Goal: Task Accomplishment & Management: Manage account settings

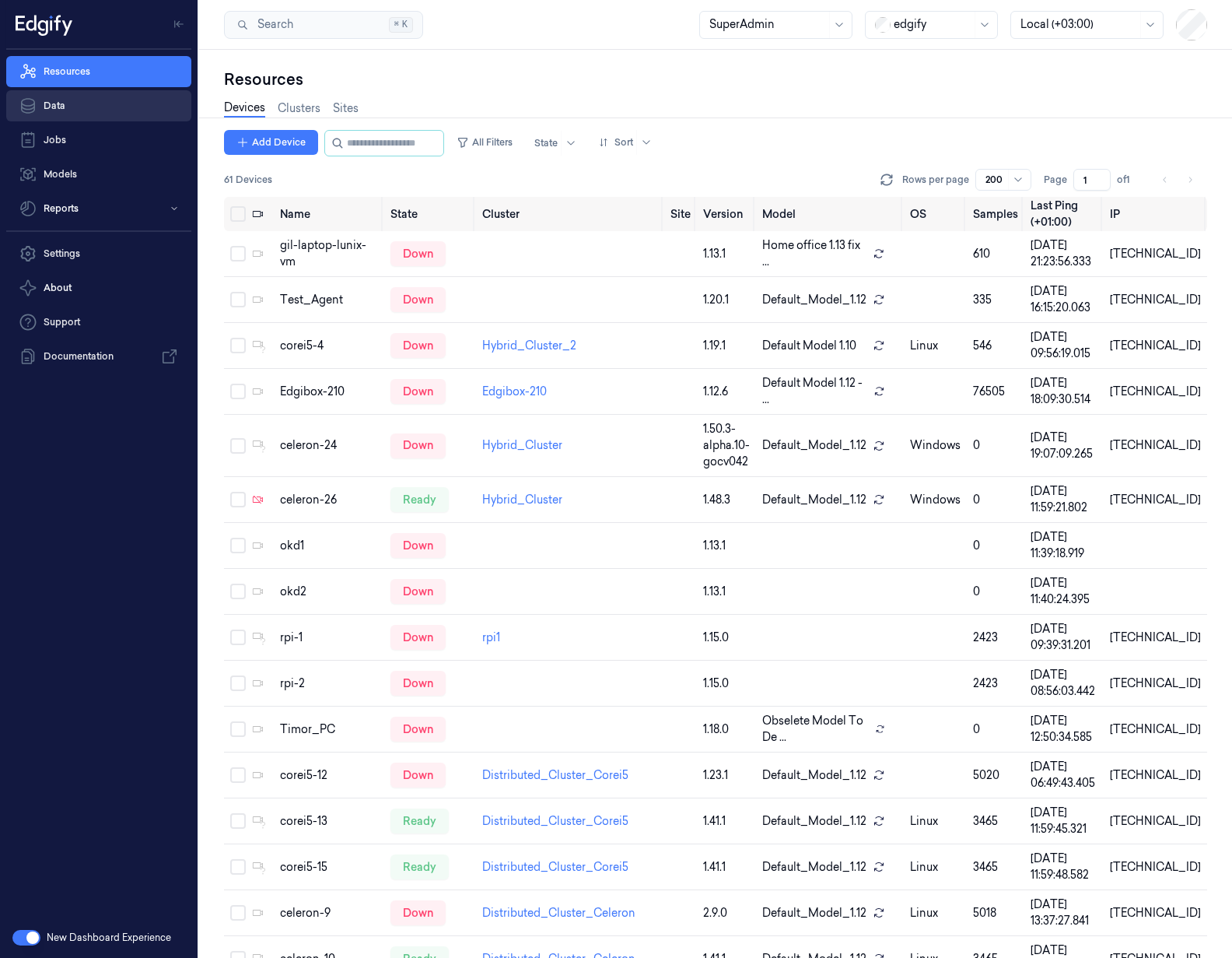
click at [113, 113] on link "Data" at bounding box center [99, 106] width 186 height 32
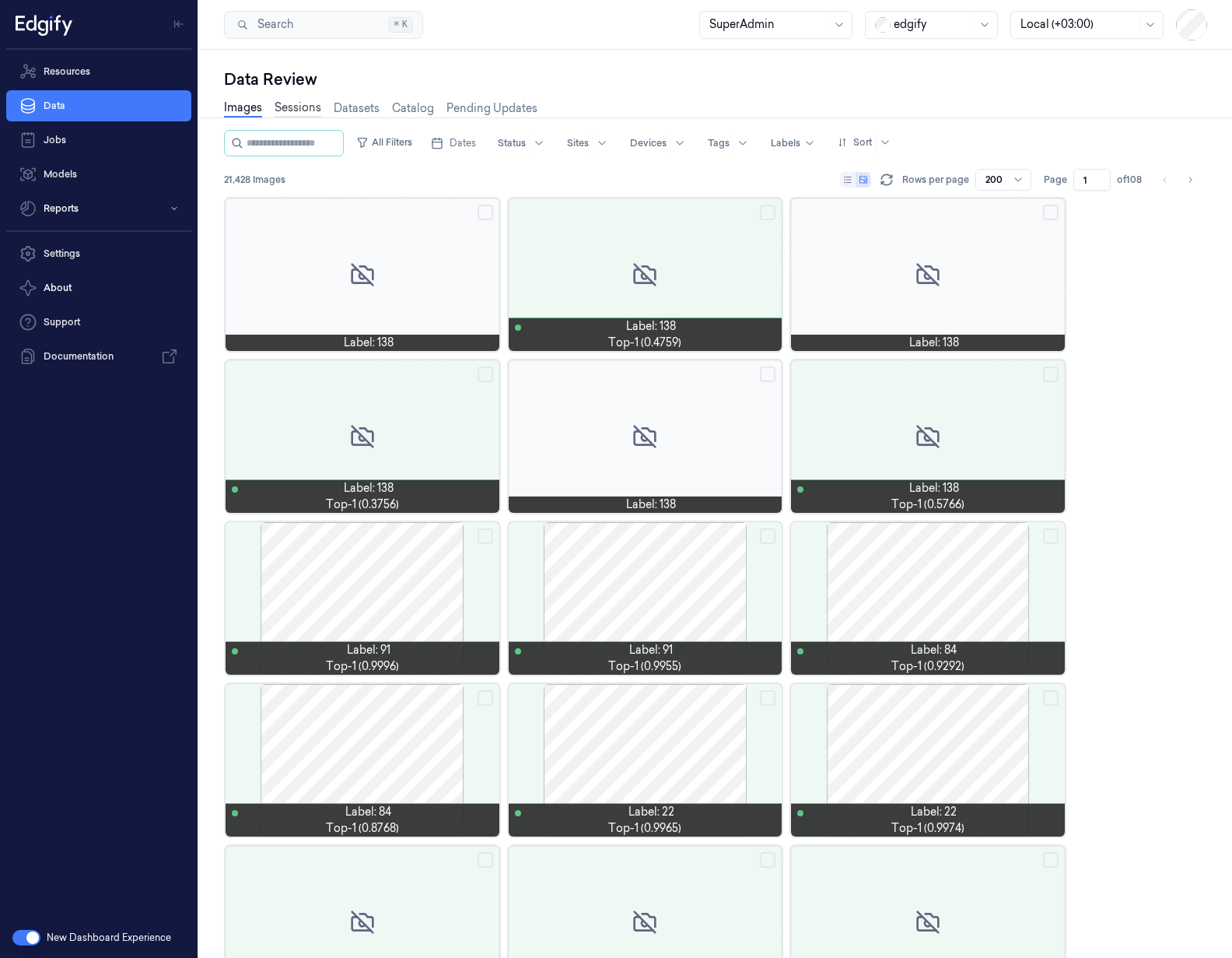
click at [310, 112] on link "Sessions" at bounding box center [297, 109] width 46 height 18
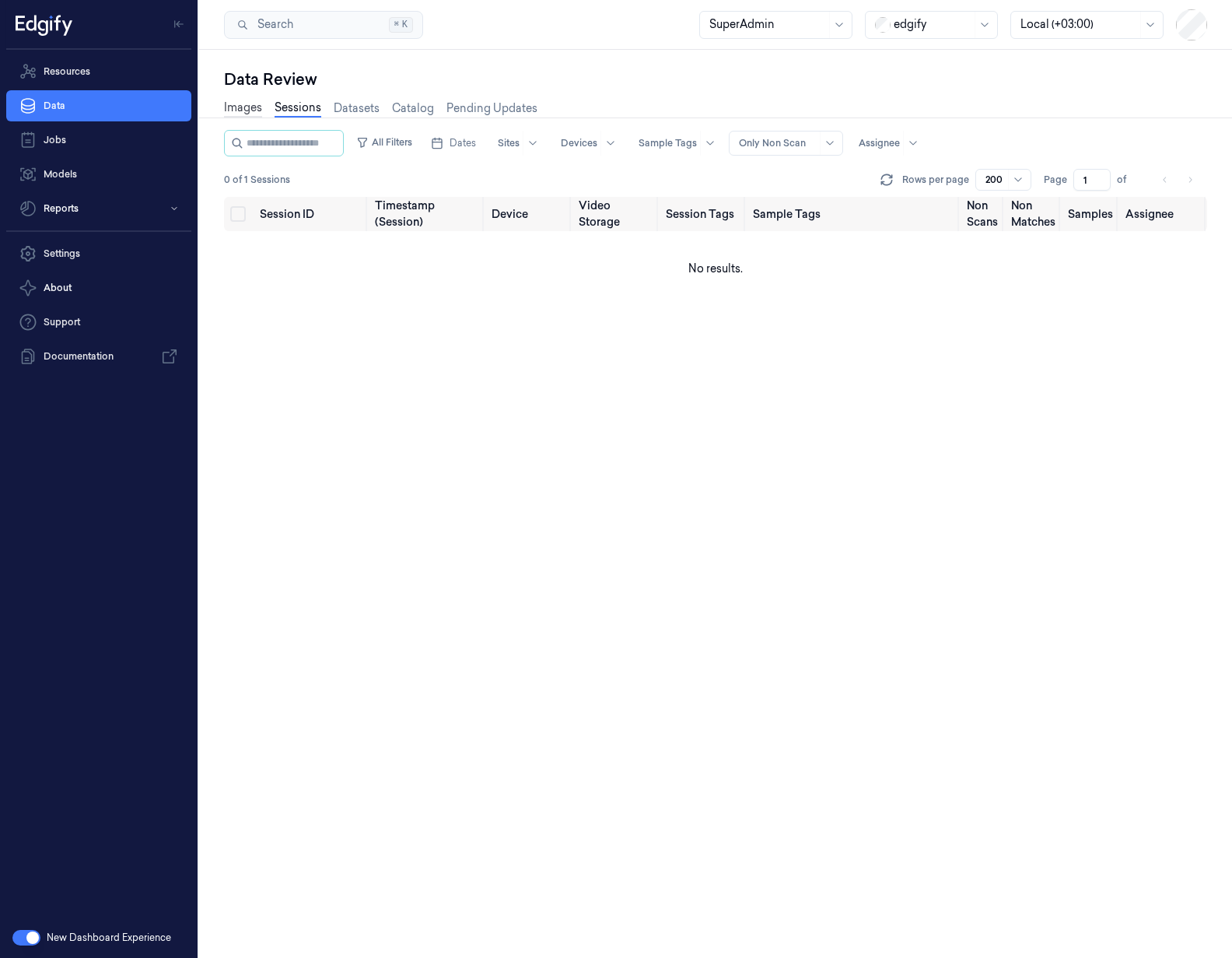
click at [245, 112] on link "Images" at bounding box center [243, 109] width 38 height 18
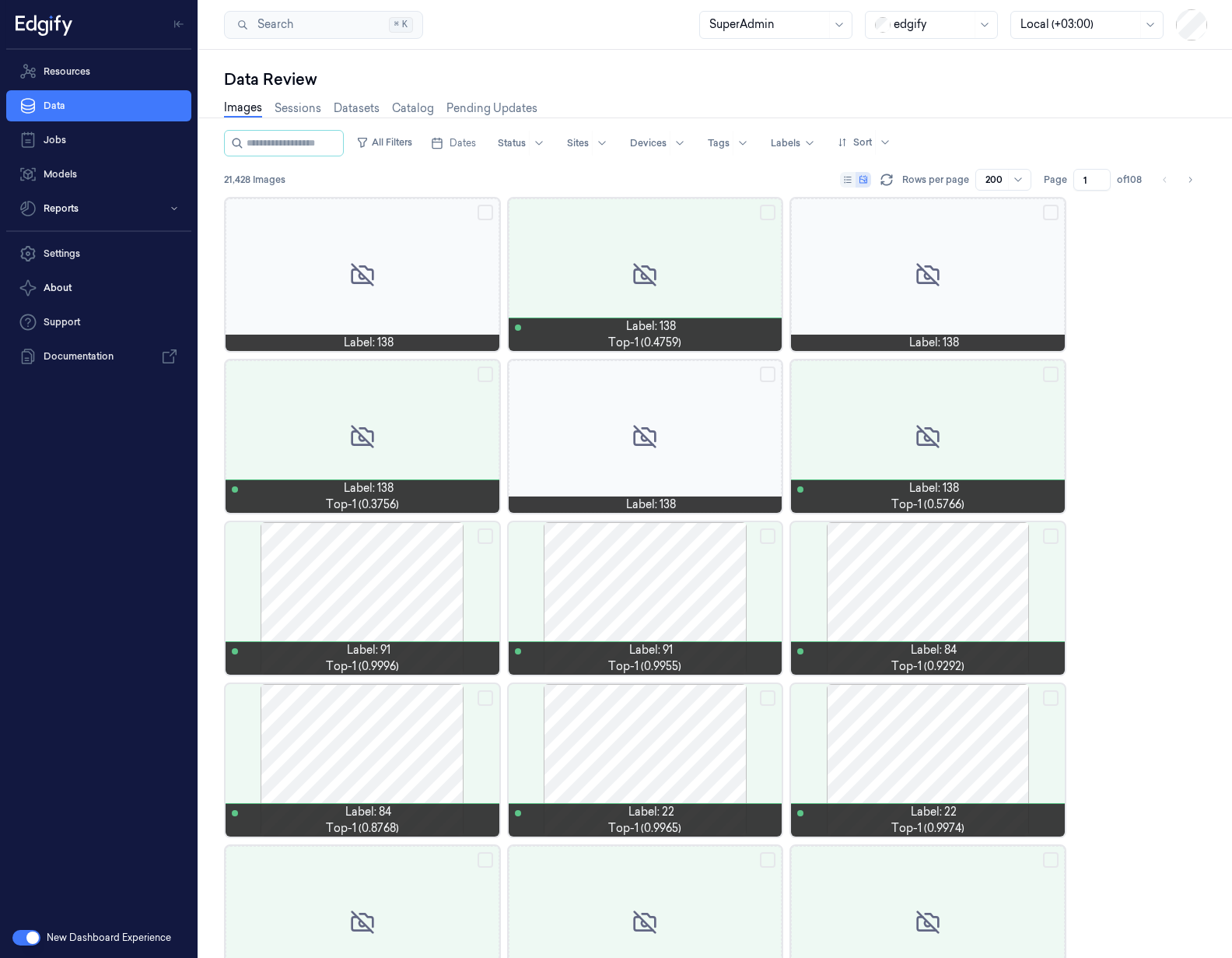
click at [923, 12] on div "edgify" at bounding box center [932, 25] width 78 height 27
type input "wai"
click at [937, 65] on div "waitrose" at bounding box center [907, 58] width 66 height 17
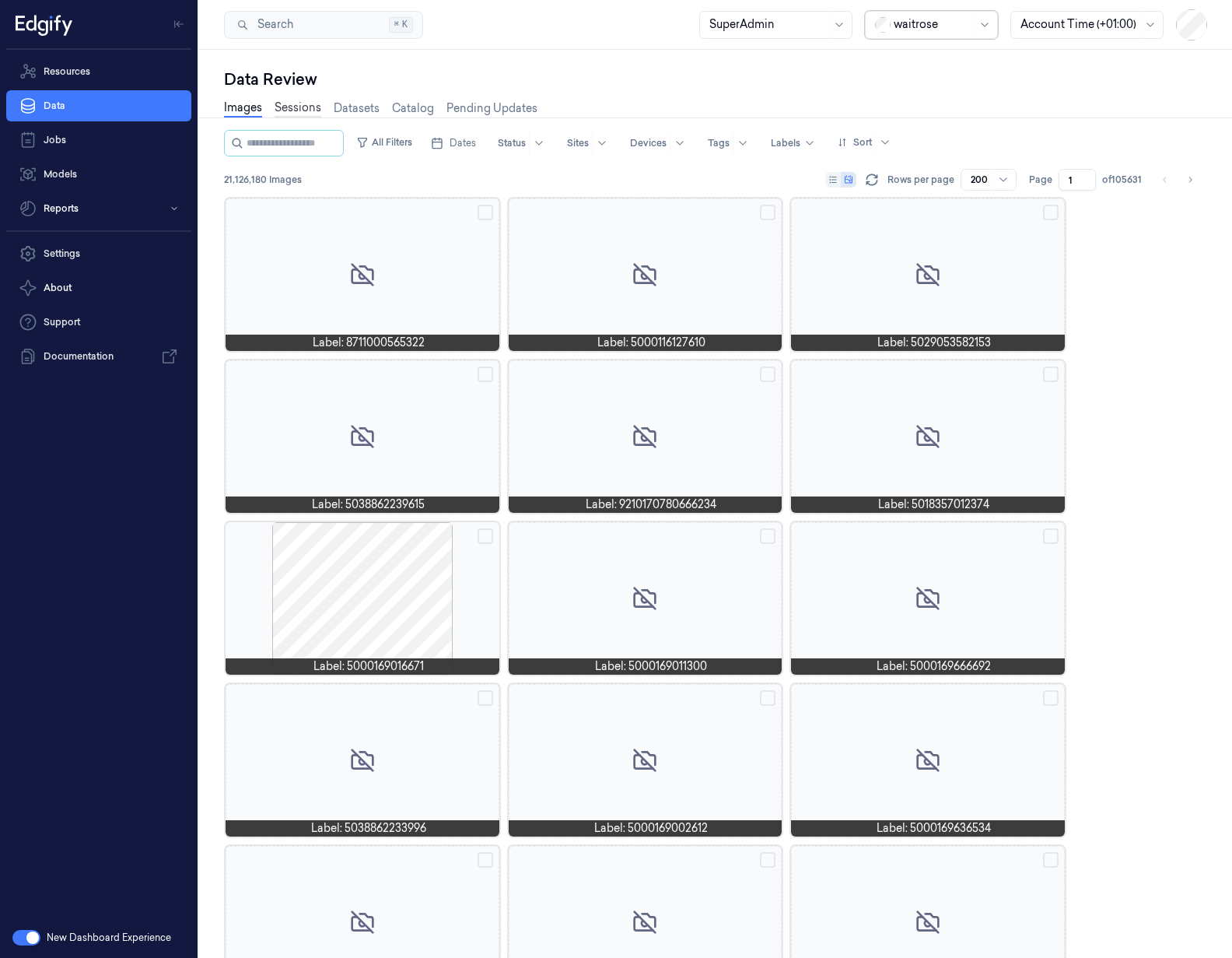
click at [307, 115] on link "Sessions" at bounding box center [297, 109] width 46 height 18
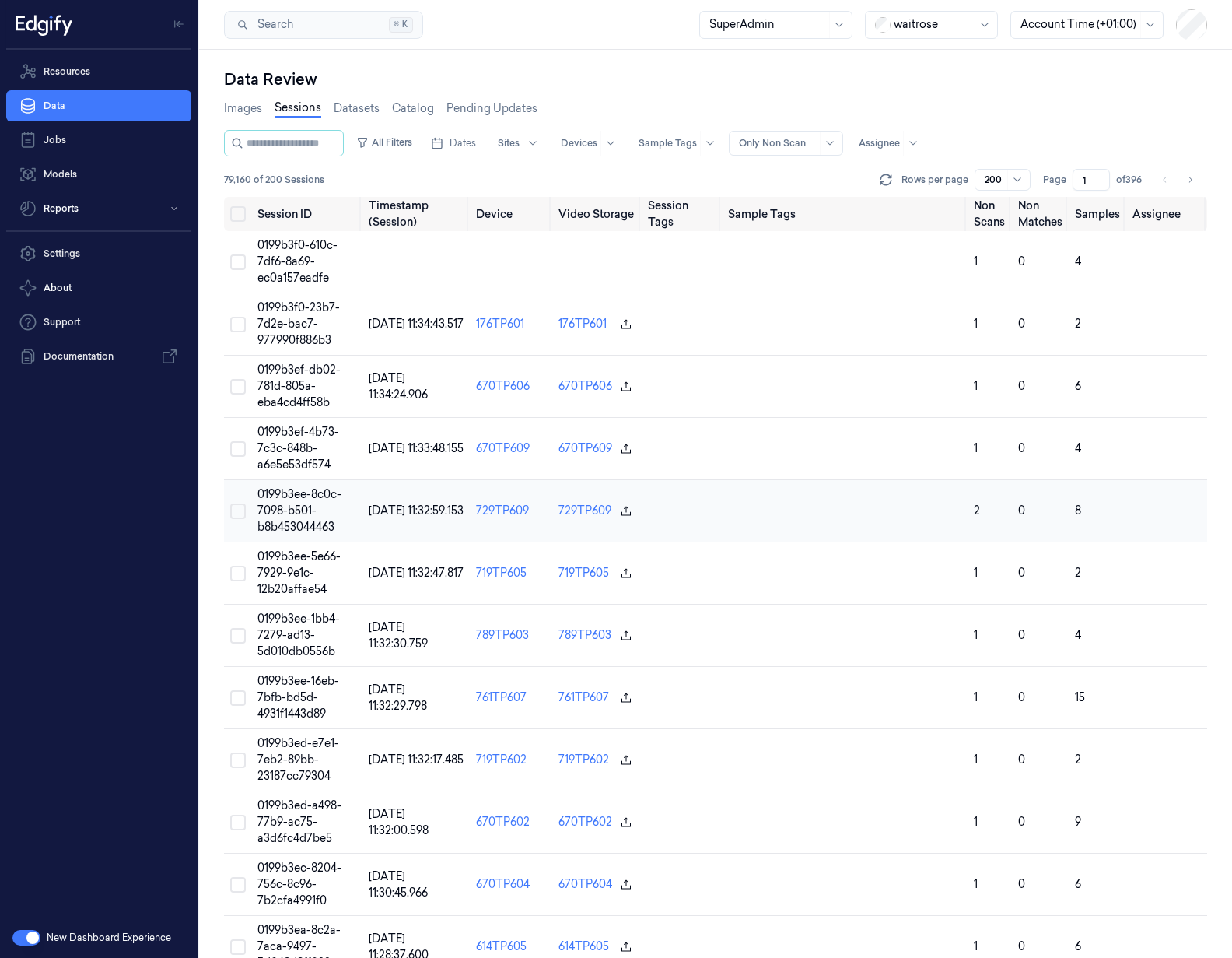
click at [293, 501] on span "0199b3ee-8c0c-7098-b501-b8b453044463" at bounding box center [299, 510] width 84 height 46
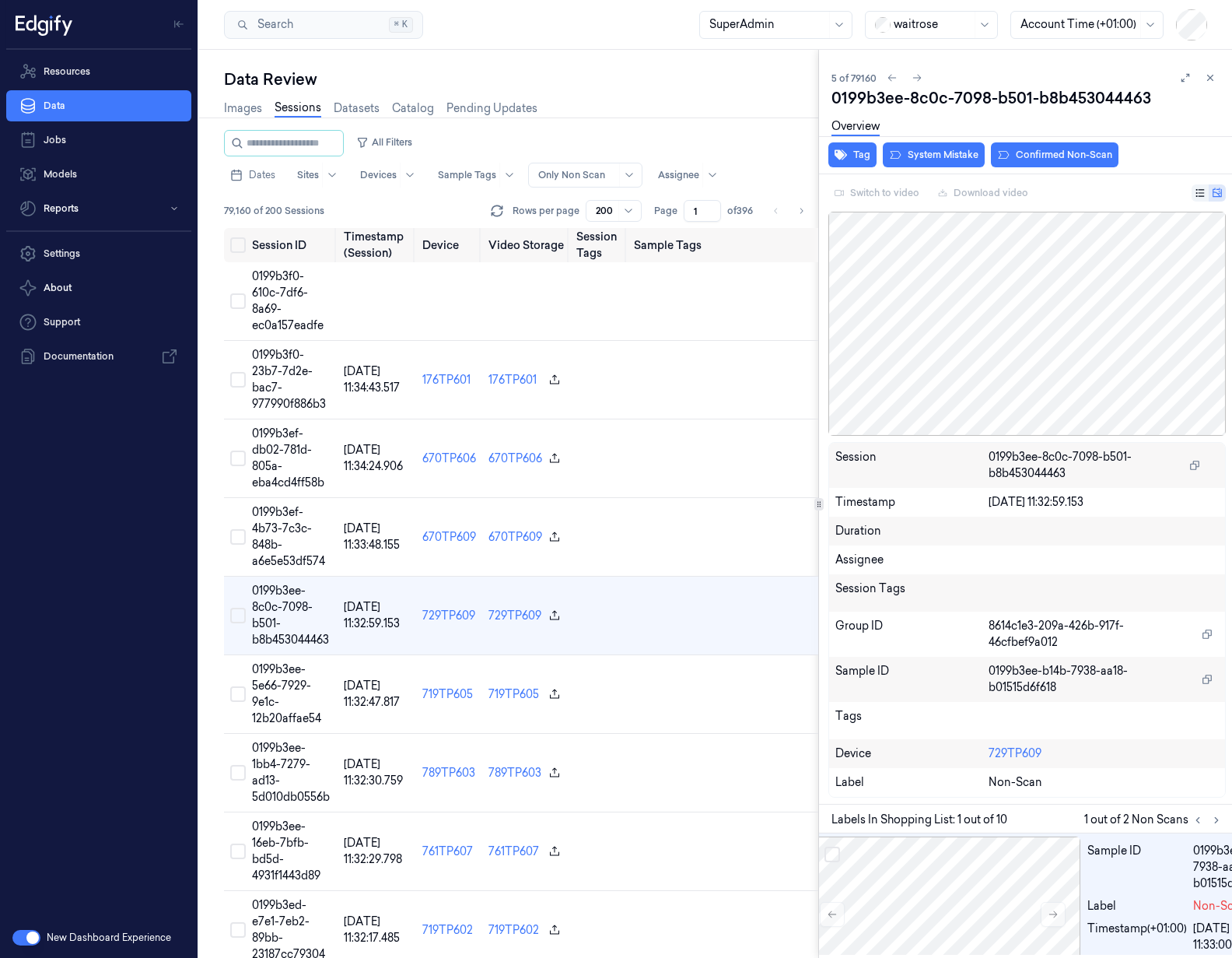
click at [812, 24] on div at bounding box center [768, 25] width 116 height 17
click at [759, 142] on div "Owner" at bounding box center [776, 135] width 133 height 17
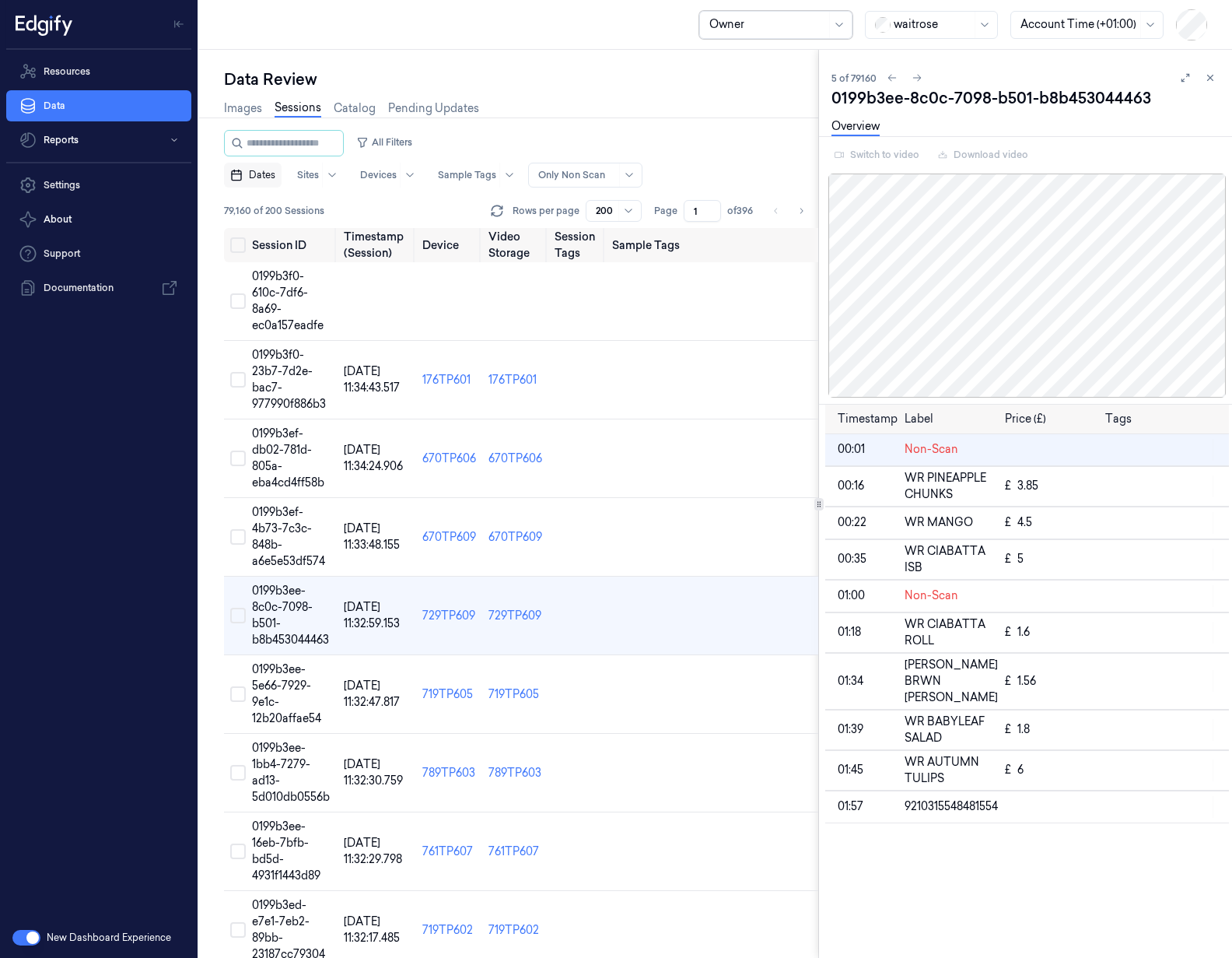
click at [276, 182] on button "Dates" at bounding box center [253, 175] width 57 height 25
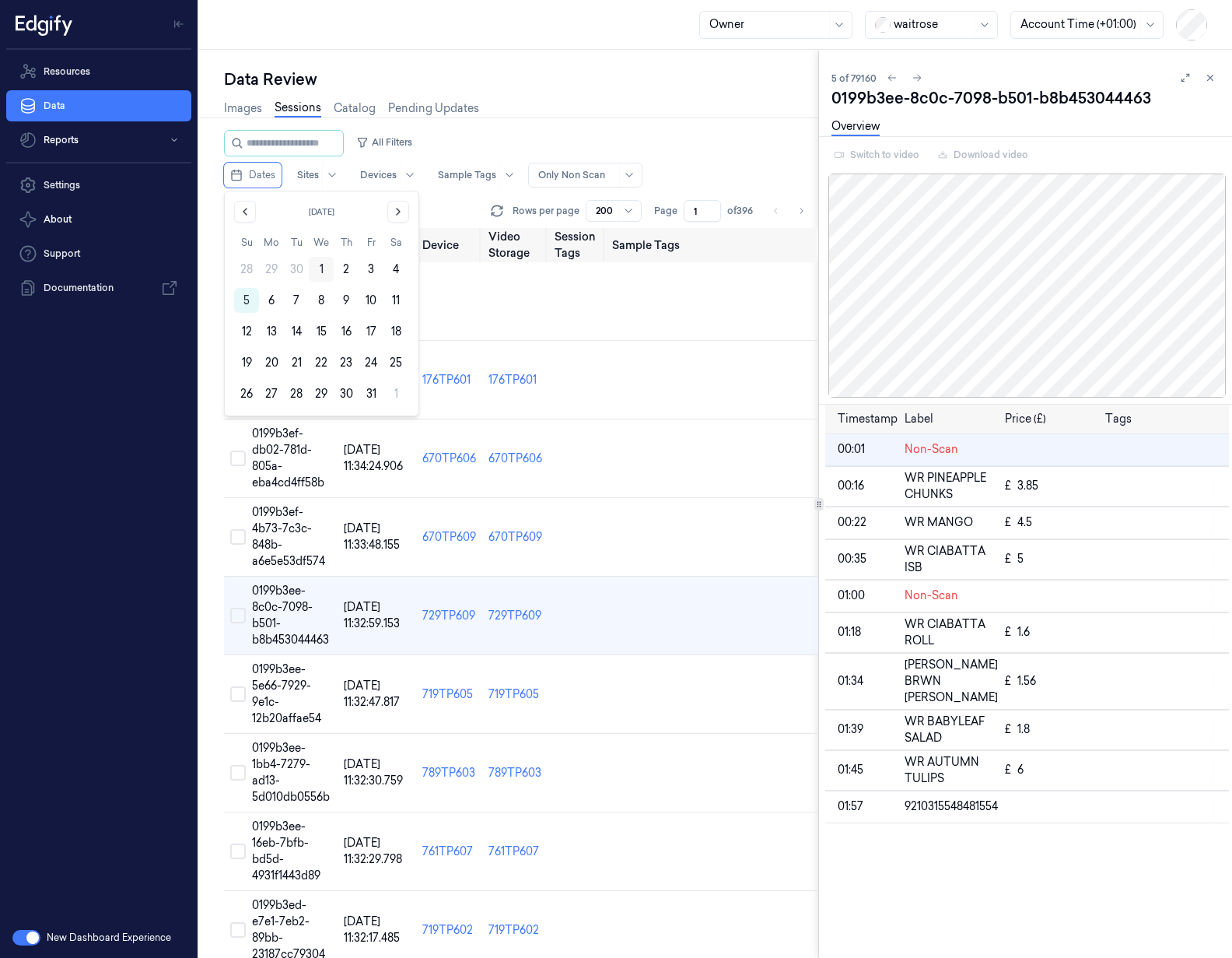
click at [323, 273] on button "1" at bounding box center [321, 269] width 25 height 25
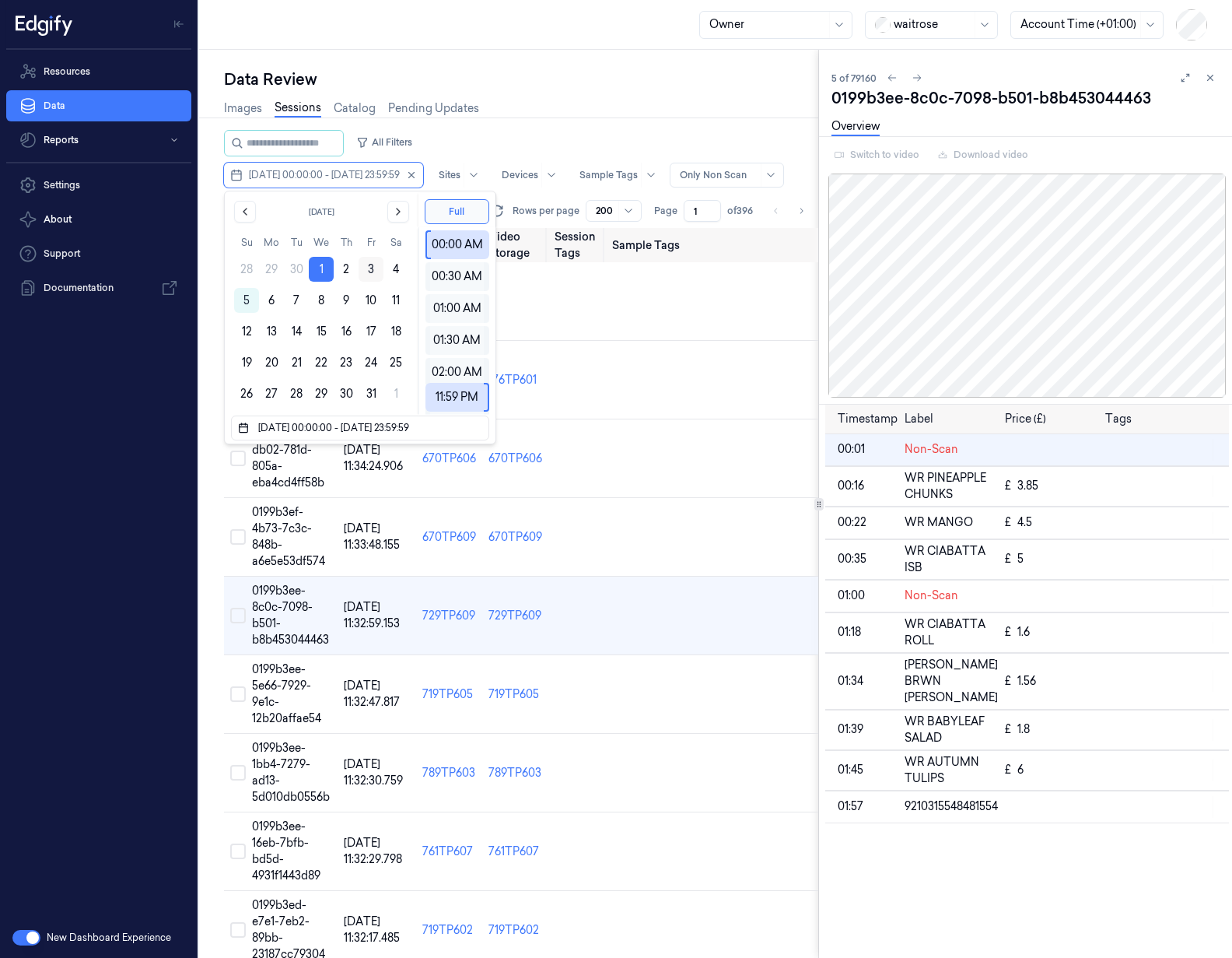
click at [374, 270] on button "3" at bounding box center [370, 269] width 25 height 25
type input "[DATE] 00:00:00 - [DATE] 23:59:59"
click at [519, 77] on div "Data Review" at bounding box center [521, 79] width 594 height 22
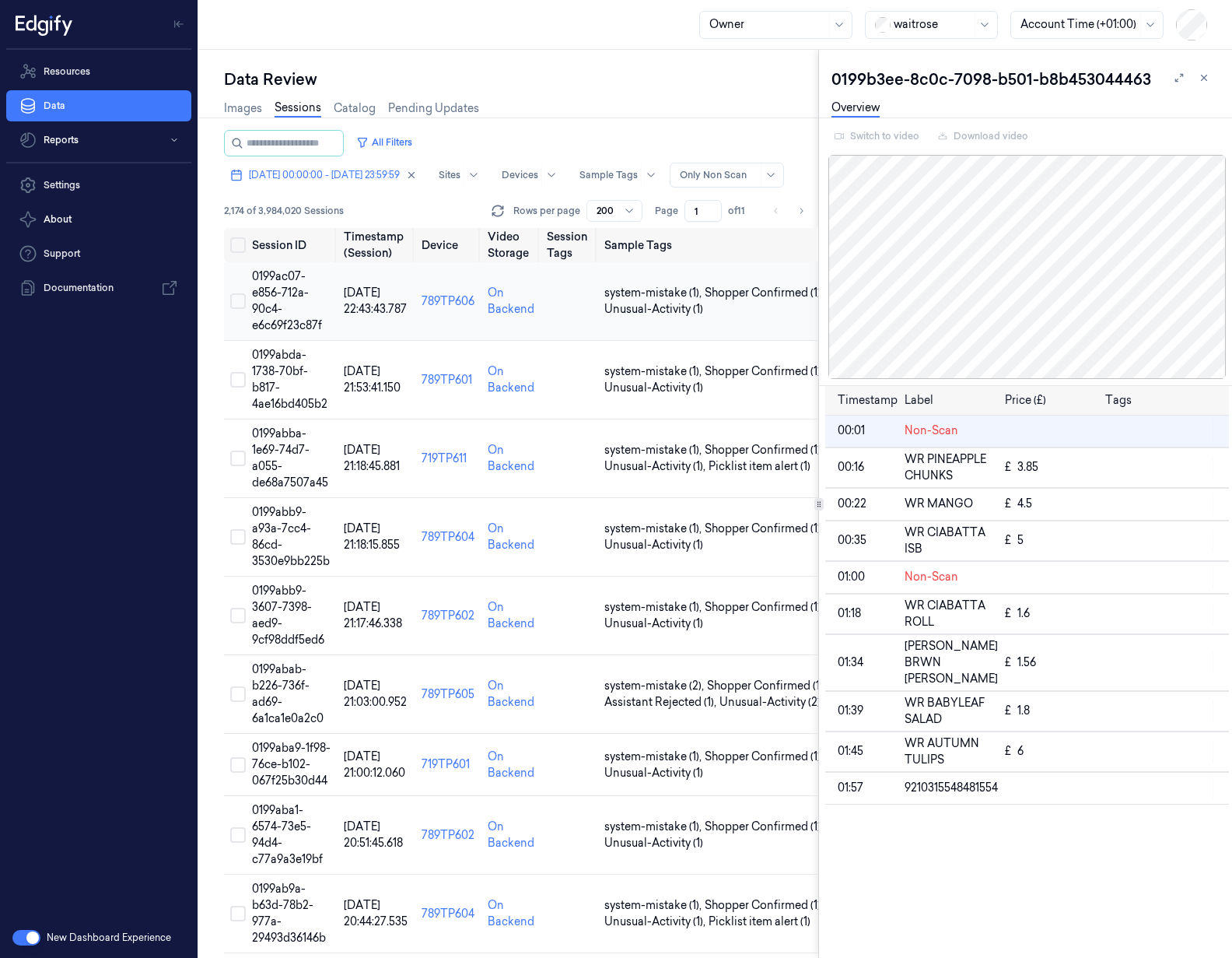
click at [302, 302] on td "0199ac07-e856-712a-90c4-e6c69f23c87f" at bounding box center [291, 302] width 92 height 79
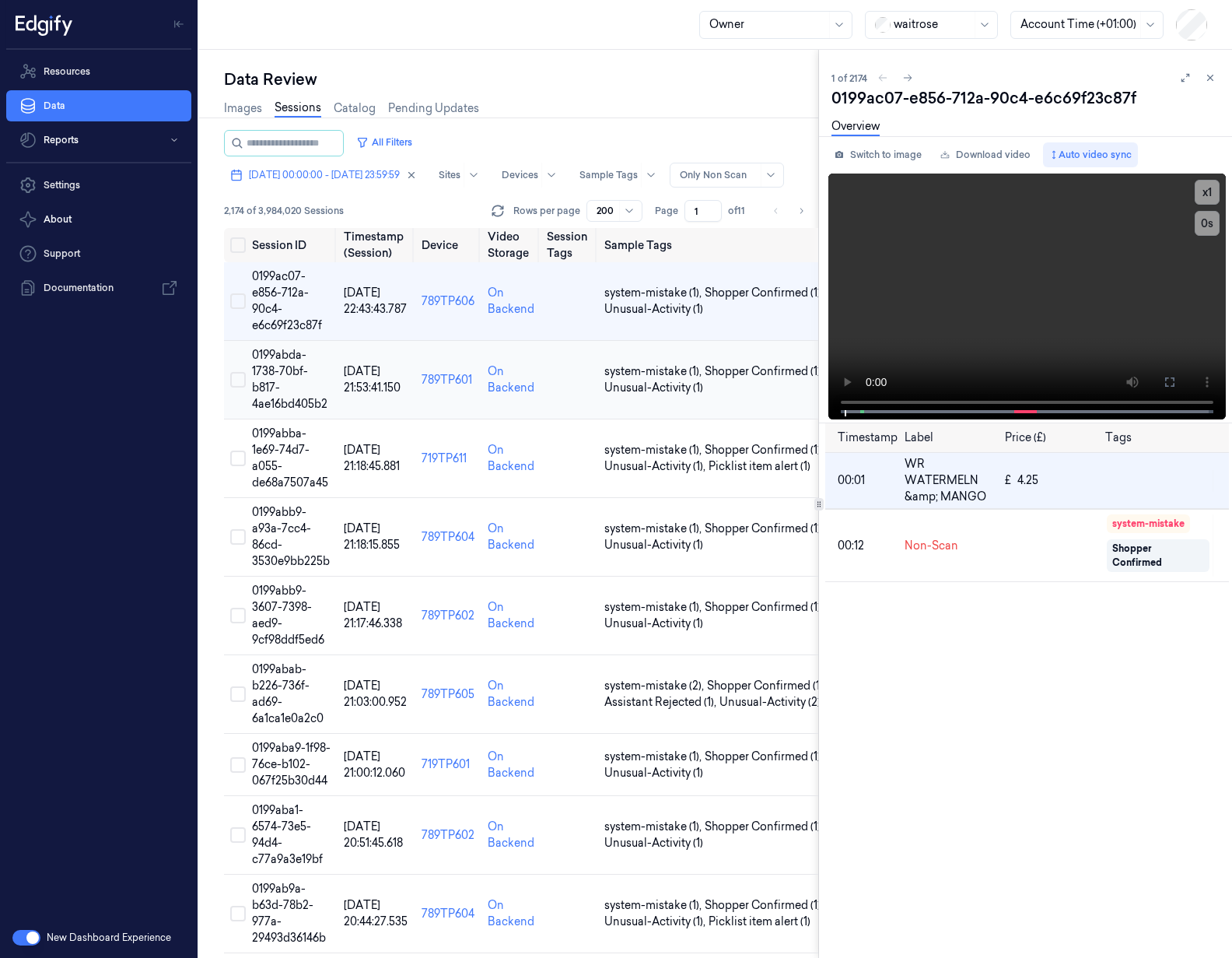
click at [300, 394] on td "0199abda-1738-70bf-b817-4ae16bd405b2" at bounding box center [291, 380] width 92 height 79
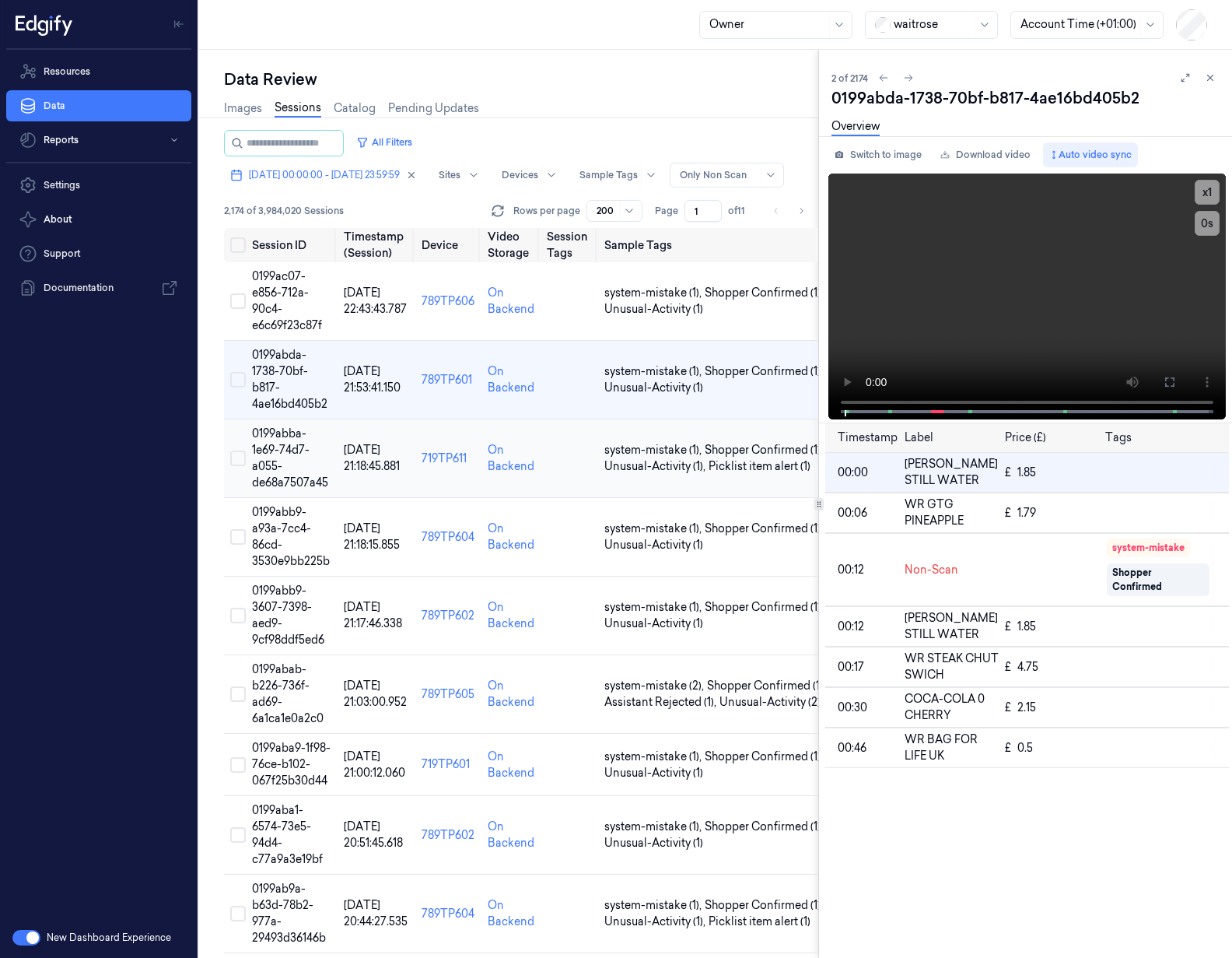
click at [341, 479] on td "[DATE] 21:18:45.881" at bounding box center [376, 459] width 78 height 79
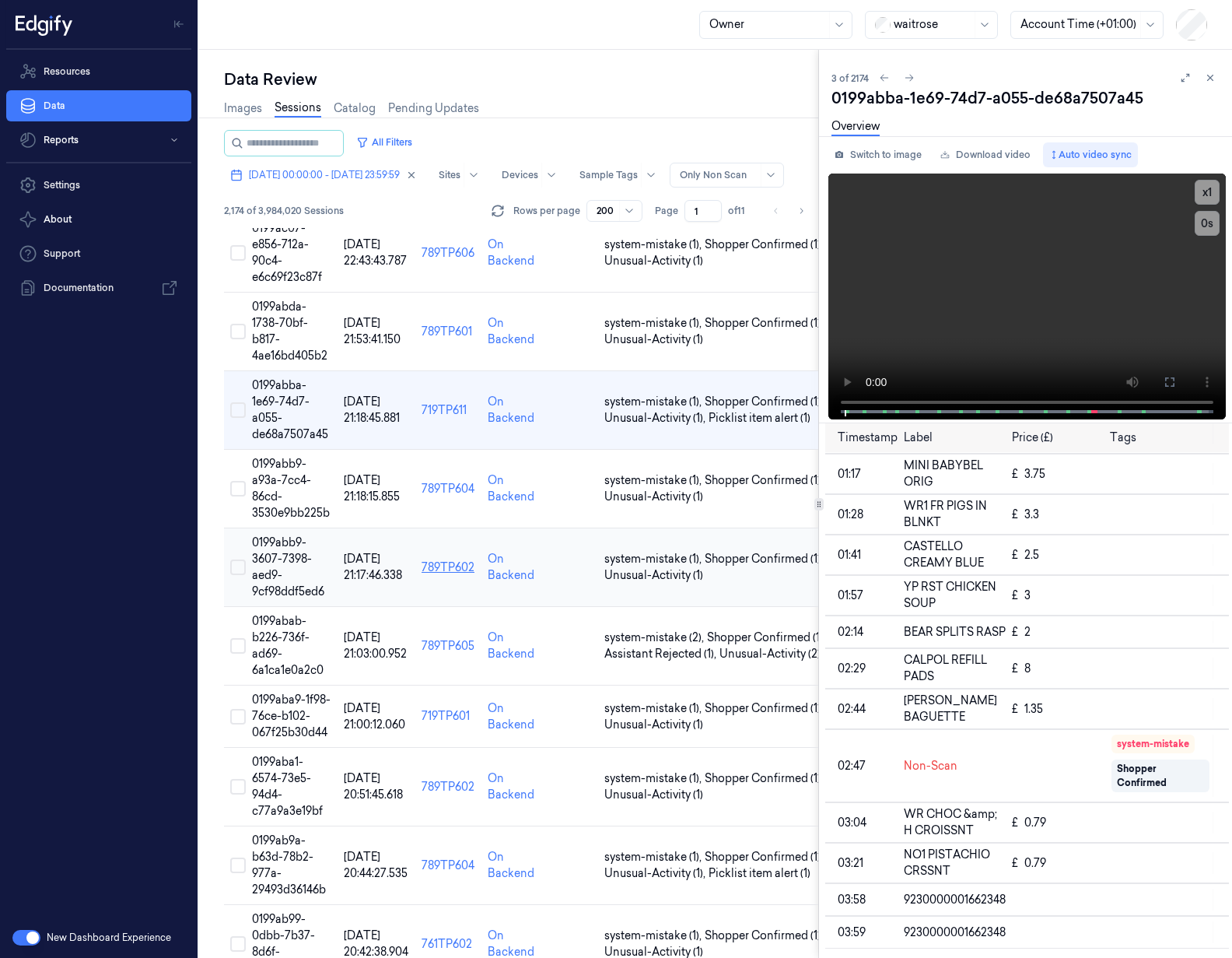
scroll to position [116, 0]
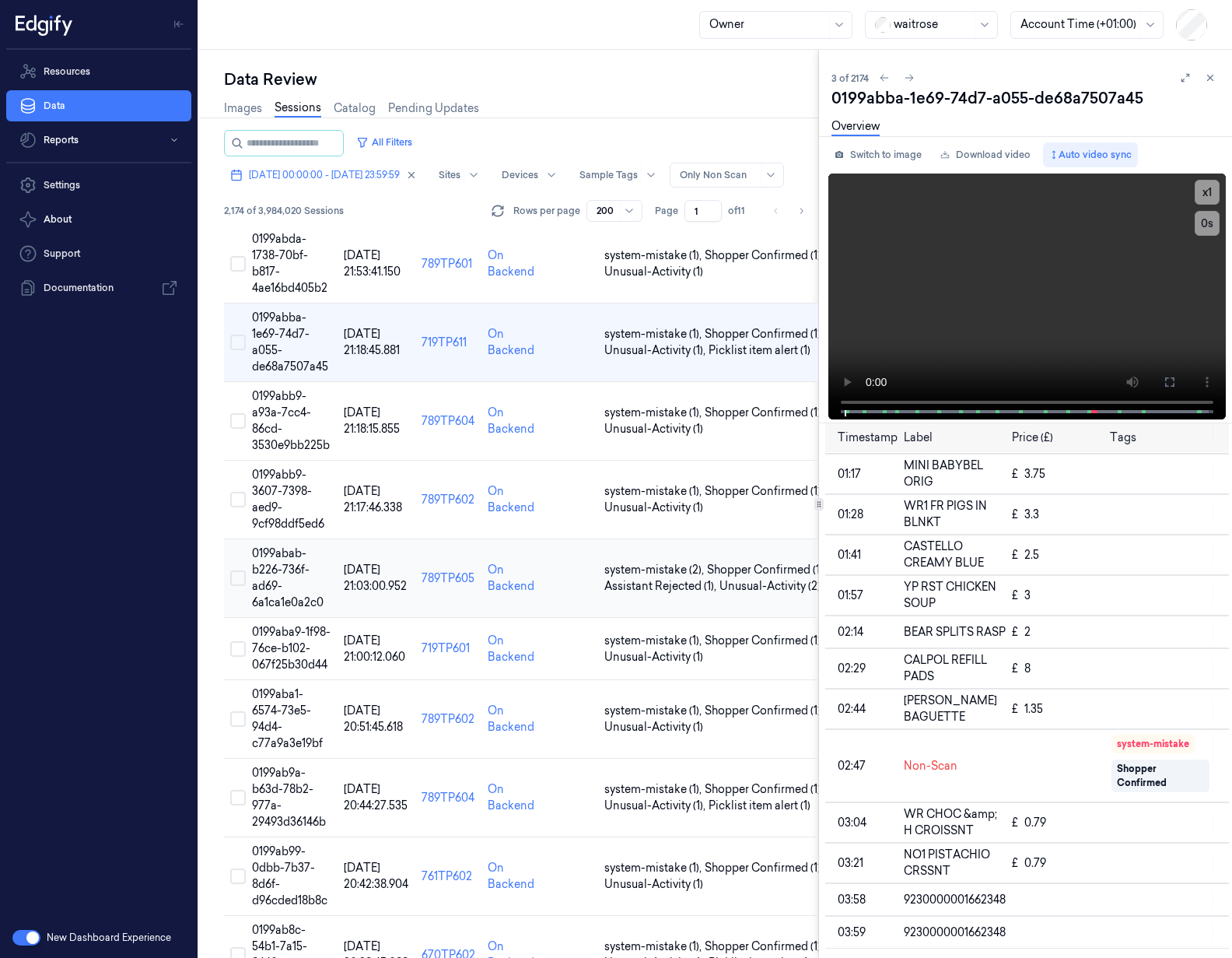
click at [283, 572] on span "0199abab-b226-736f-ad69-6a1ca1e0a2c0" at bounding box center [287, 578] width 71 height 63
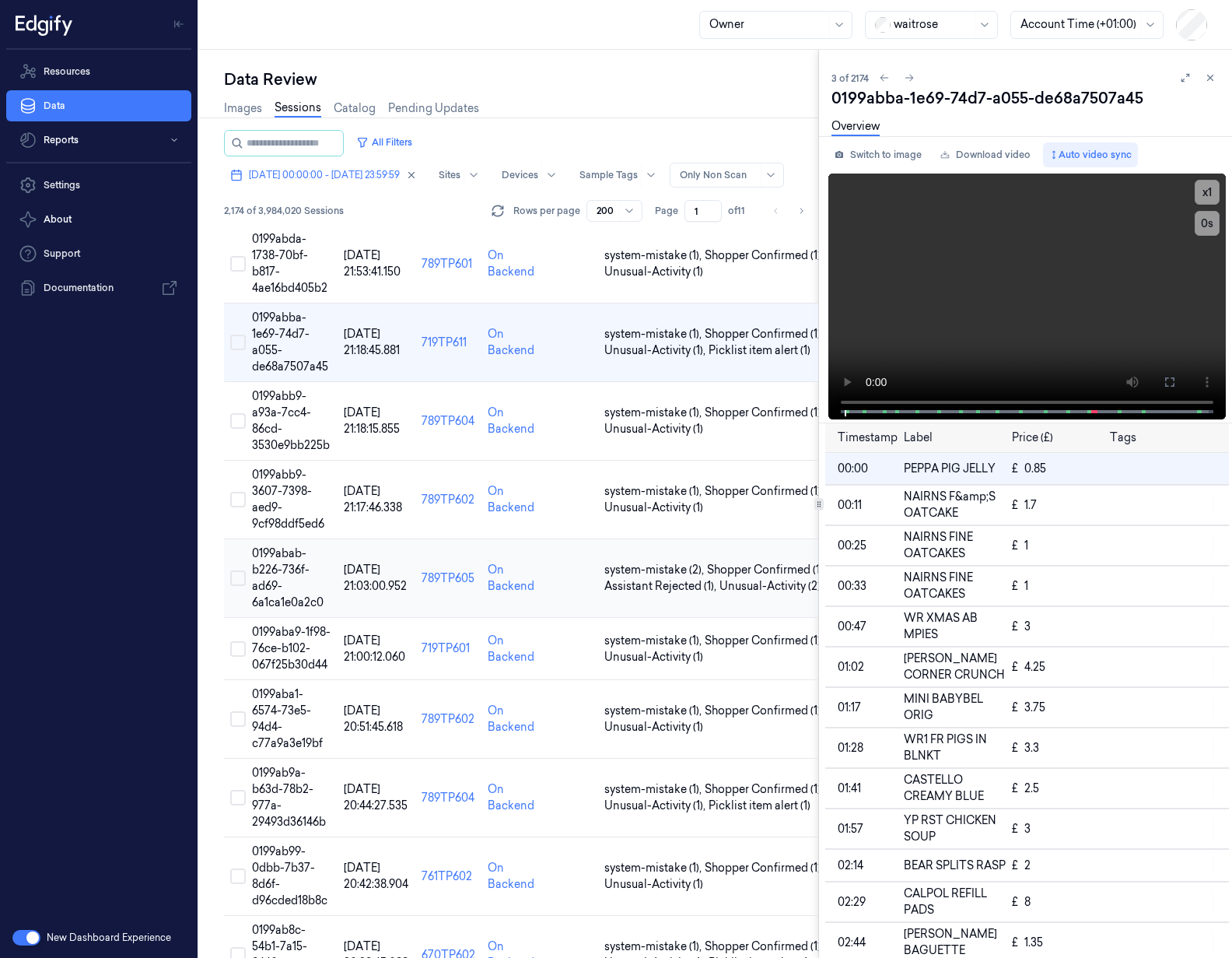
scroll to position [101, 0]
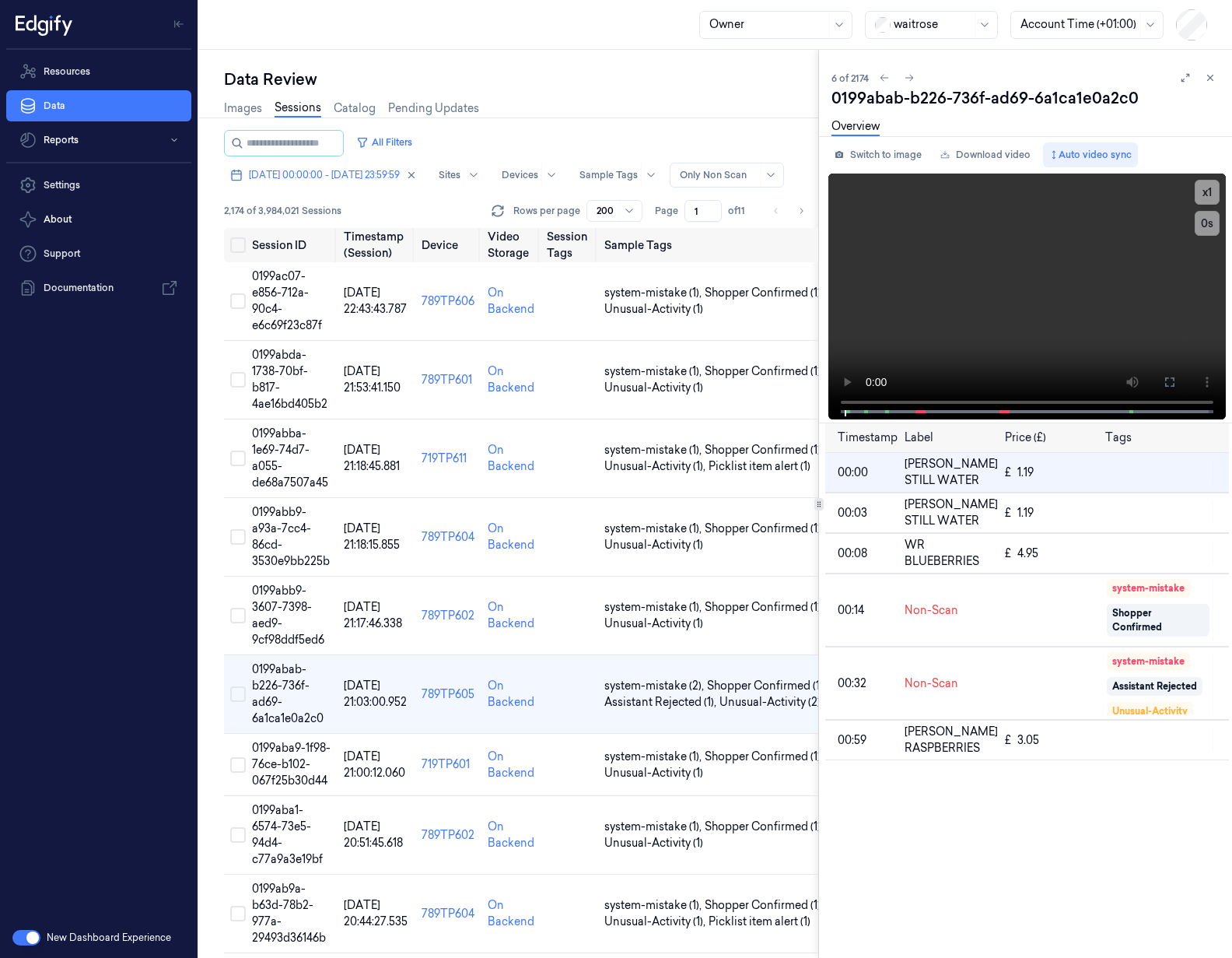
click at [901, 21] on div at bounding box center [932, 25] width 78 height 17
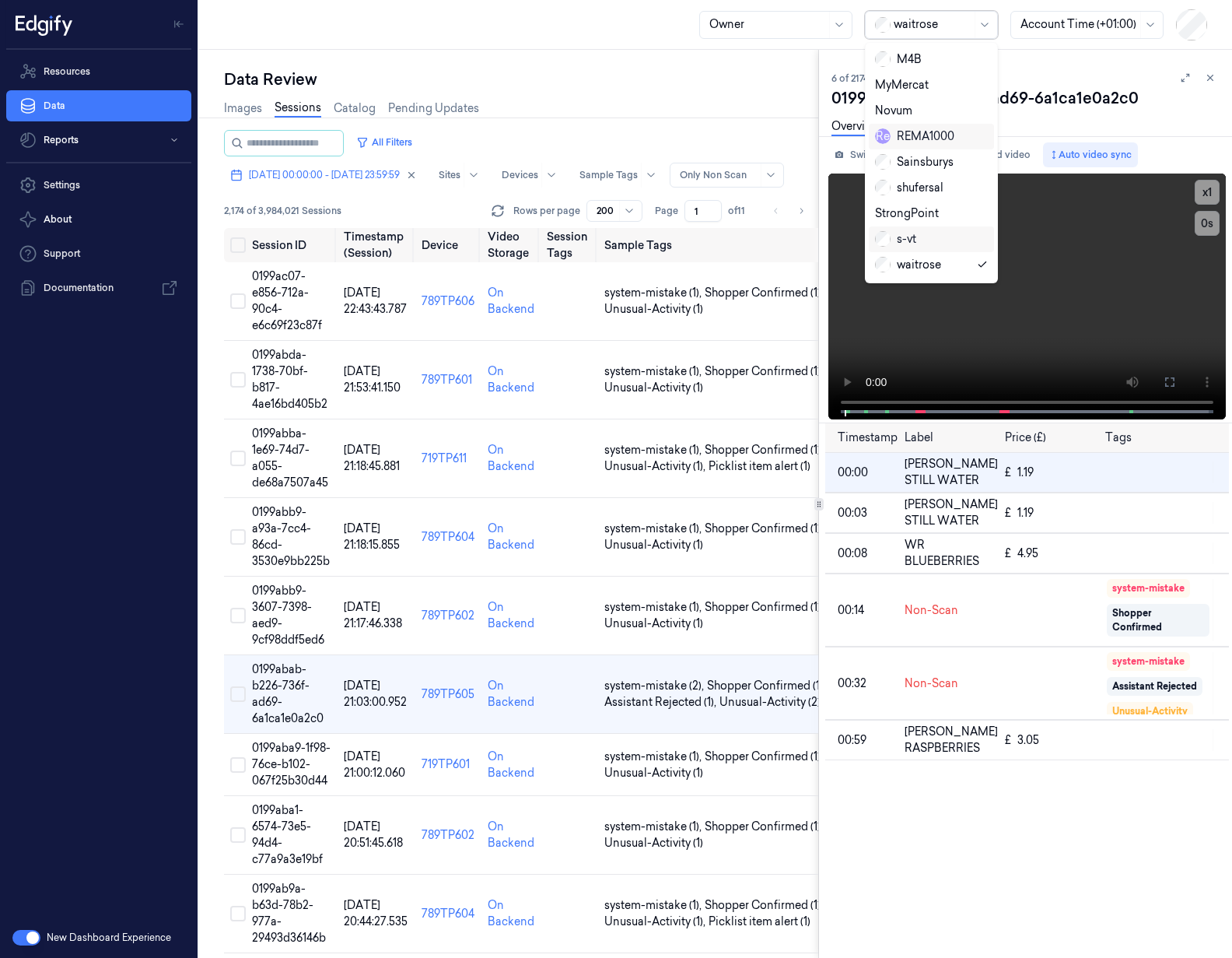
scroll to position [256, 0]
click at [938, 274] on div "wholefoodsmarket" at bounding box center [934, 281] width 119 height 17
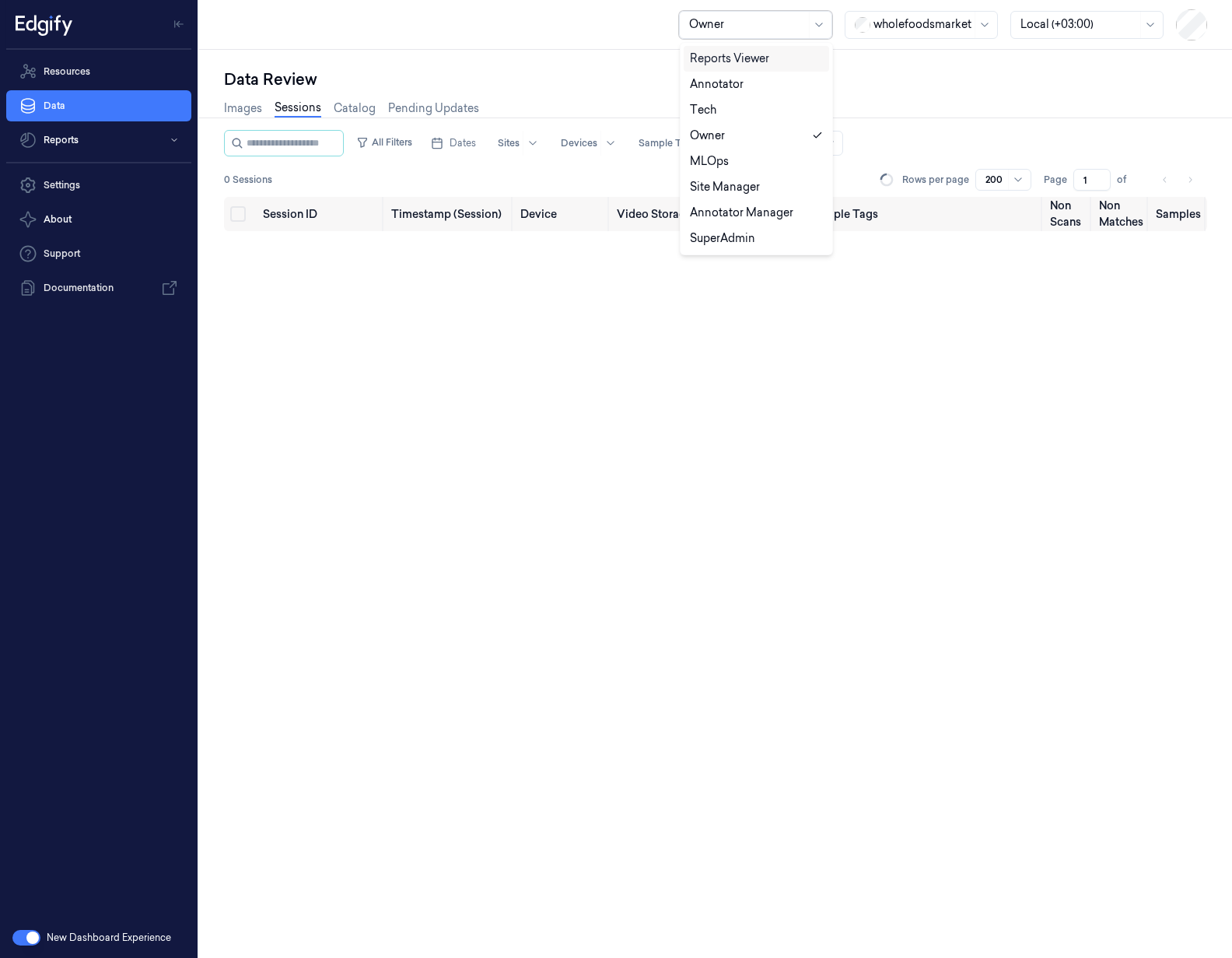
click at [746, 24] on div at bounding box center [747, 25] width 116 height 17
click at [759, 231] on div "SuperAdmin" at bounding box center [756, 238] width 133 height 17
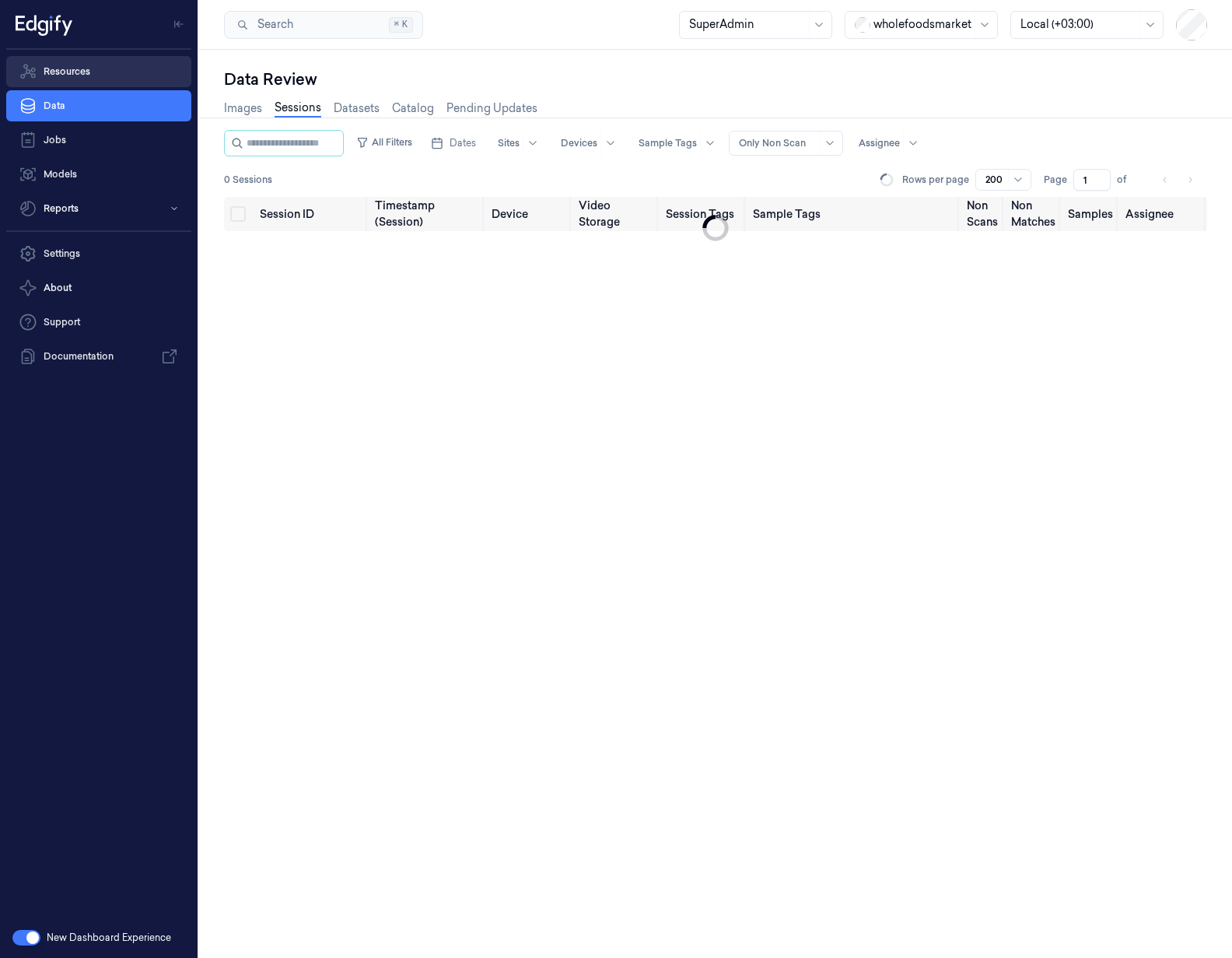
click at [75, 68] on link "Resources" at bounding box center [99, 72] width 186 height 32
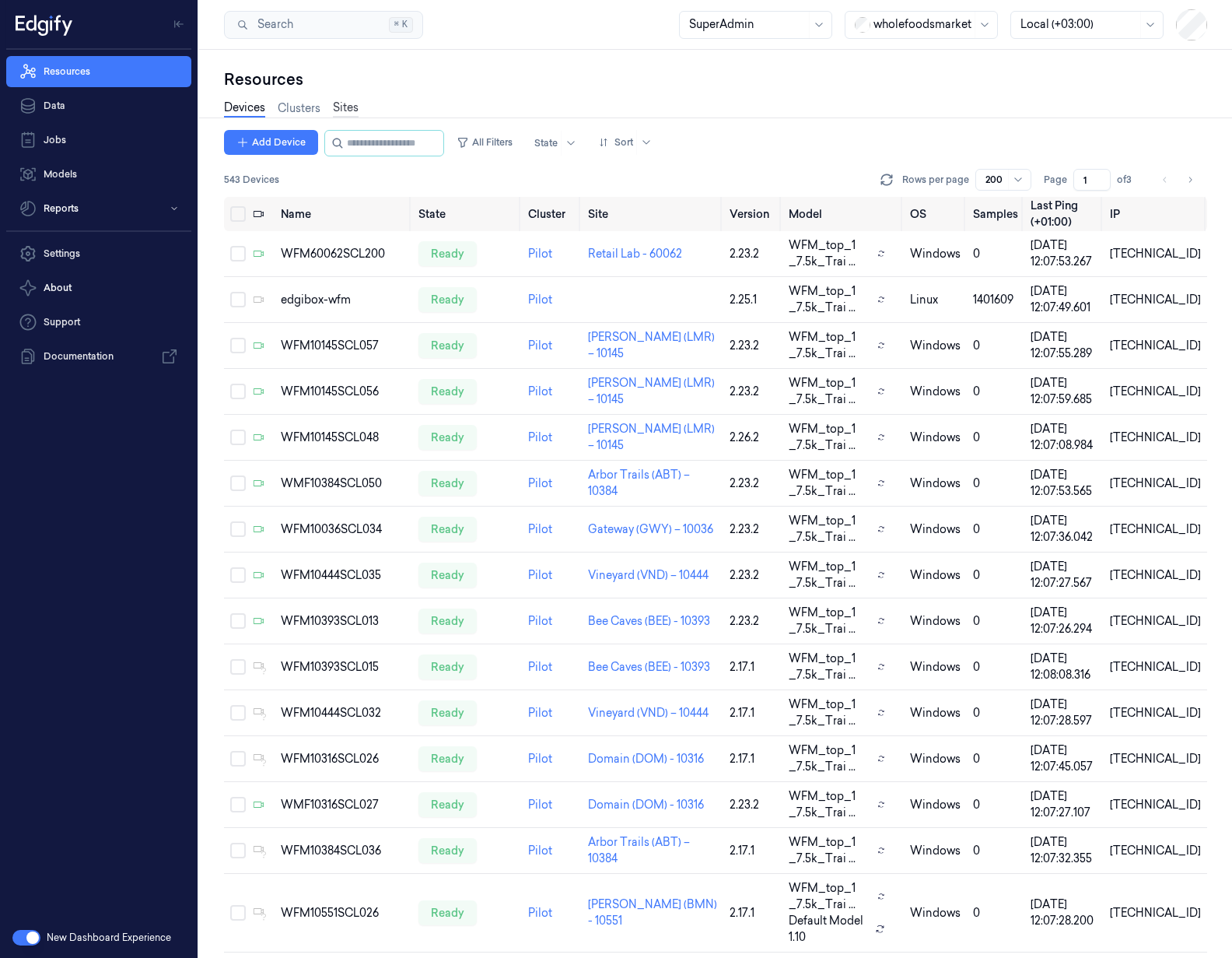
click at [346, 104] on link "Sites" at bounding box center [346, 109] width 26 height 18
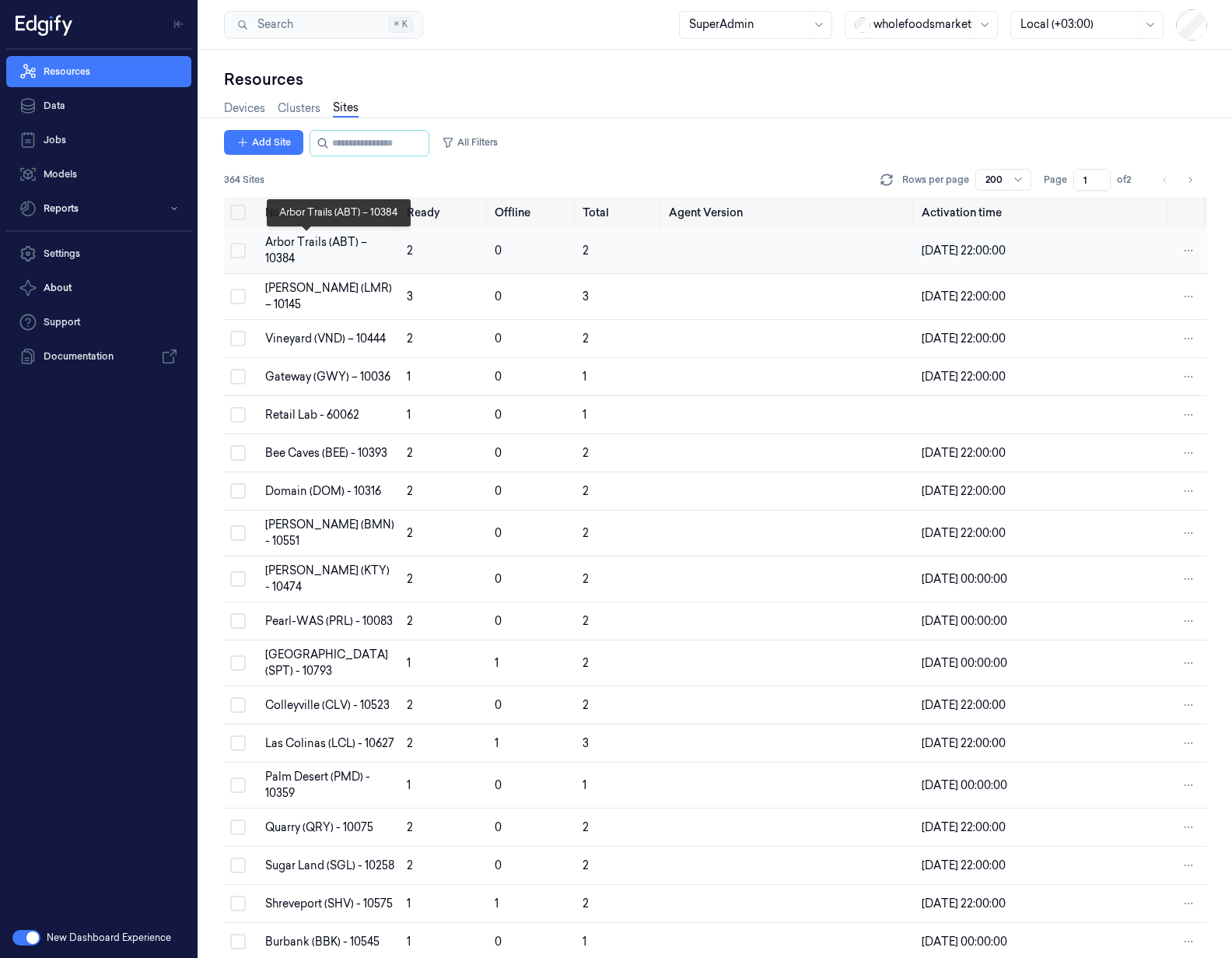
click at [300, 260] on div "Arbor Trails (ABT) – 10384" at bounding box center [330, 250] width 129 height 33
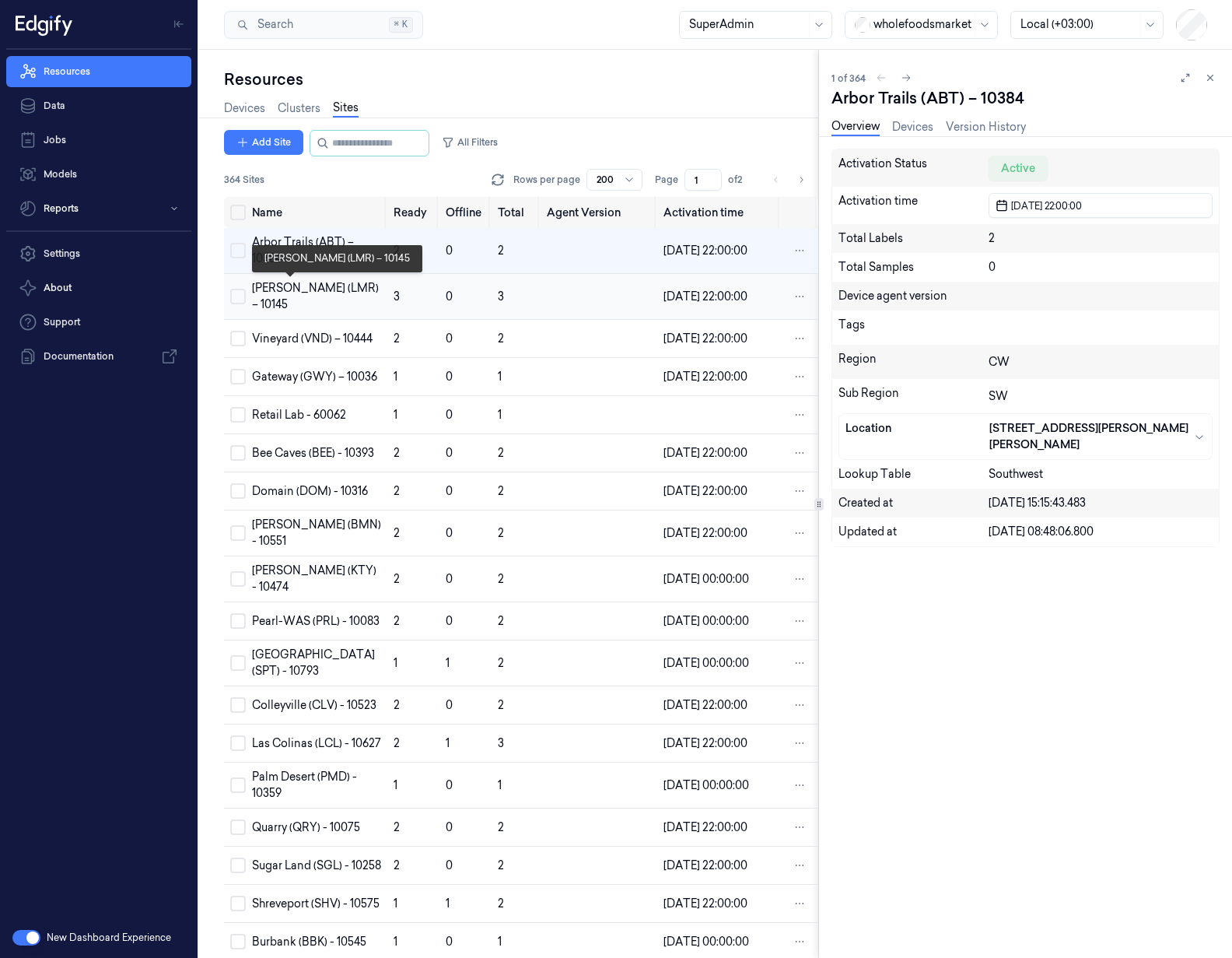
click at [293, 304] on div "[PERSON_NAME] (LMR) – 10145" at bounding box center [316, 296] width 129 height 33
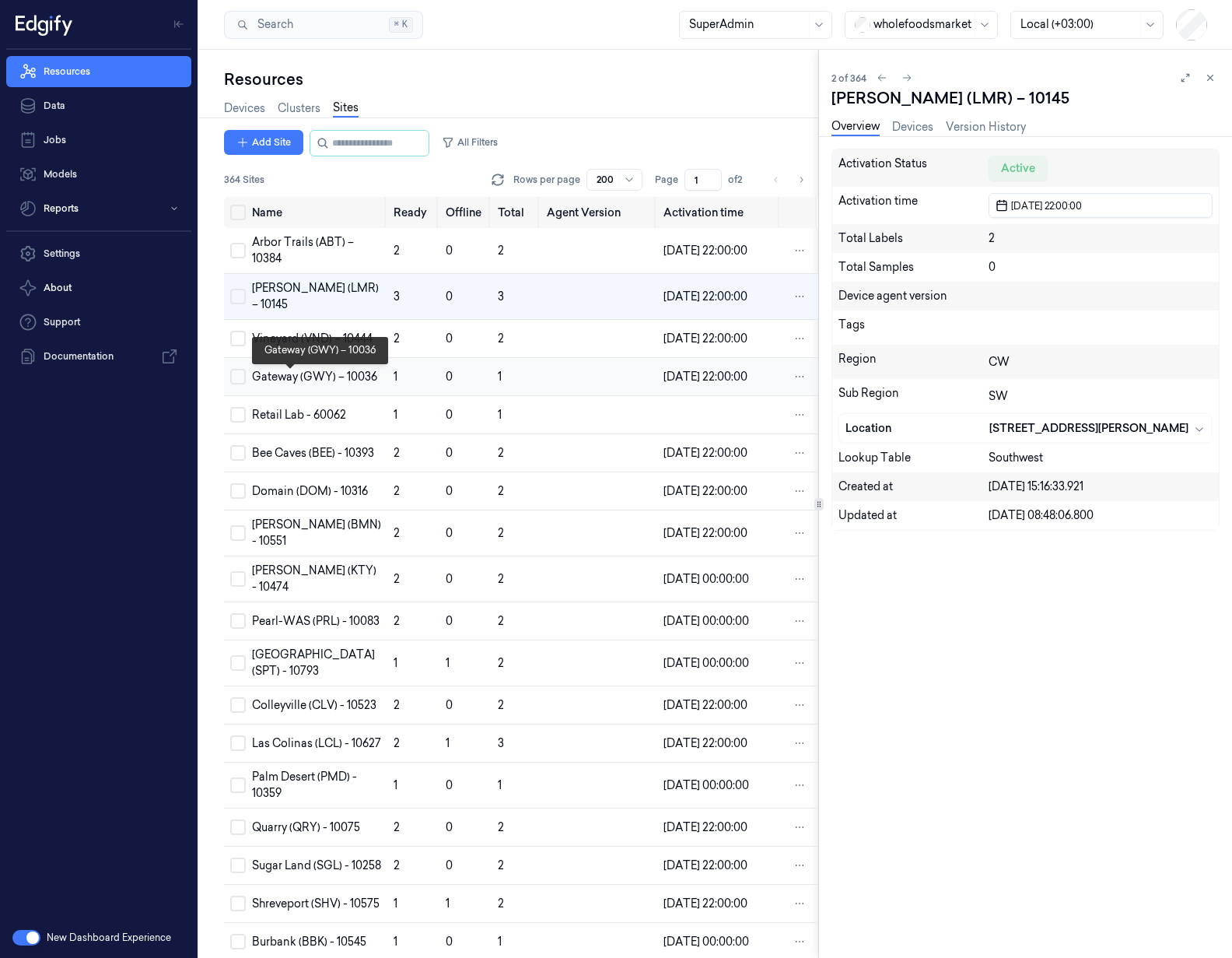
click at [279, 385] on div "Gateway (GWY) – 10036" at bounding box center [316, 376] width 129 height 17
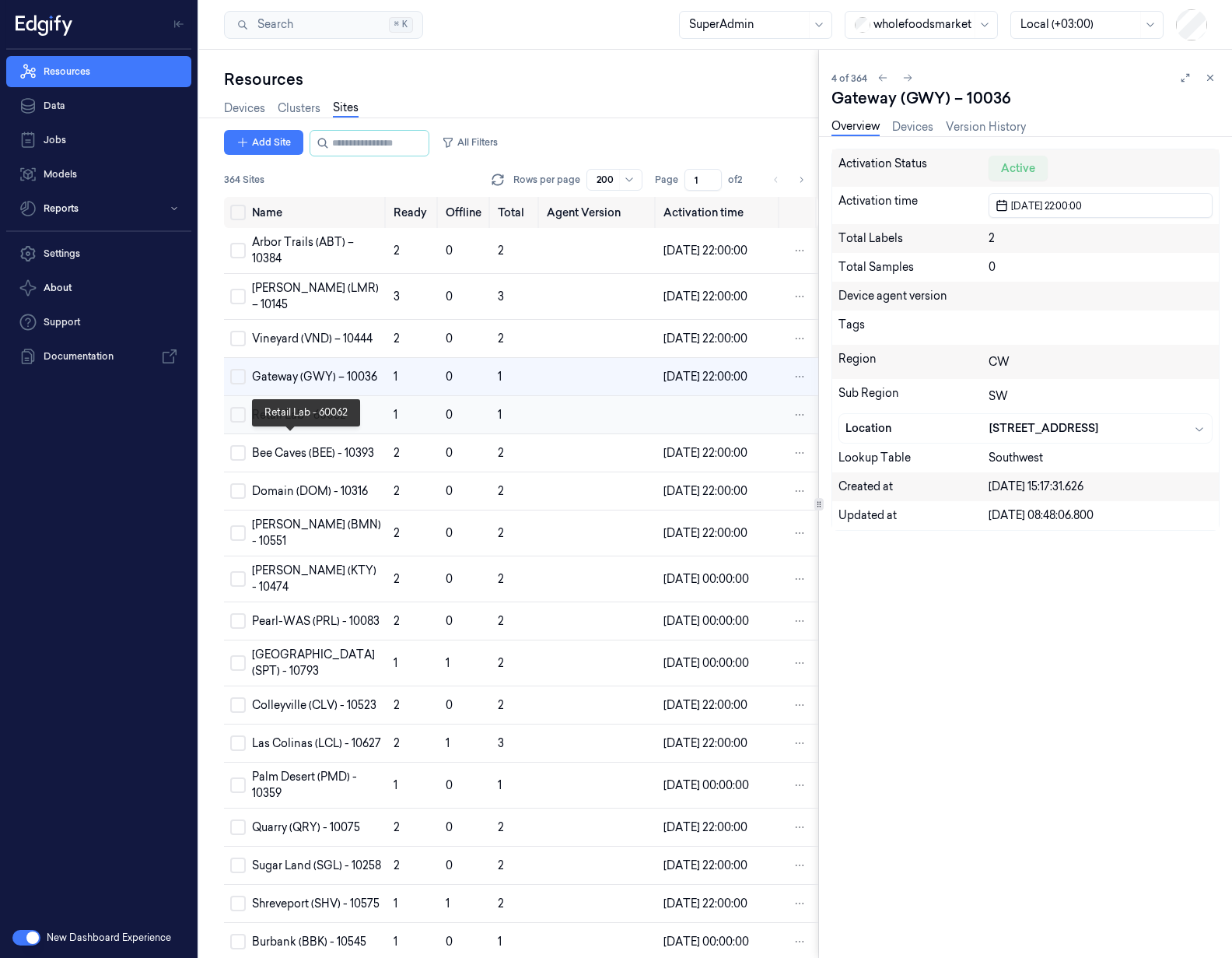
click at [269, 424] on div "Retail Lab - 60062" at bounding box center [316, 415] width 129 height 17
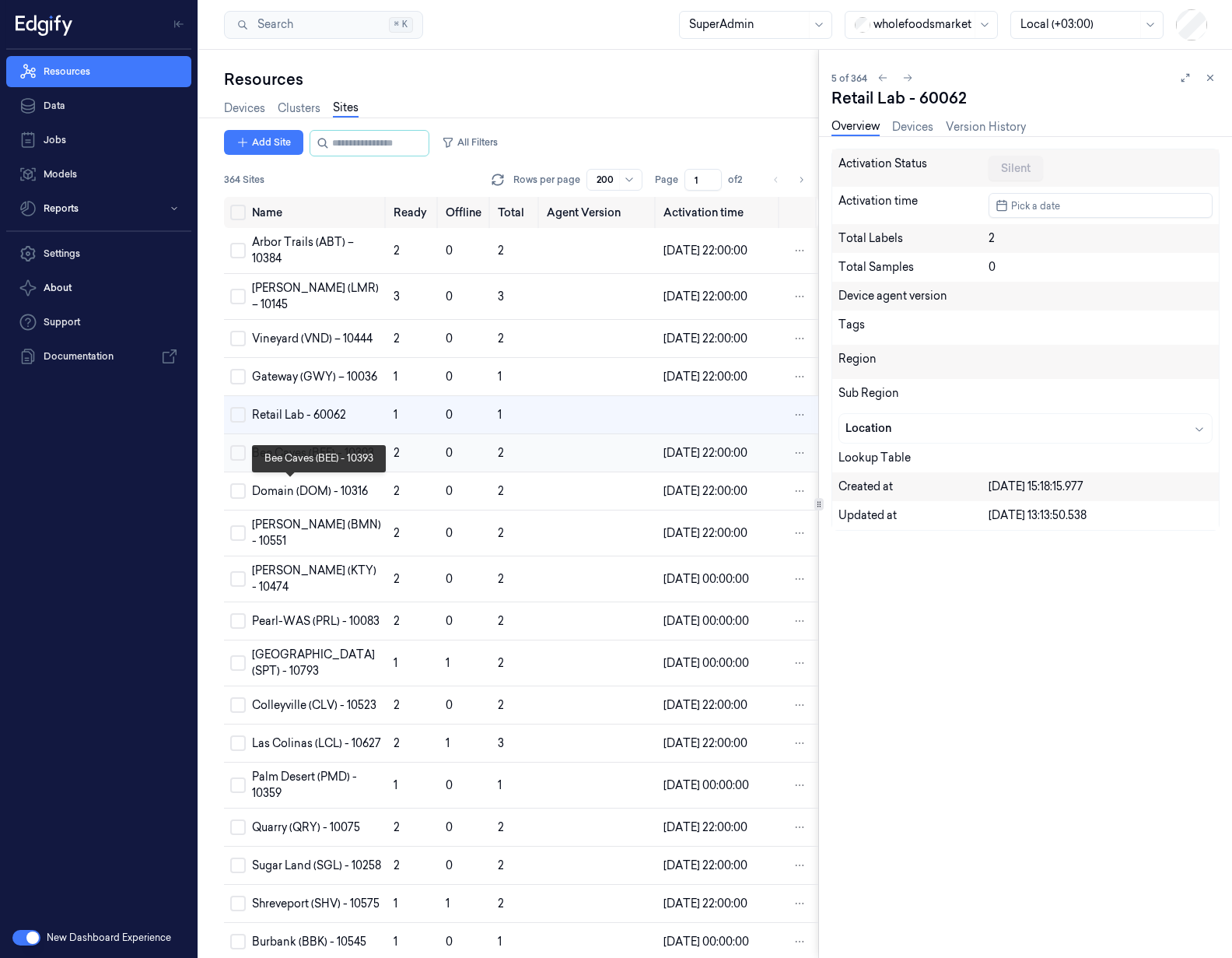
click at [277, 461] on div "Bee Caves (BEE) - 10393" at bounding box center [316, 453] width 129 height 17
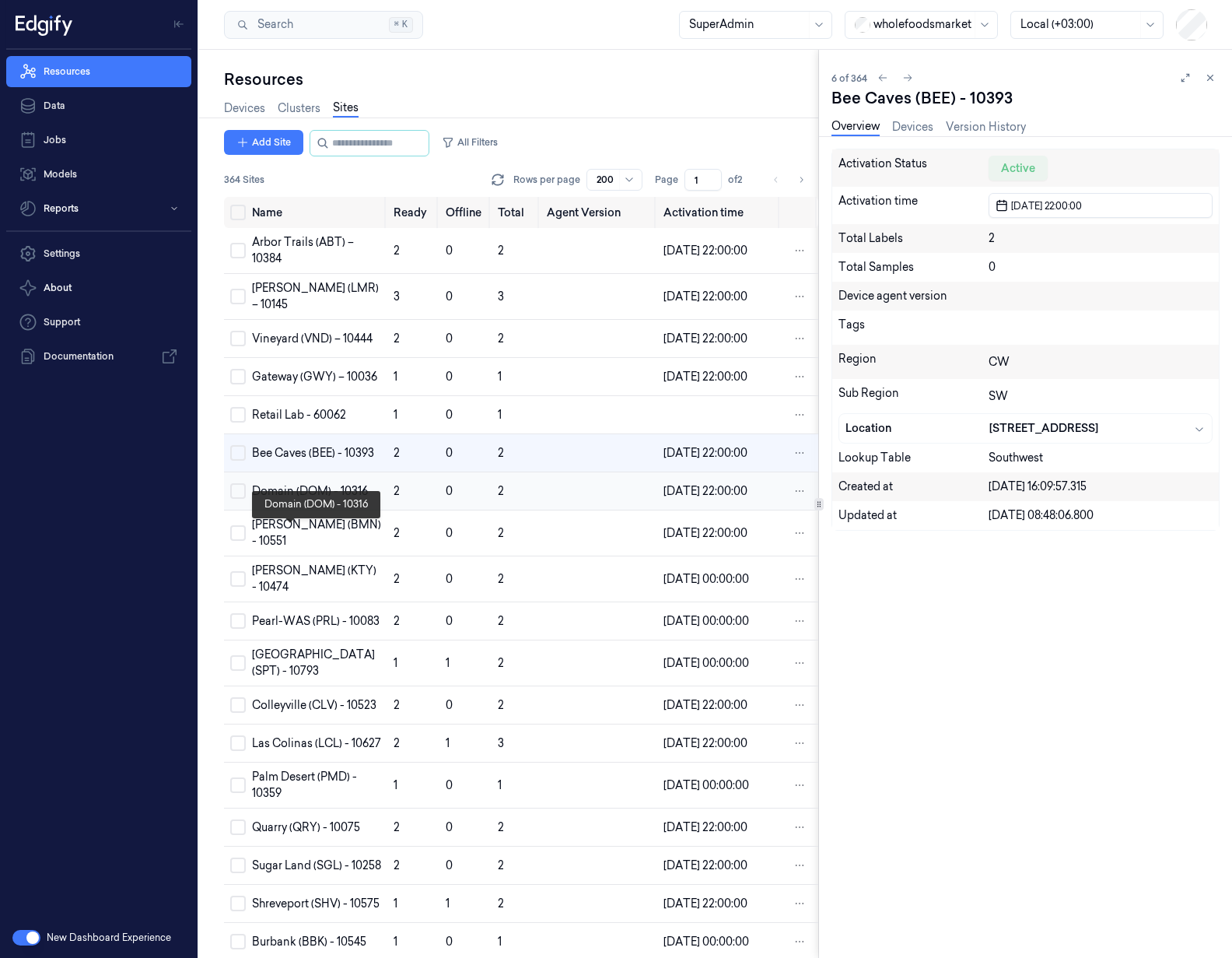
click at [289, 500] on div "Domain (DOM) - 10316" at bounding box center [316, 491] width 129 height 17
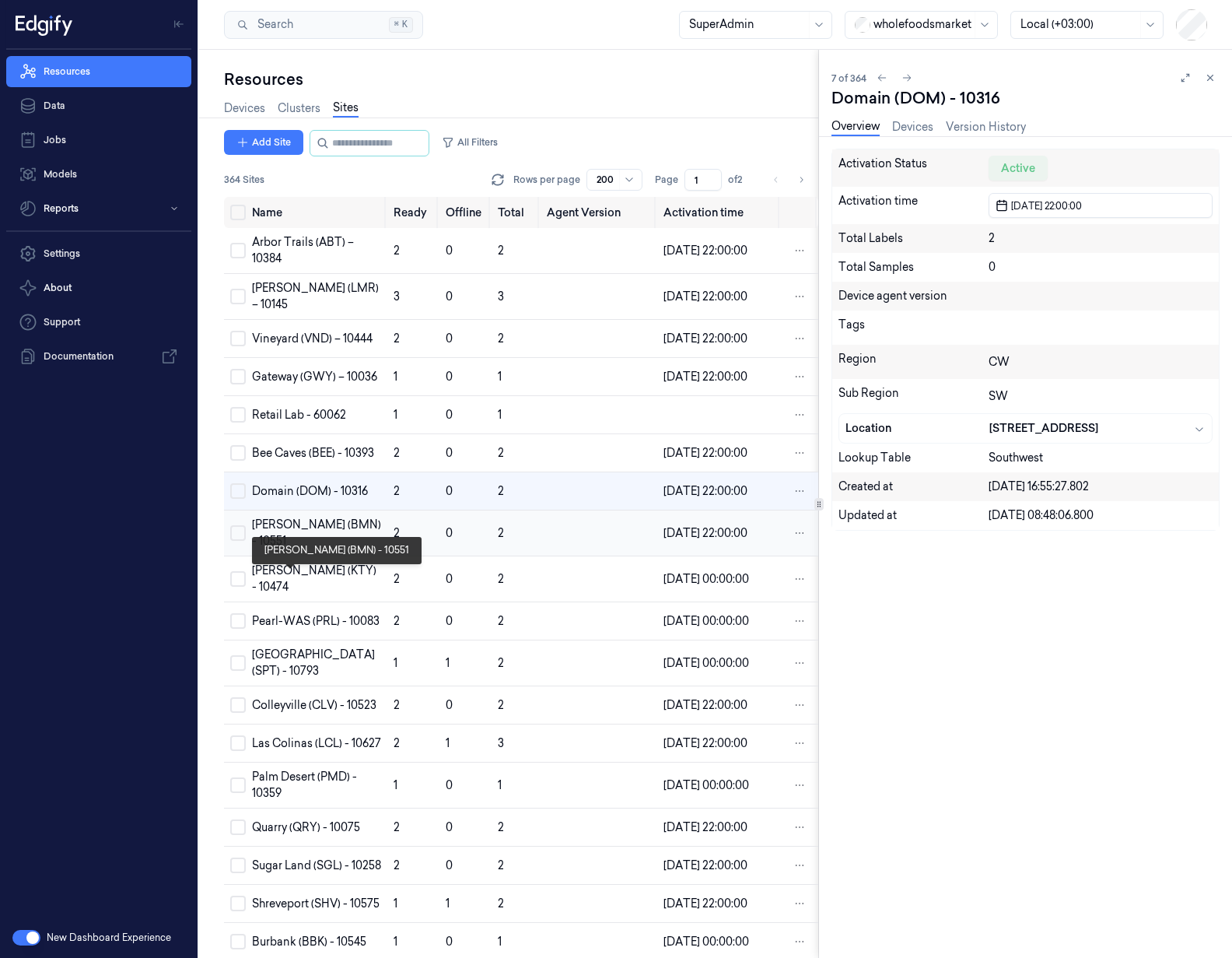
click at [291, 549] on div "[PERSON_NAME] (BMN) - 10551" at bounding box center [316, 532] width 129 height 33
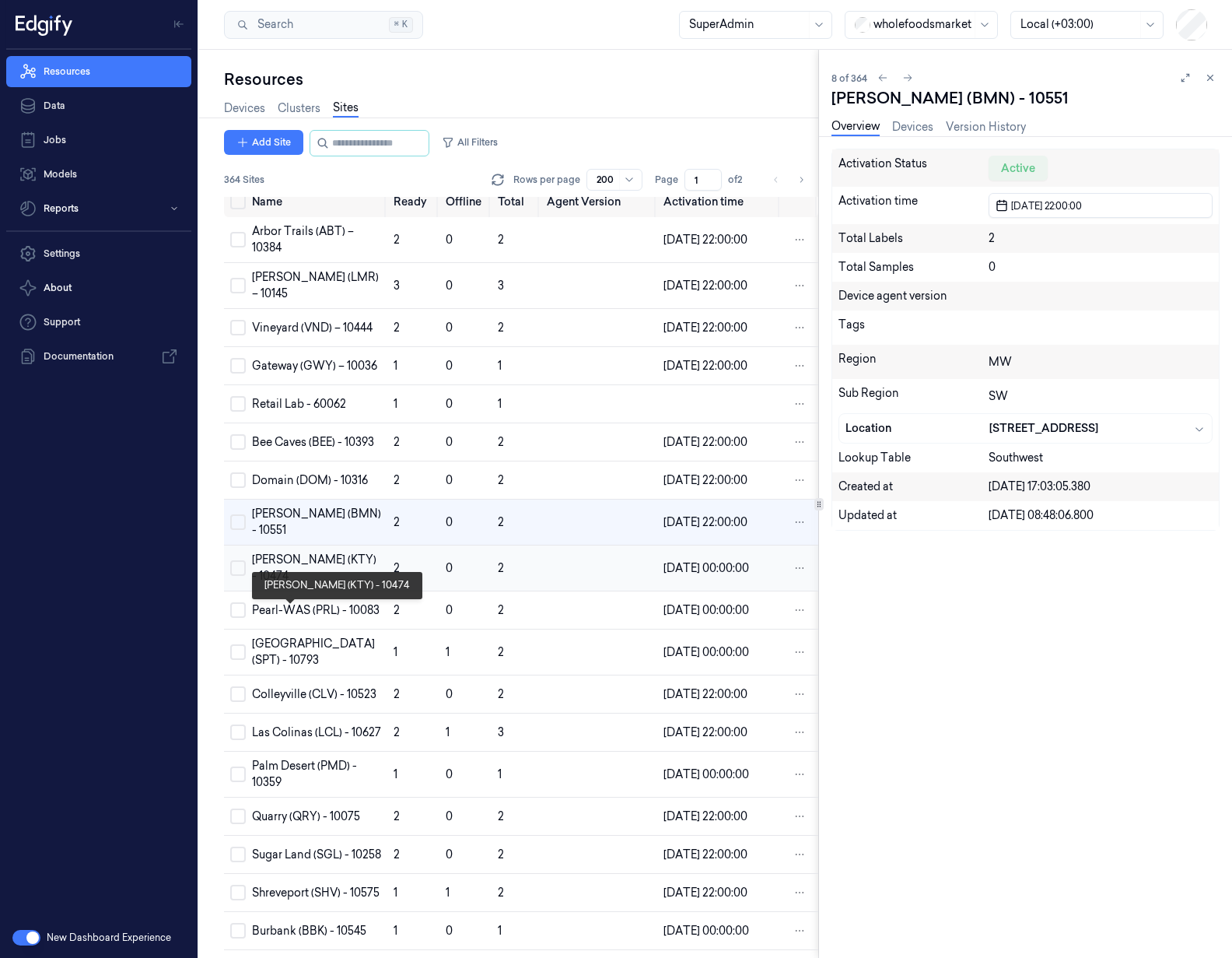
click at [291, 585] on div "[PERSON_NAME] (KTY) - 10474" at bounding box center [316, 568] width 129 height 33
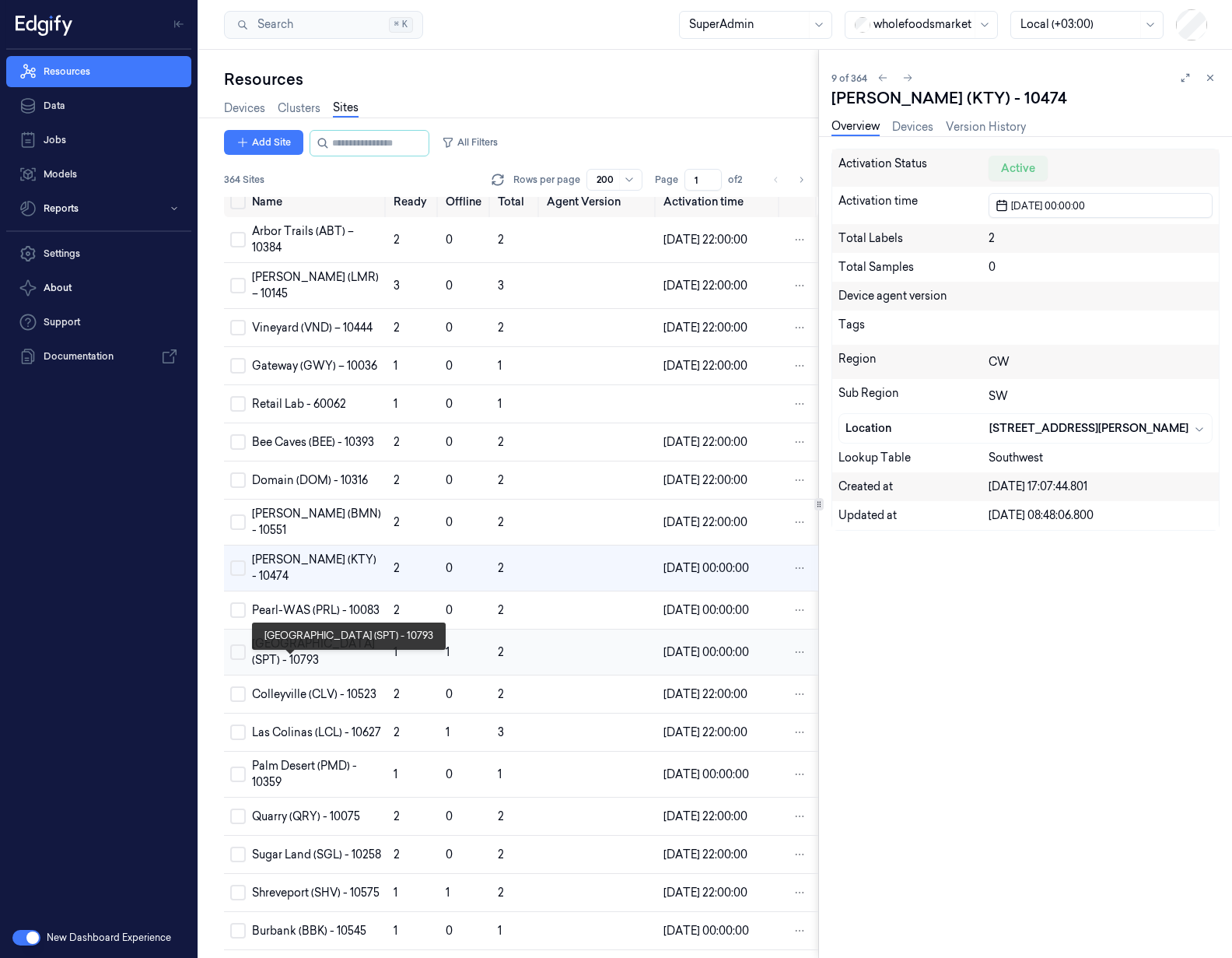
scroll to position [57, 0]
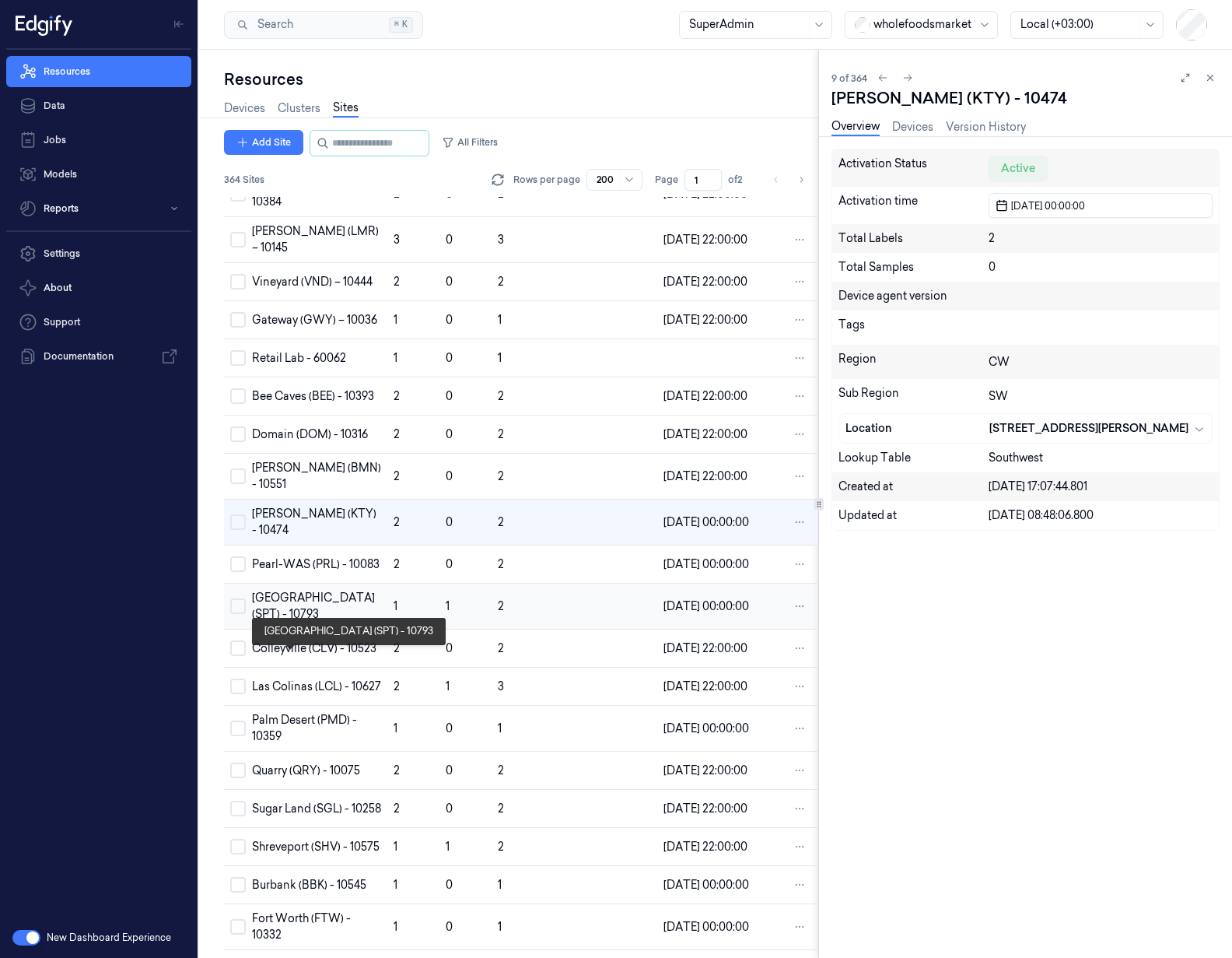
click at [295, 622] on div "[GEOGRAPHIC_DATA] (SPT) - 10793" at bounding box center [316, 605] width 129 height 33
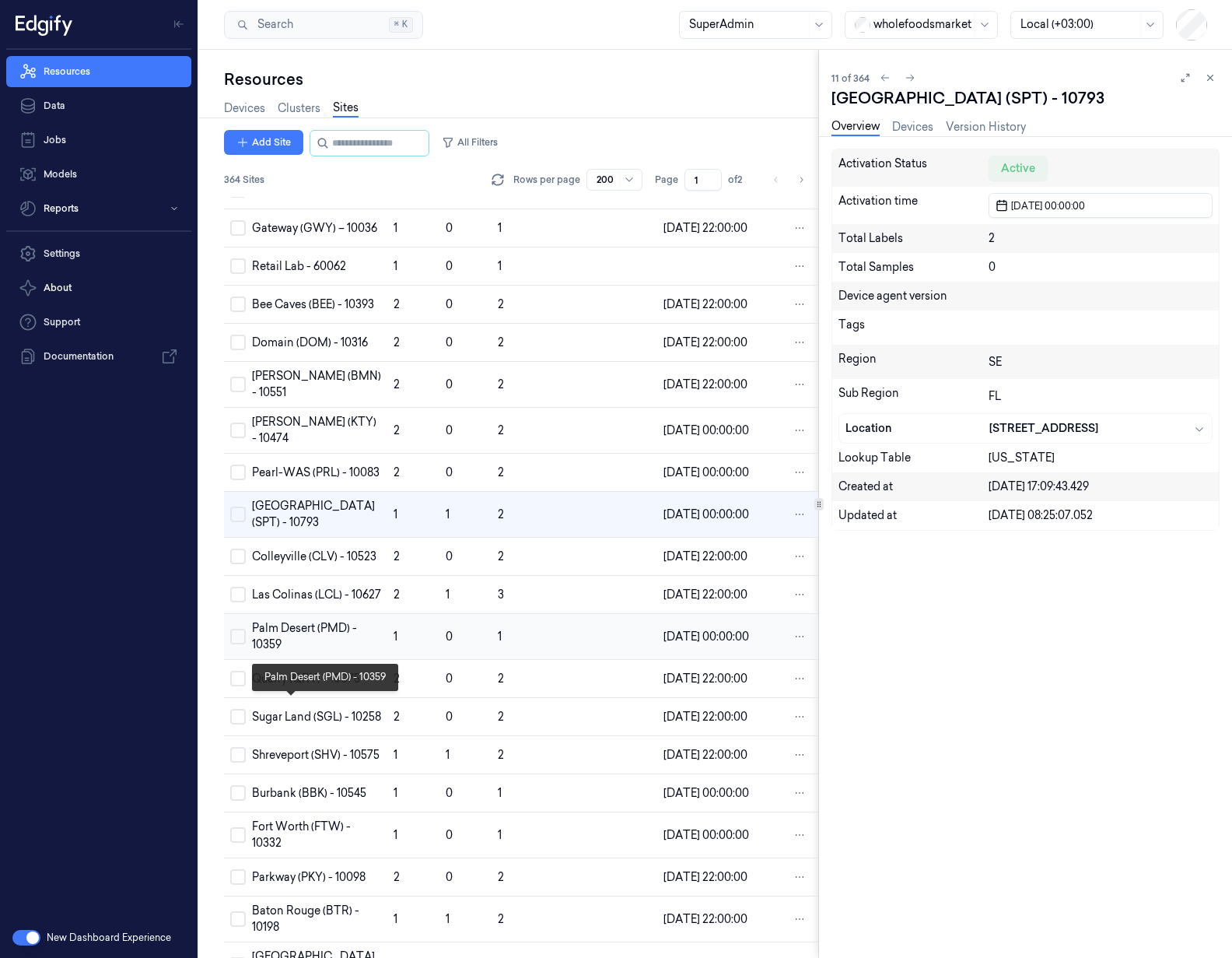
click at [292, 653] on div "Palm Desert (PMD) - 10359" at bounding box center [316, 636] width 129 height 33
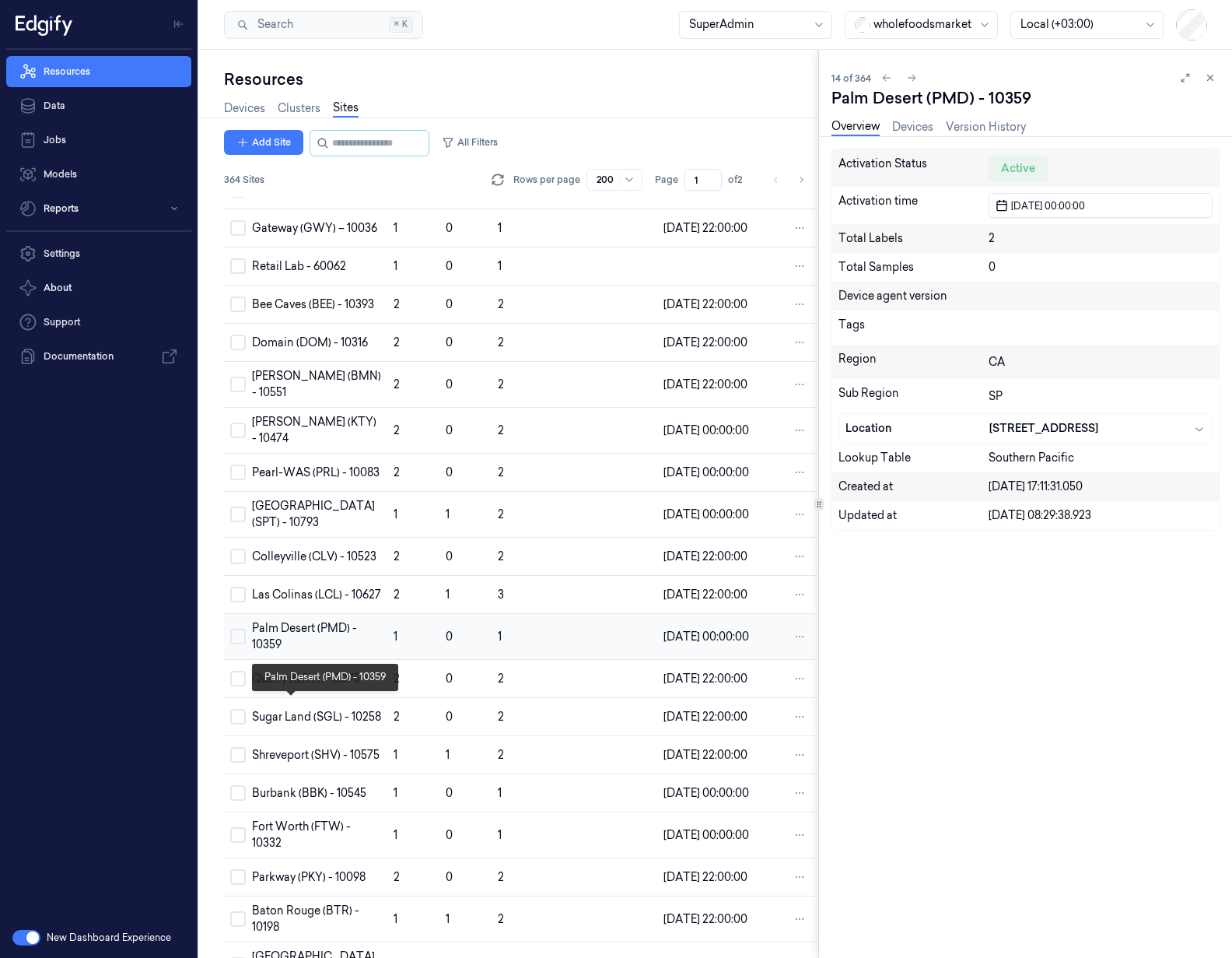
scroll to position [286, 0]
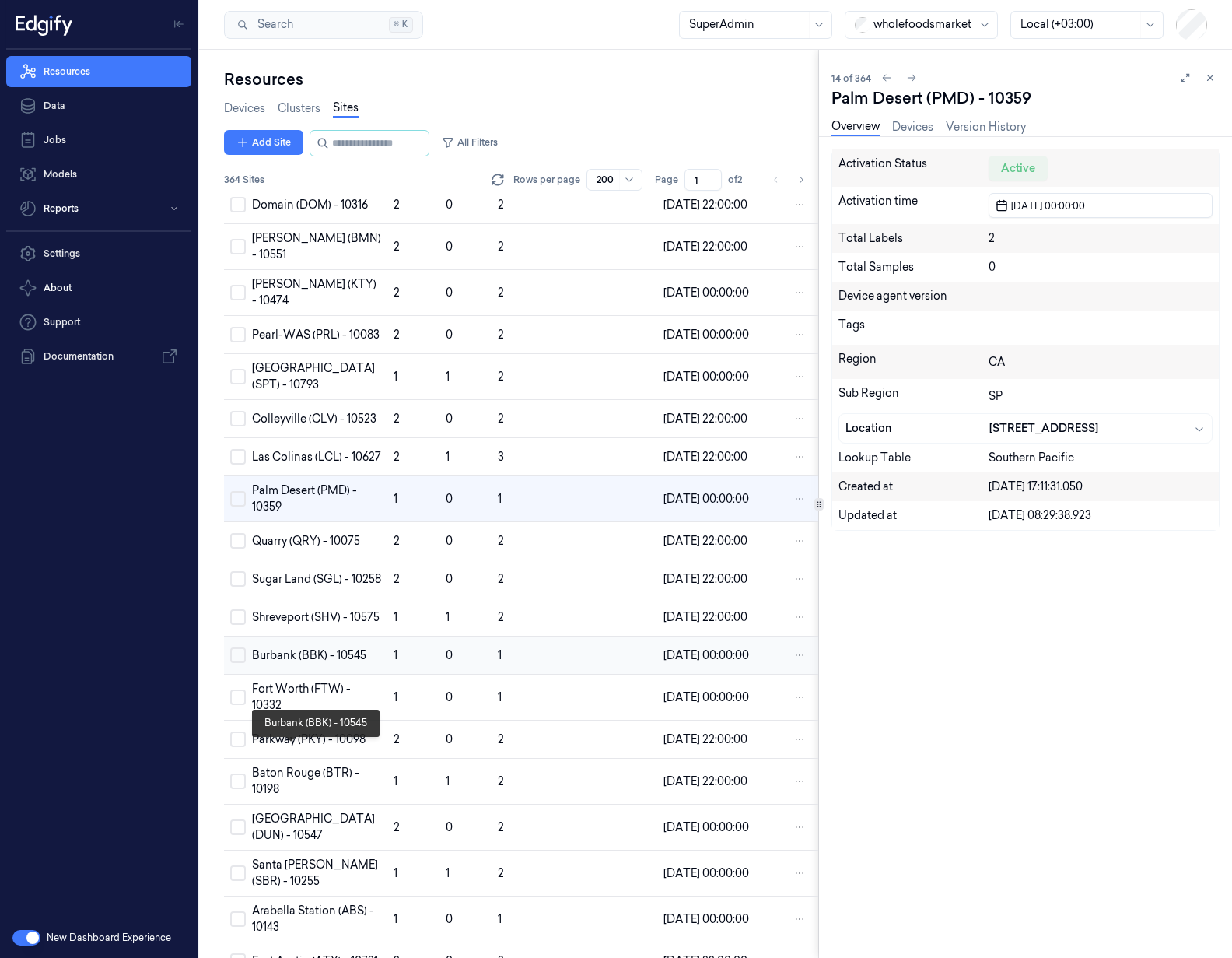
click at [291, 664] on div "Burbank (BBK) - 10545" at bounding box center [316, 656] width 129 height 17
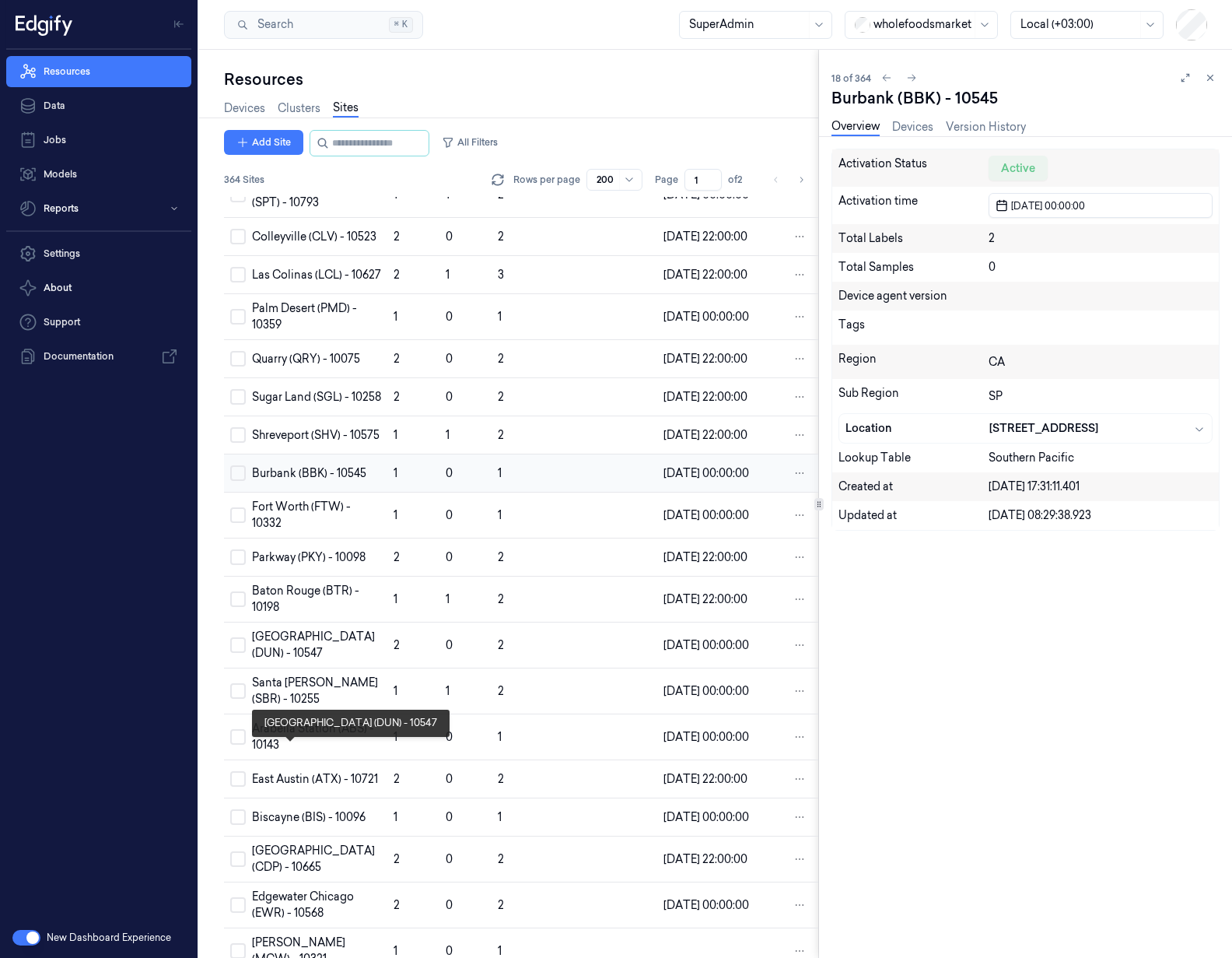
scroll to position [470, 0]
click at [286, 660] on div "[GEOGRAPHIC_DATA] (DUN) - 10547" at bounding box center [316, 643] width 129 height 33
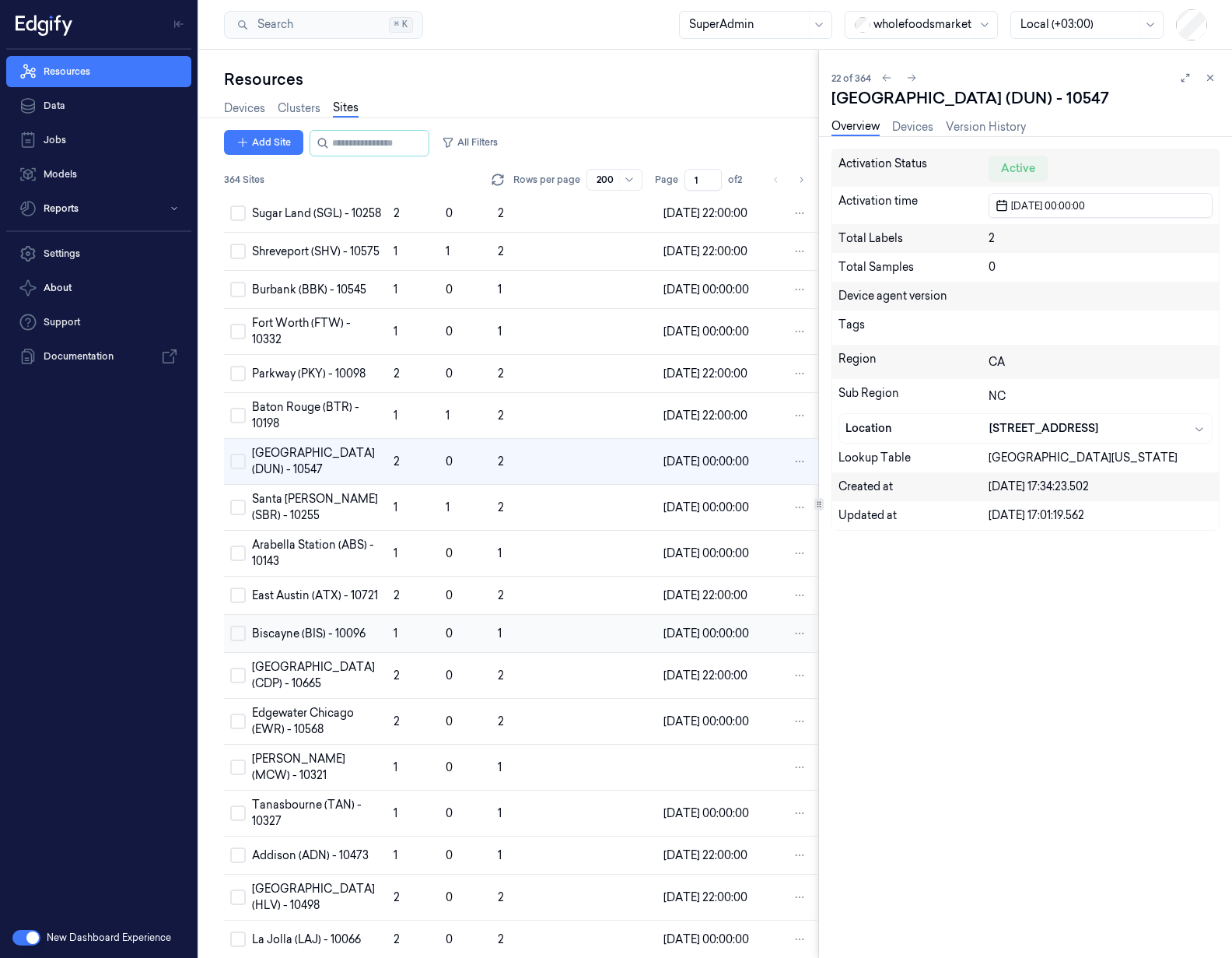
scroll to position [654, 0]
click at [300, 602] on div "East Austin (ATX) - 10721" at bounding box center [316, 594] width 129 height 17
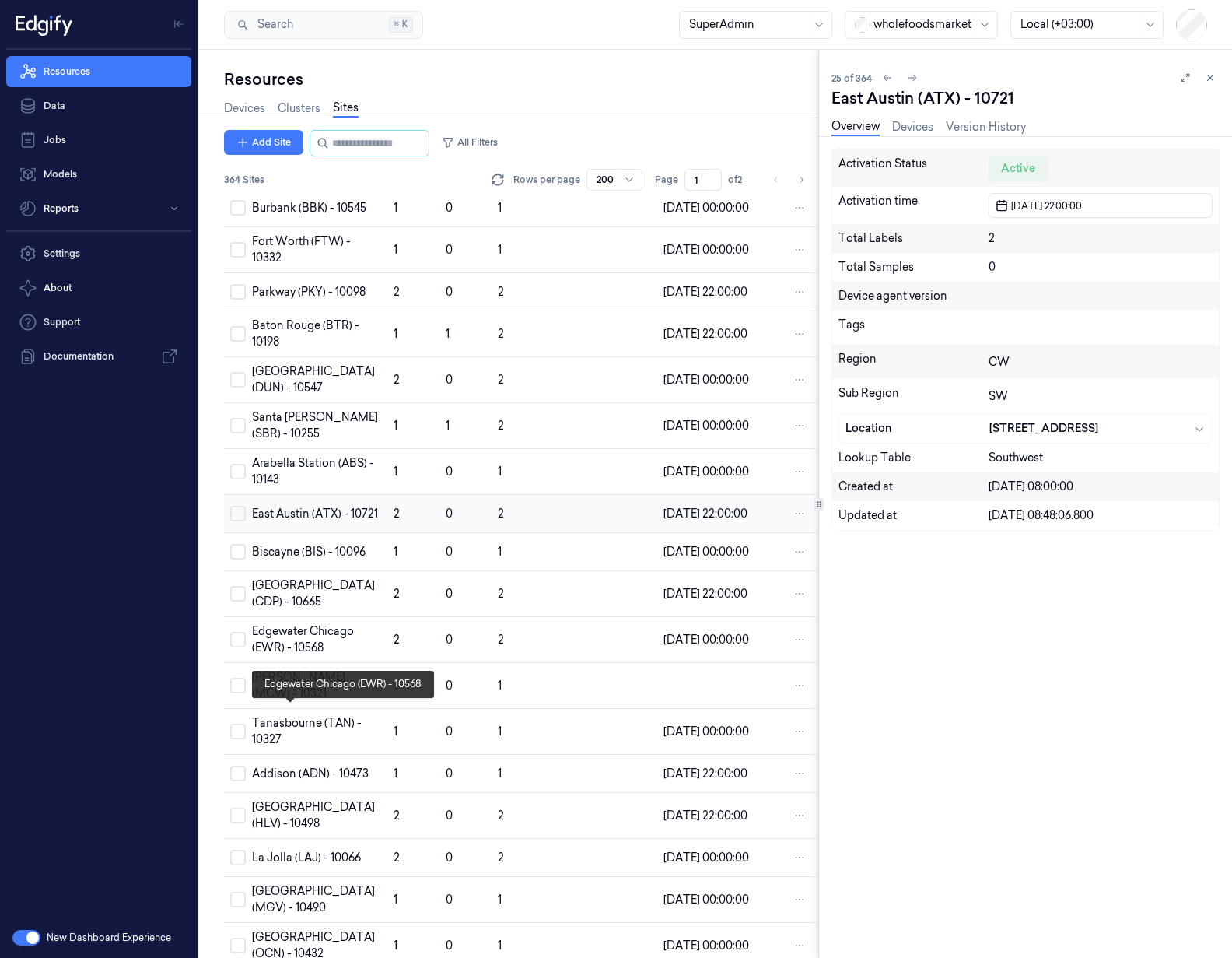
scroll to position [808, 0]
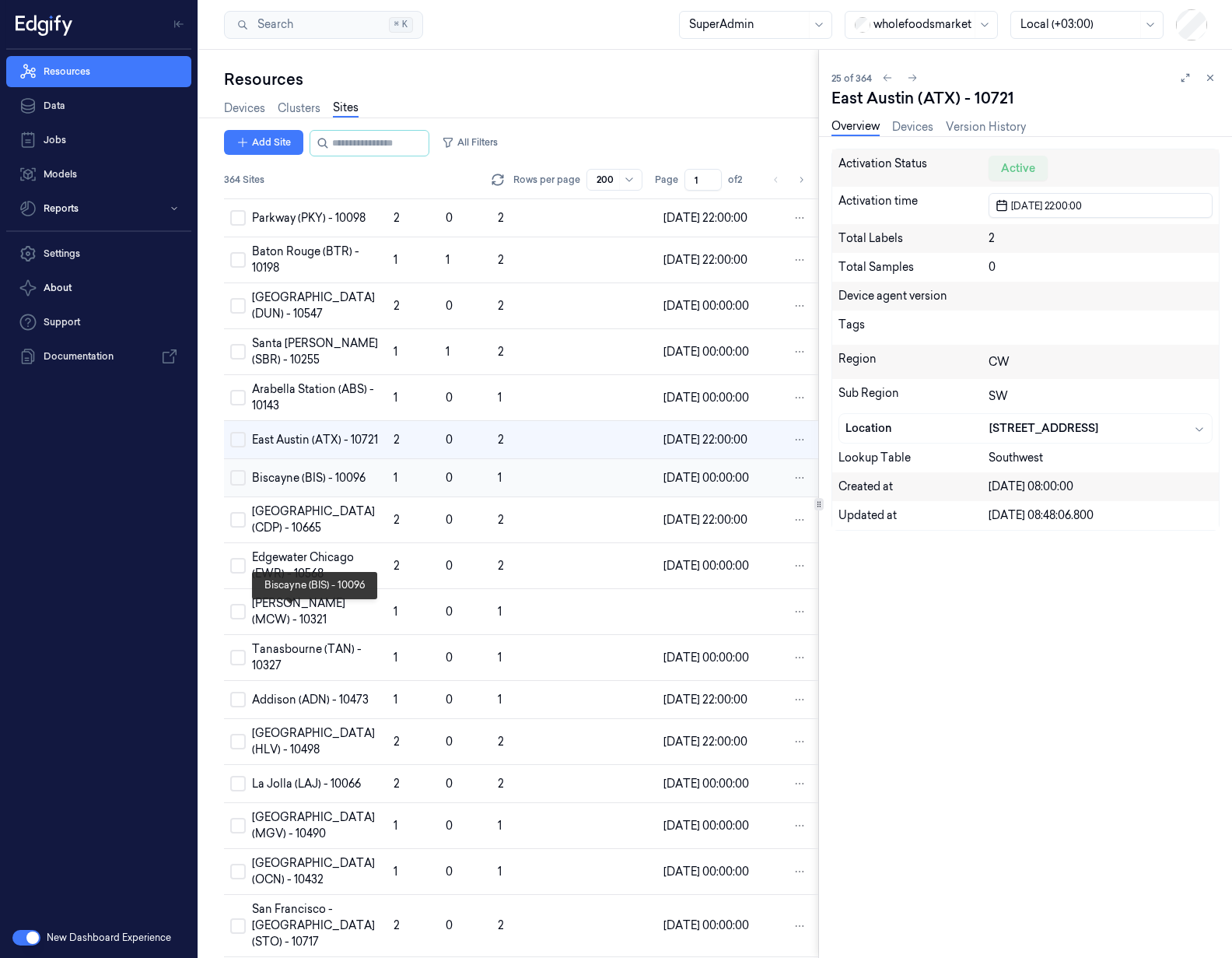
click at [295, 486] on div "Biscayne (BIS) - 10096" at bounding box center [316, 478] width 129 height 17
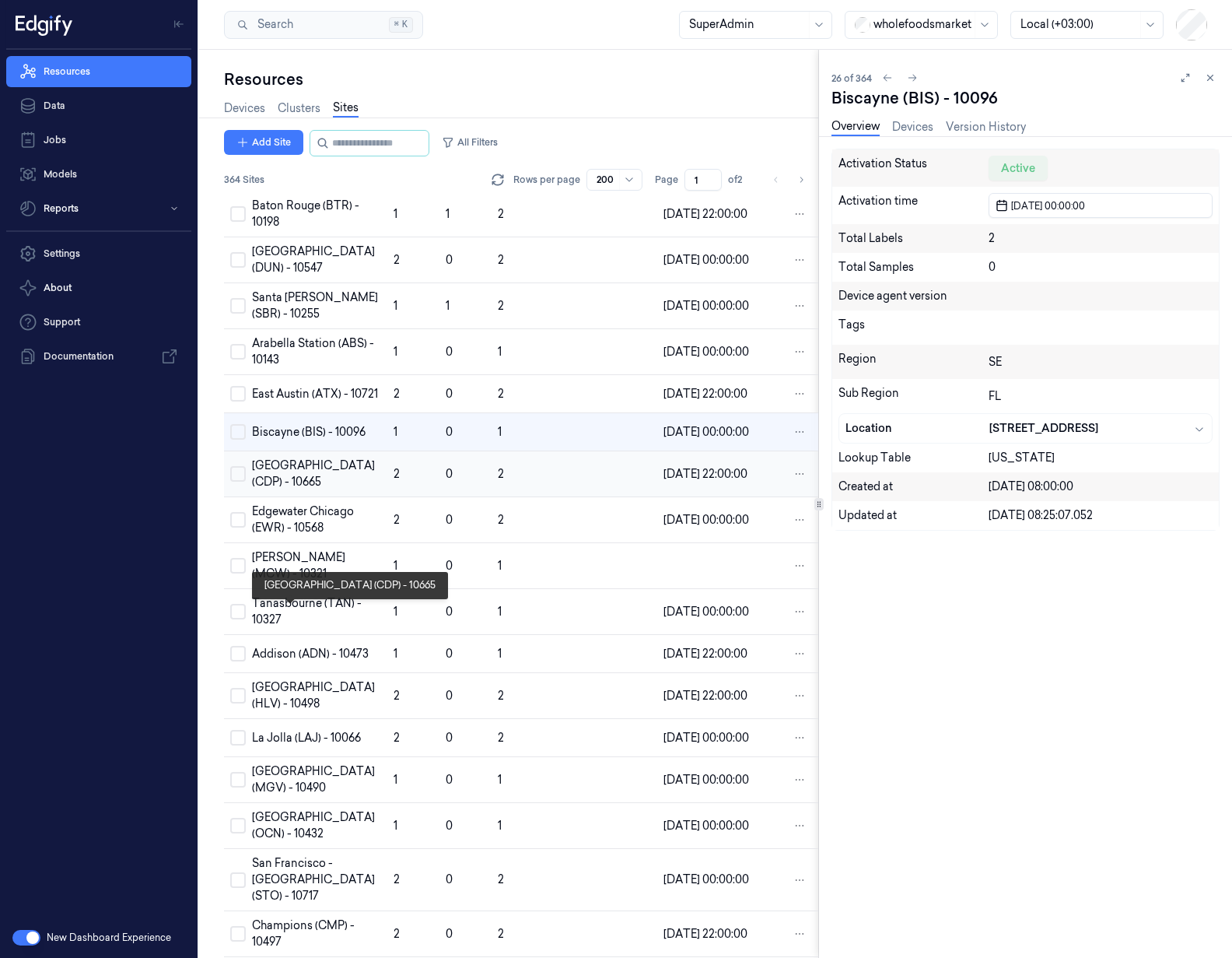
click at [282, 490] on div "[GEOGRAPHIC_DATA] (CDP) - 10665" at bounding box center [316, 473] width 129 height 33
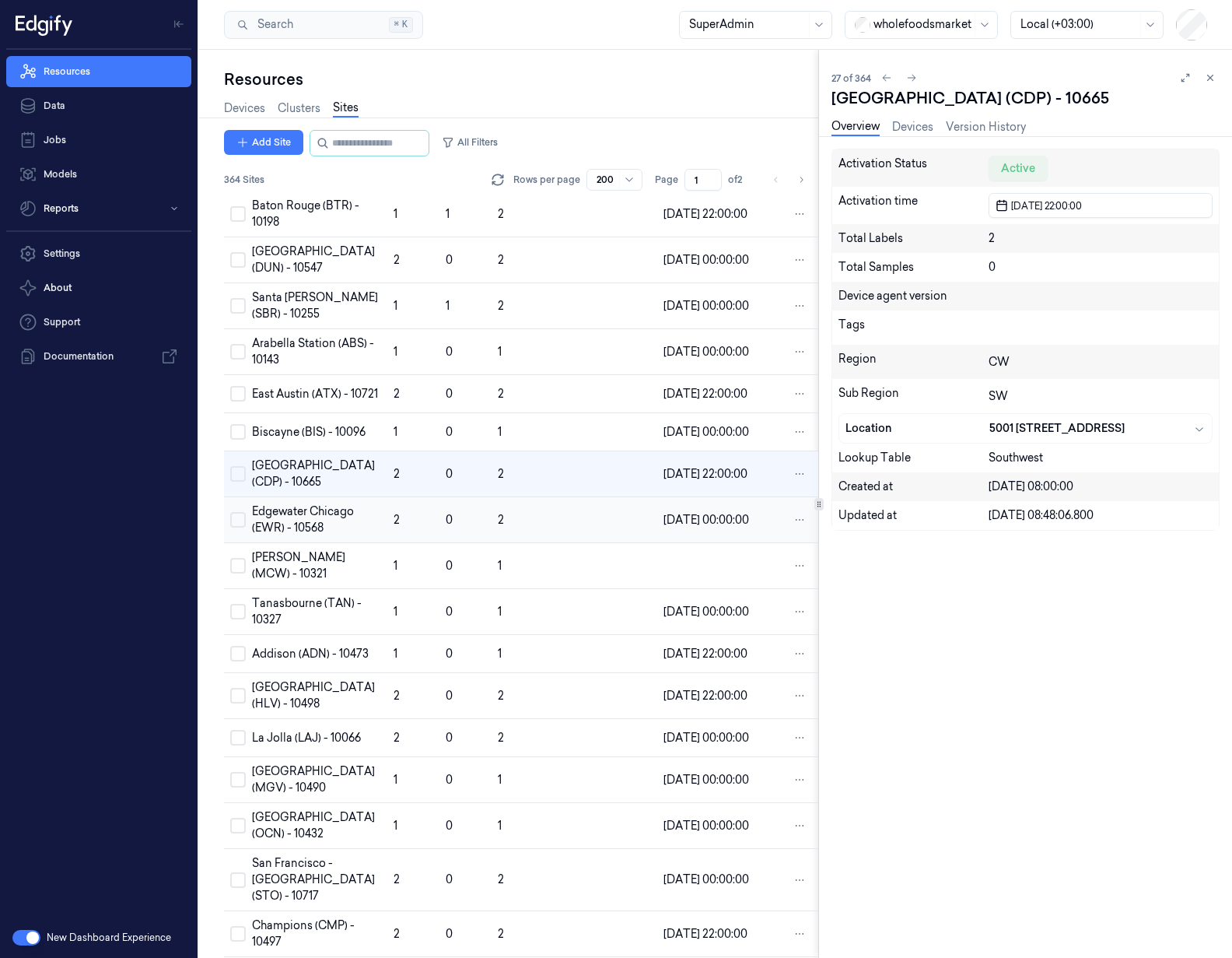
scroll to position [900, 0]
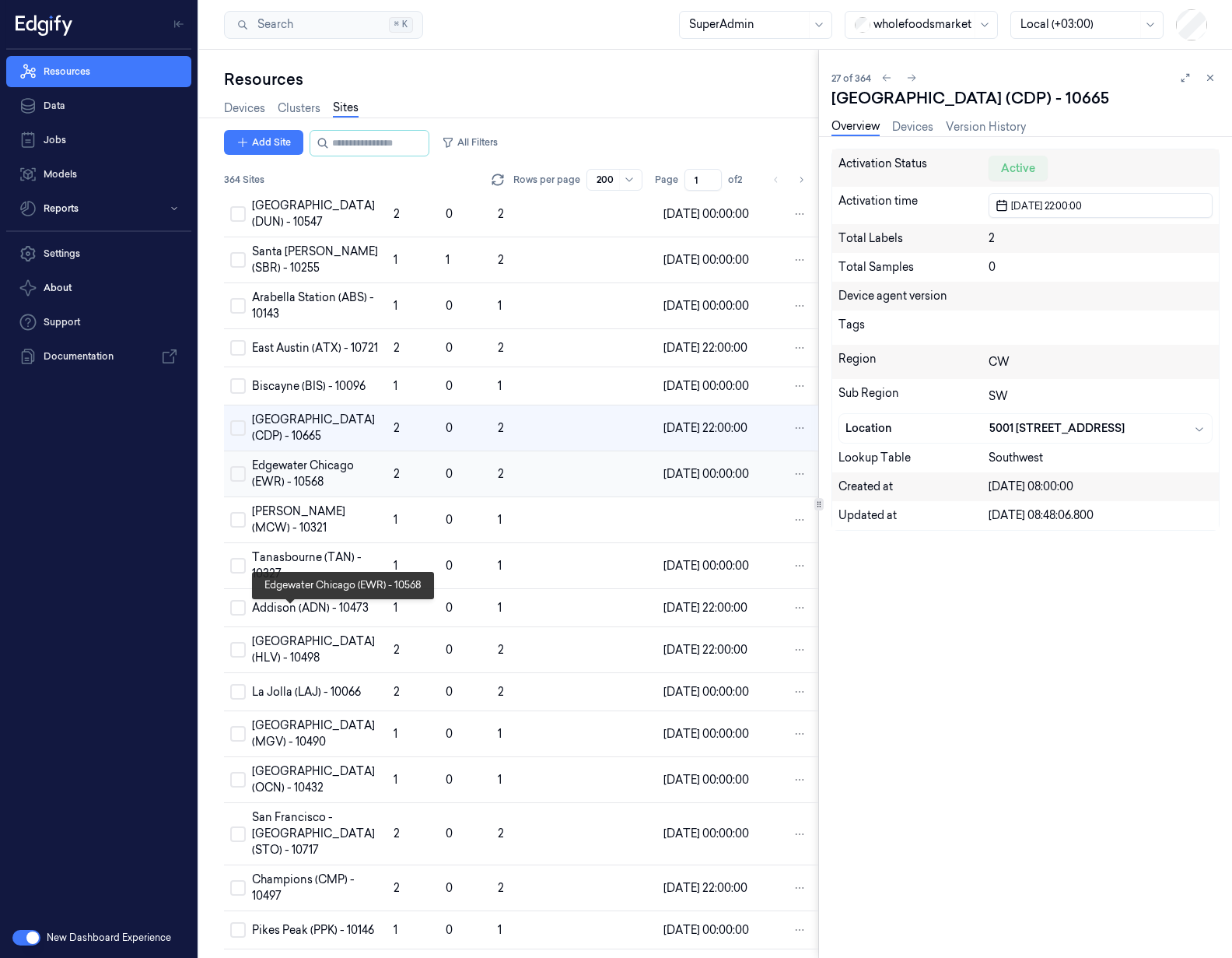
click at [283, 490] on div "Edgewater Chicago (EWR) - 10568" at bounding box center [316, 473] width 129 height 33
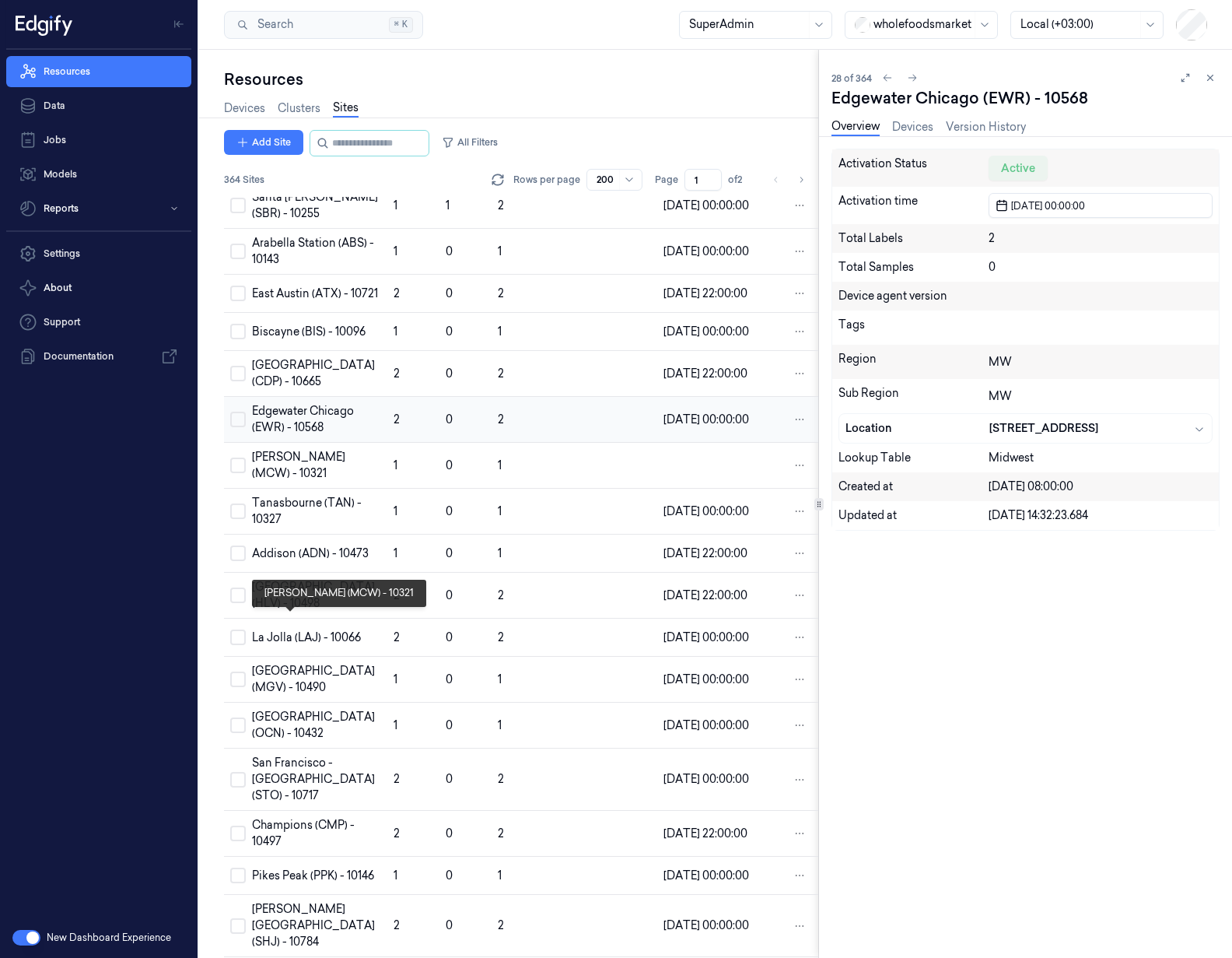
click at [283, 482] on div "[PERSON_NAME] (MCW) - 10321" at bounding box center [316, 465] width 129 height 33
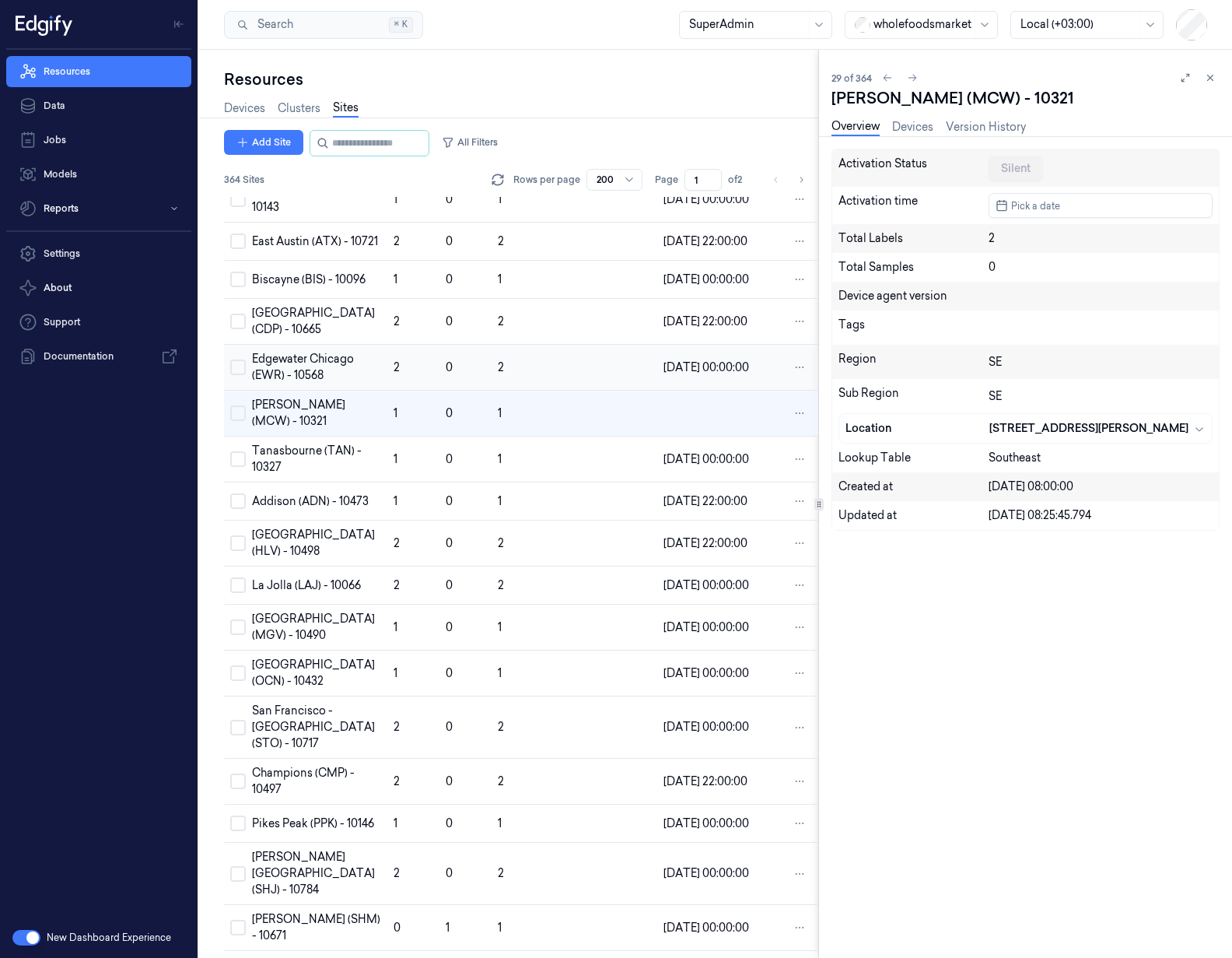
scroll to position [1007, 0]
click at [289, 508] on div "Addison (ADN) - 10473" at bounding box center [316, 500] width 129 height 17
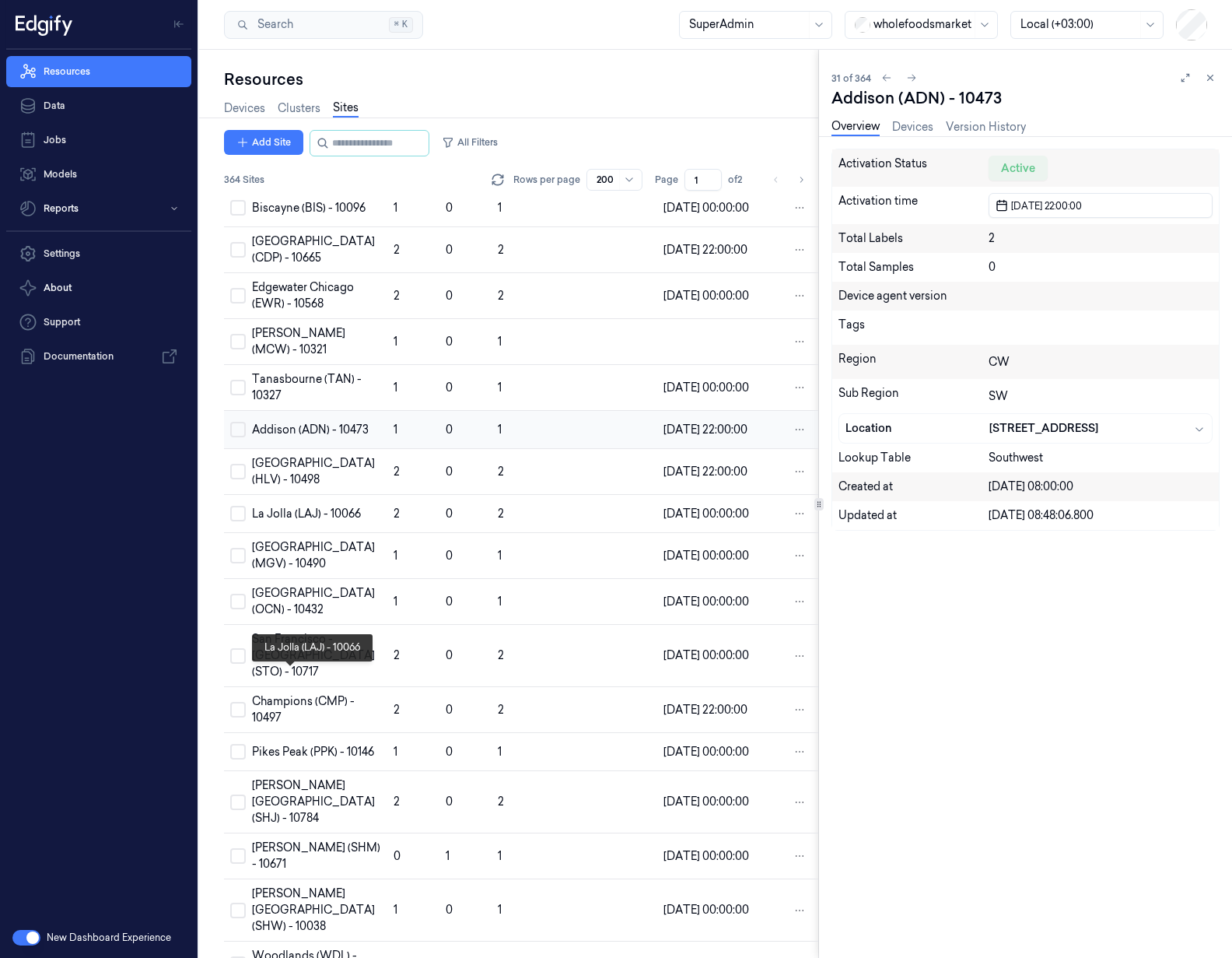
scroll to position [1099, 0]
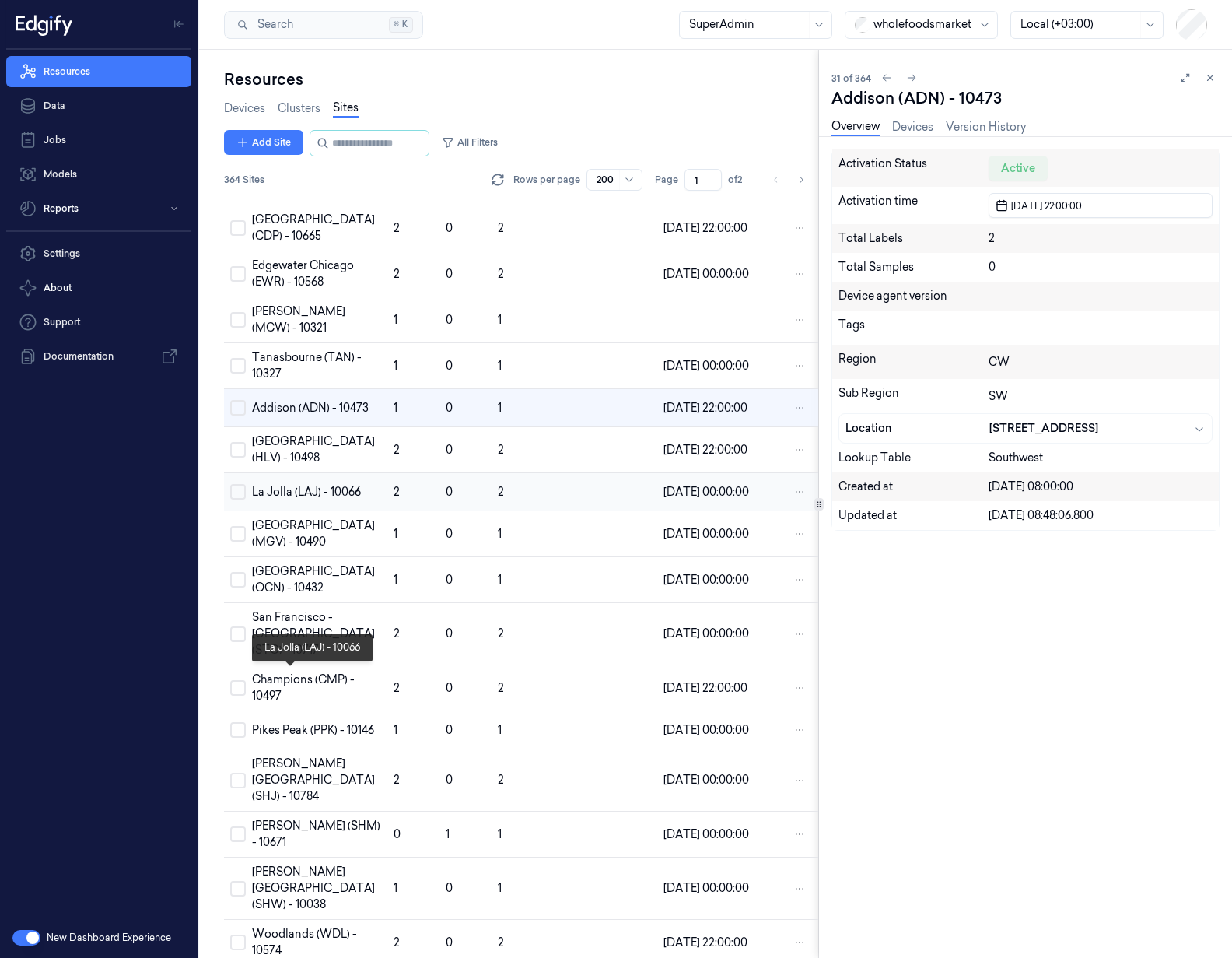
click at [288, 501] on div "La Jolla (LAJ) - 10066" at bounding box center [316, 492] width 129 height 17
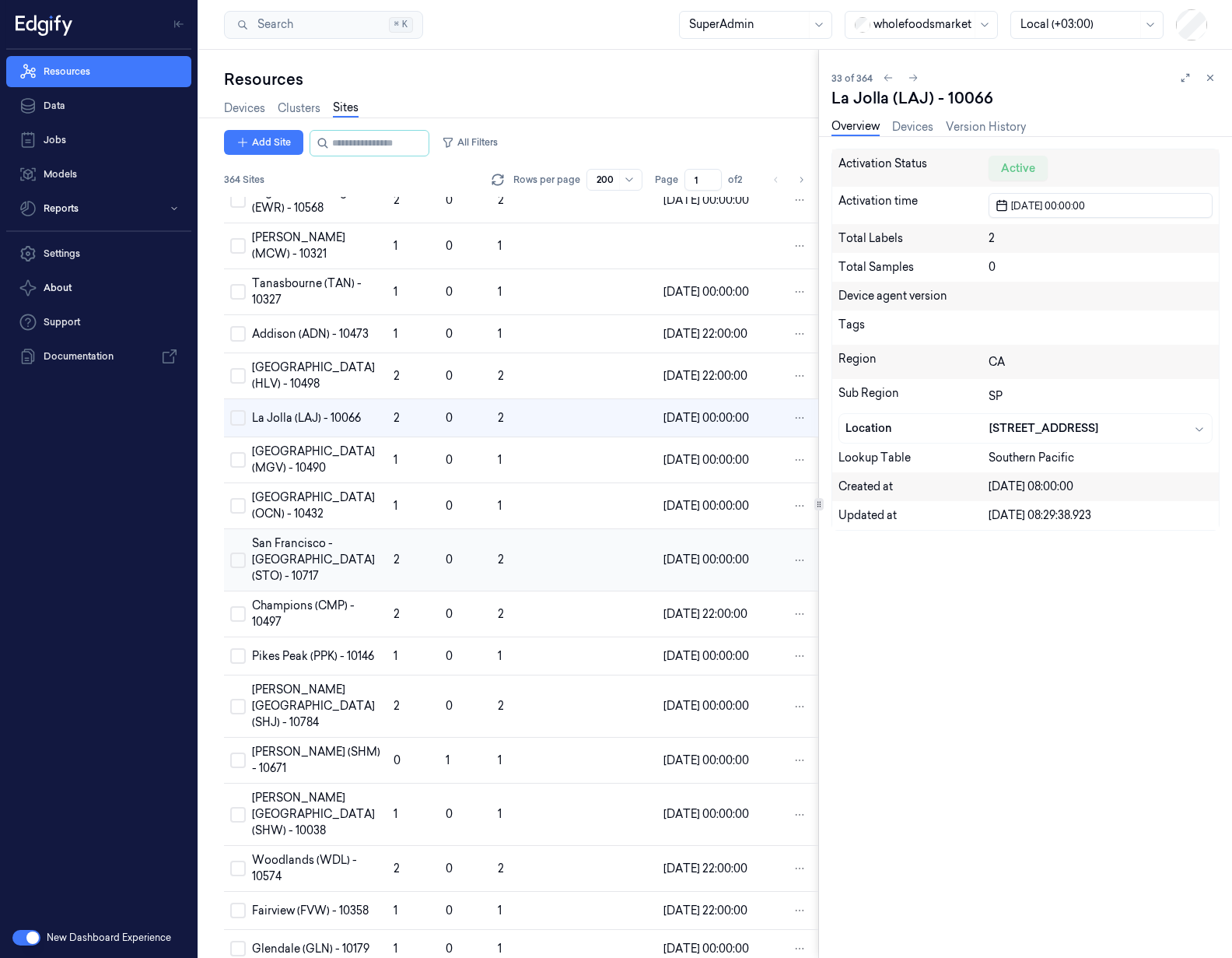
scroll to position [1208, 0]
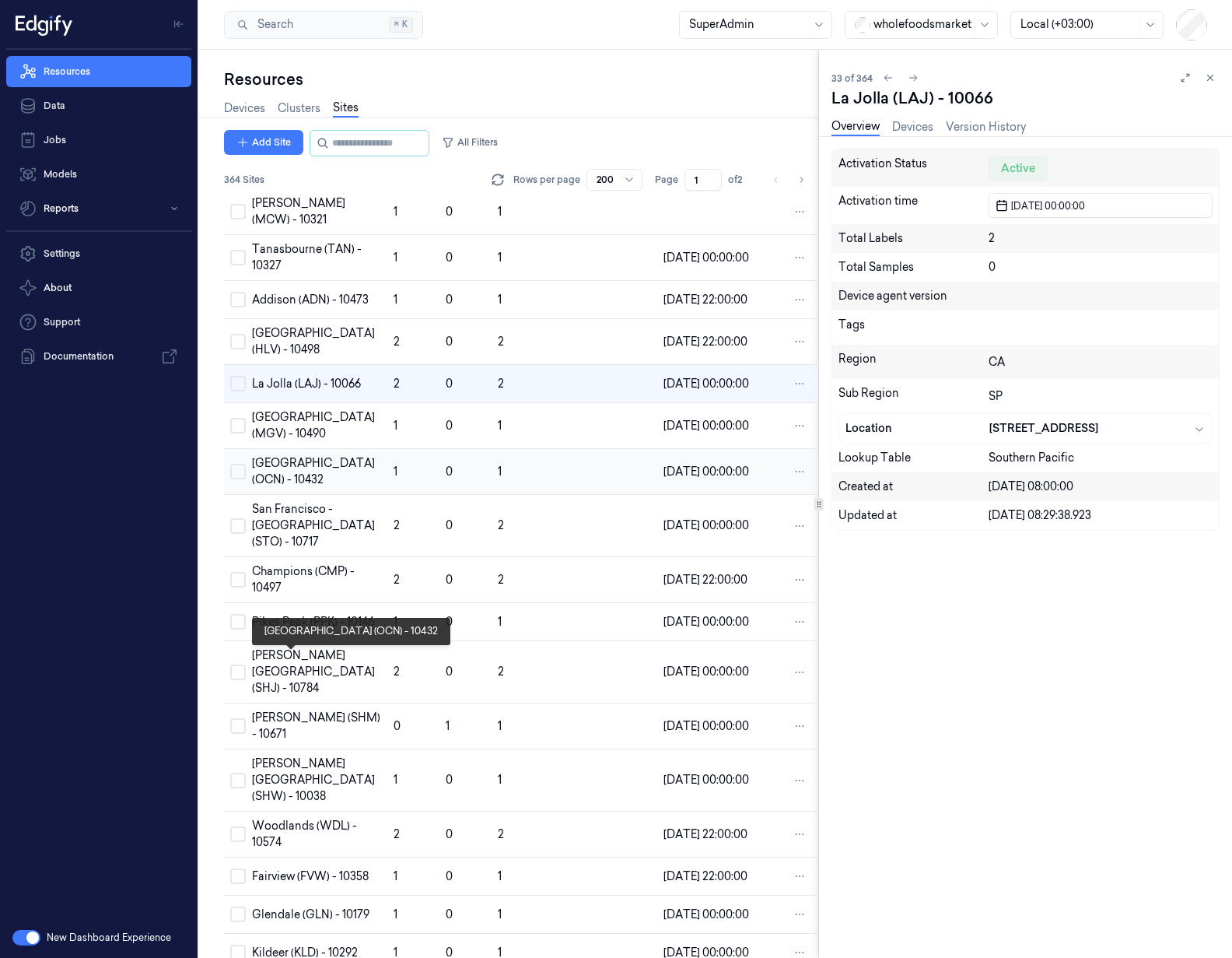
click at [278, 488] on div "[GEOGRAPHIC_DATA] (OCN) - 10432" at bounding box center [316, 471] width 129 height 33
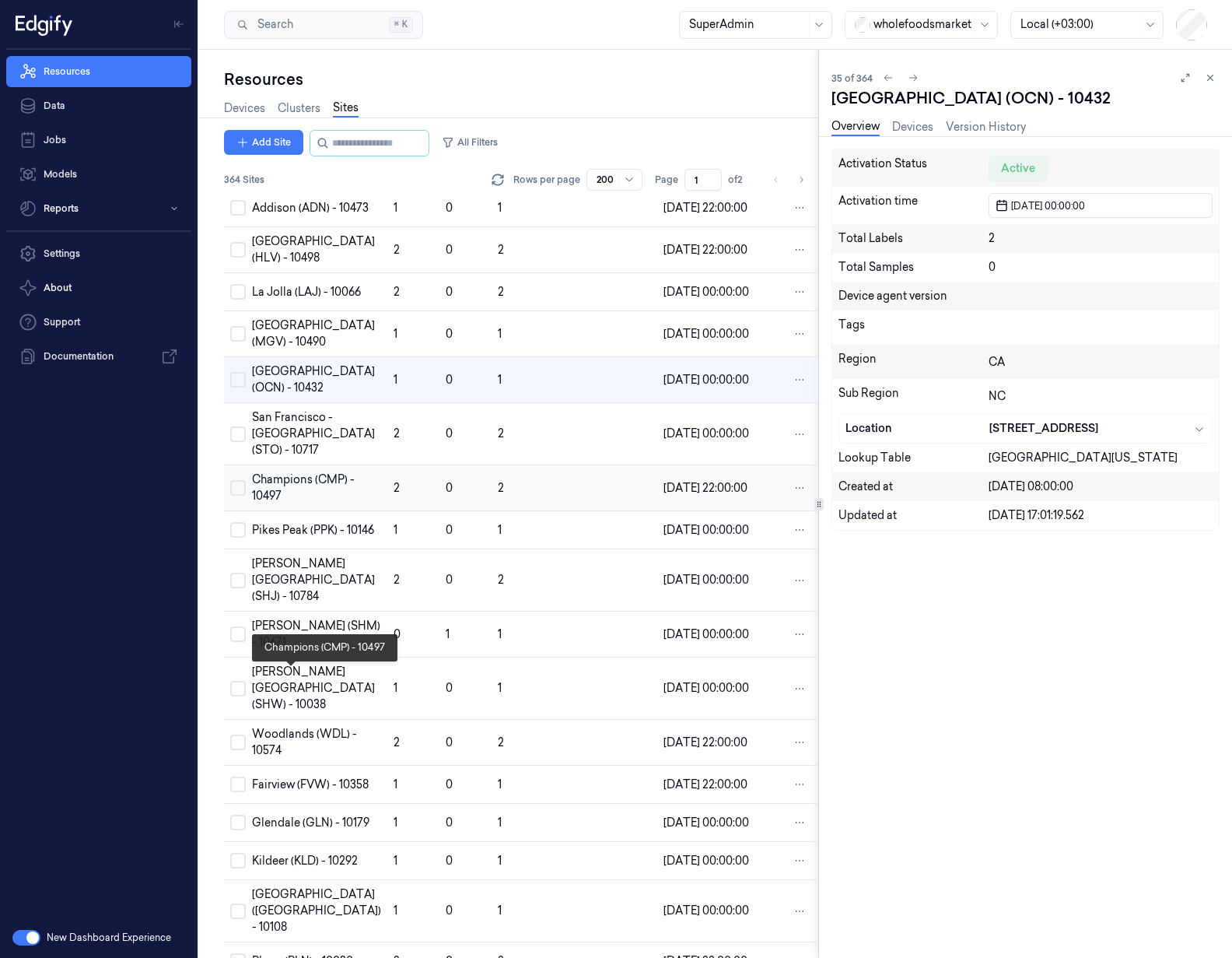
click at [288, 505] on div "Champions (CMP) - 10497" at bounding box center [316, 487] width 129 height 33
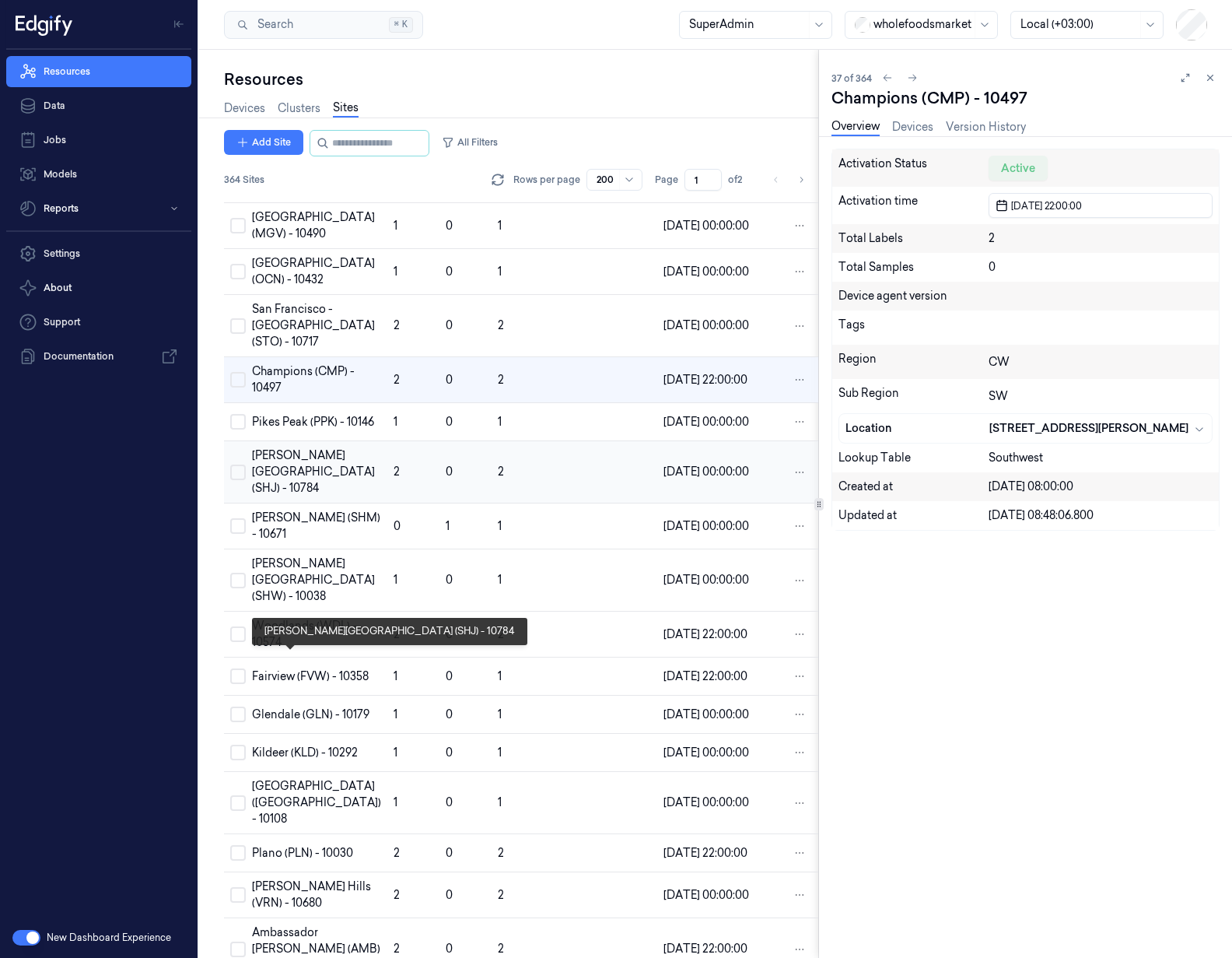
click at [284, 497] on div "[PERSON_NAME][GEOGRAPHIC_DATA] (SHJ) - 10784" at bounding box center [316, 472] width 129 height 49
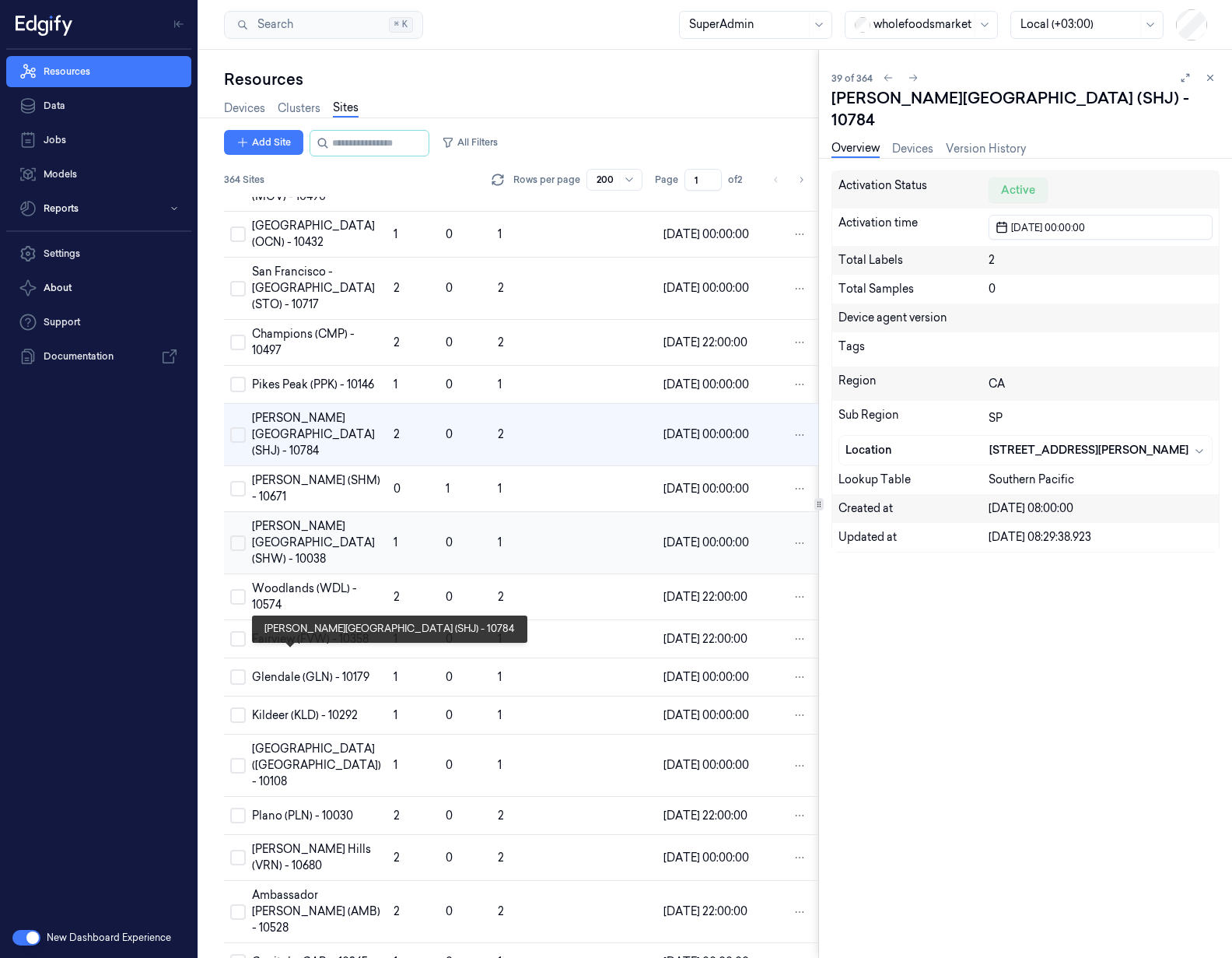
scroll to position [1508, 0]
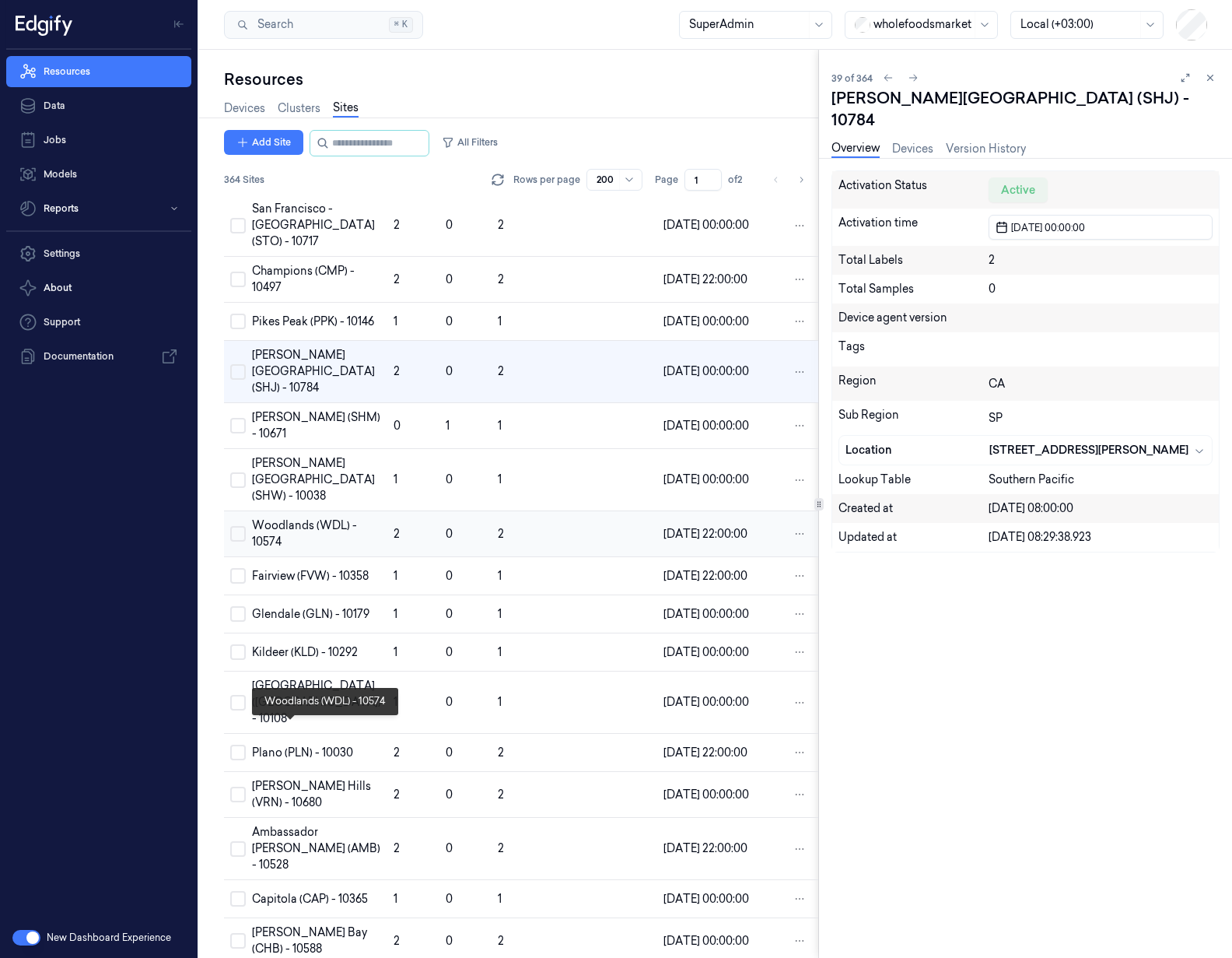
click at [289, 550] on div "Woodlands (WDL) - 10574" at bounding box center [316, 533] width 129 height 33
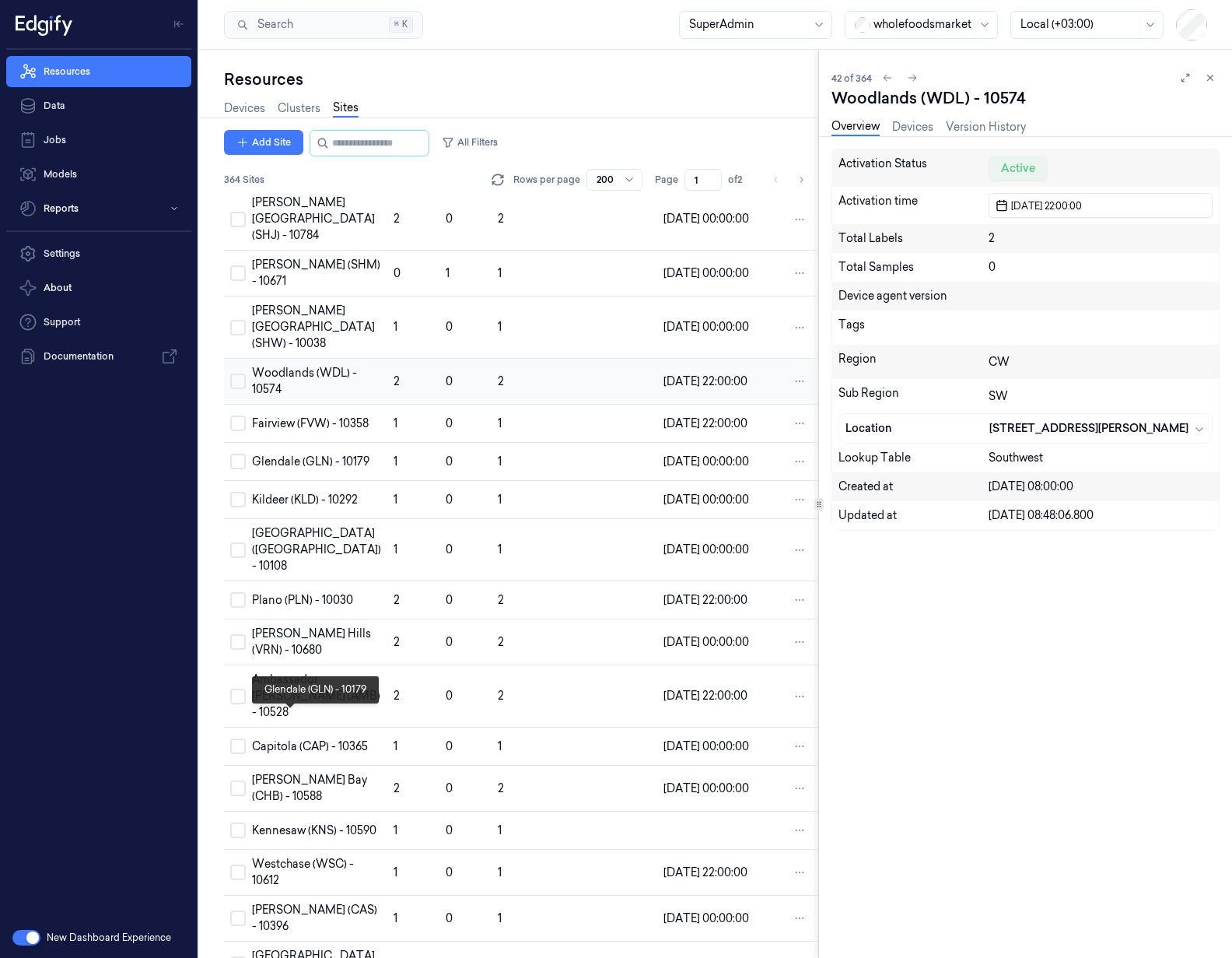
scroll to position [1670, 0]
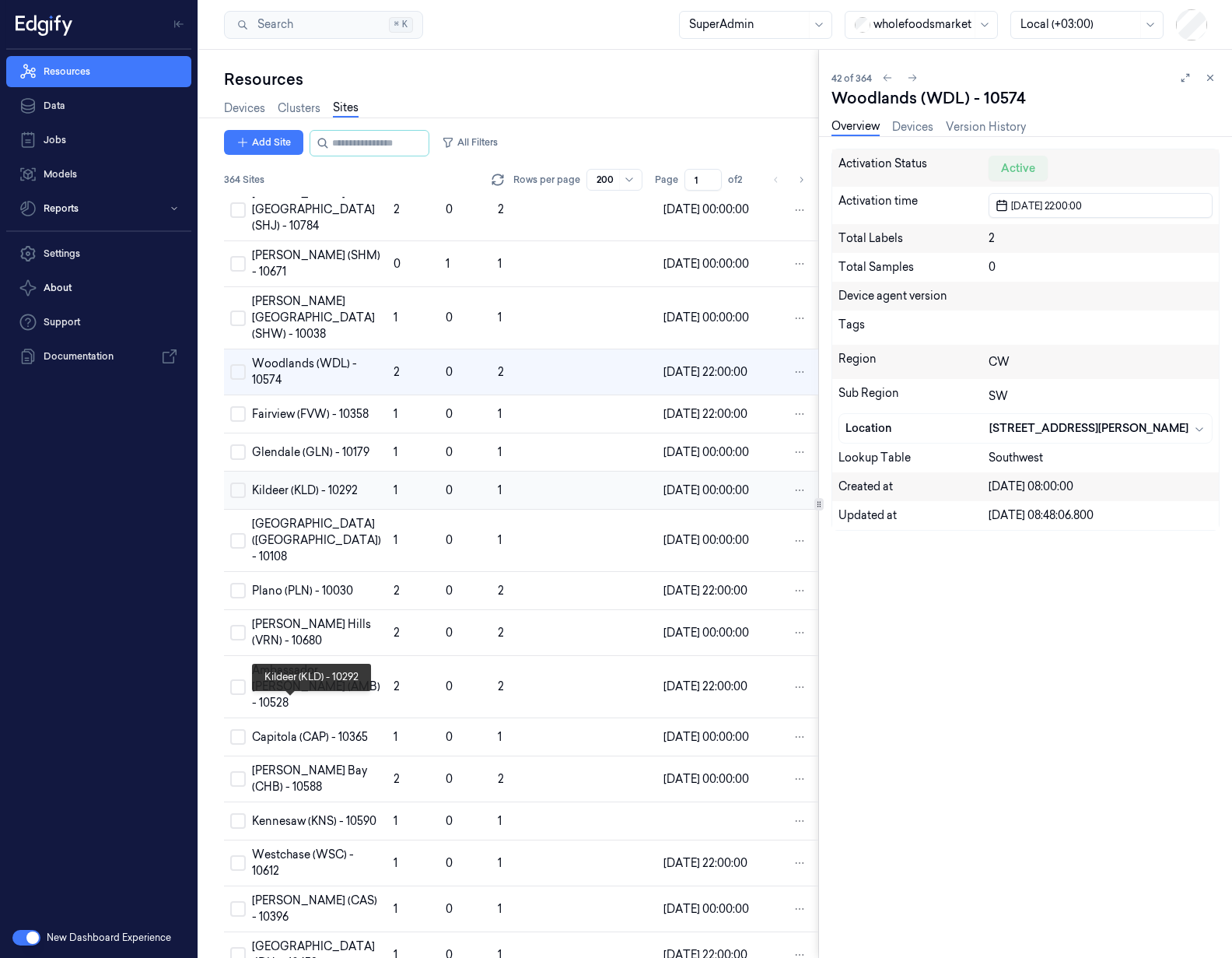
click at [286, 499] on div "Kildeer (KLD) - 10292" at bounding box center [316, 490] width 129 height 17
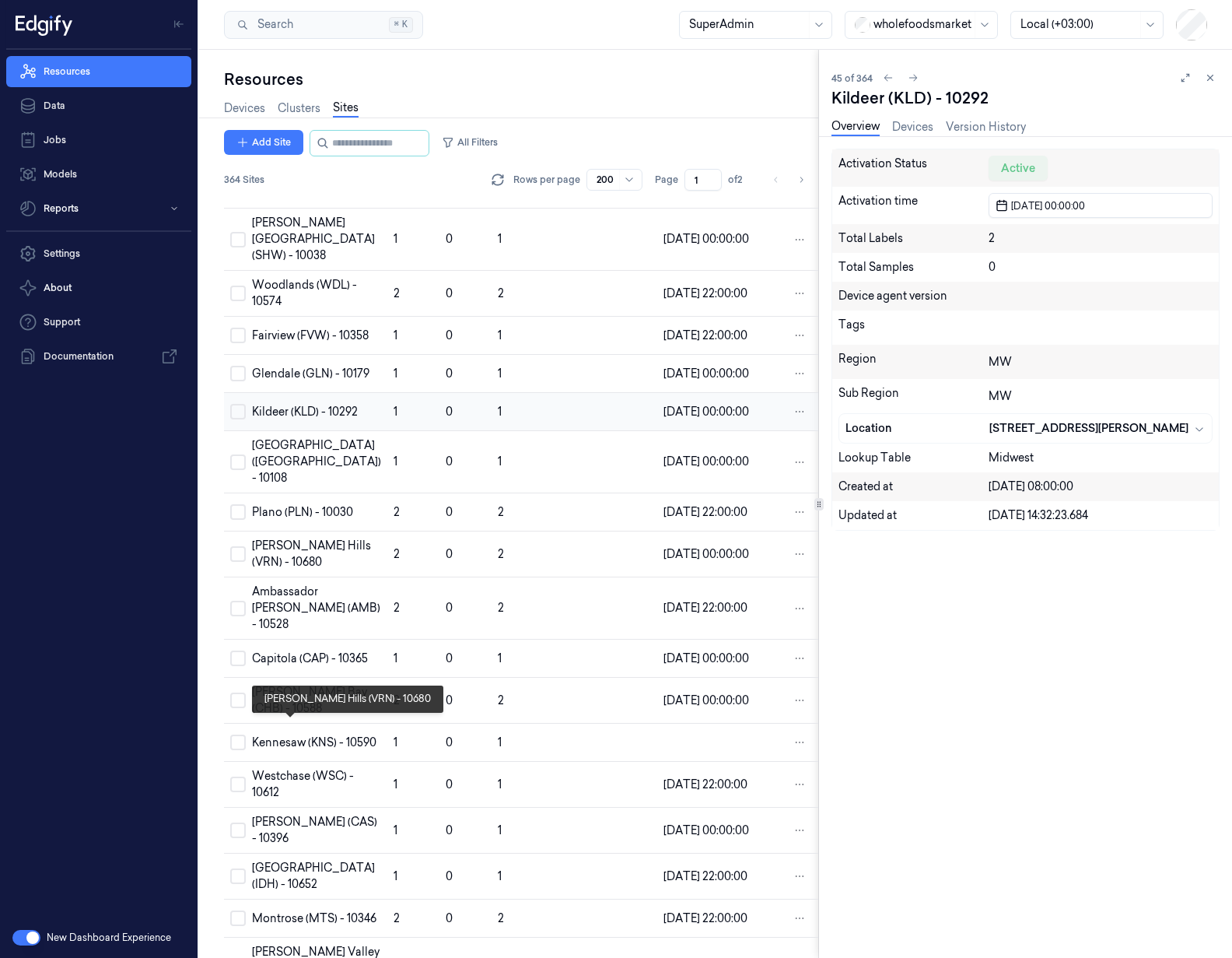
scroll to position [1807, 0]
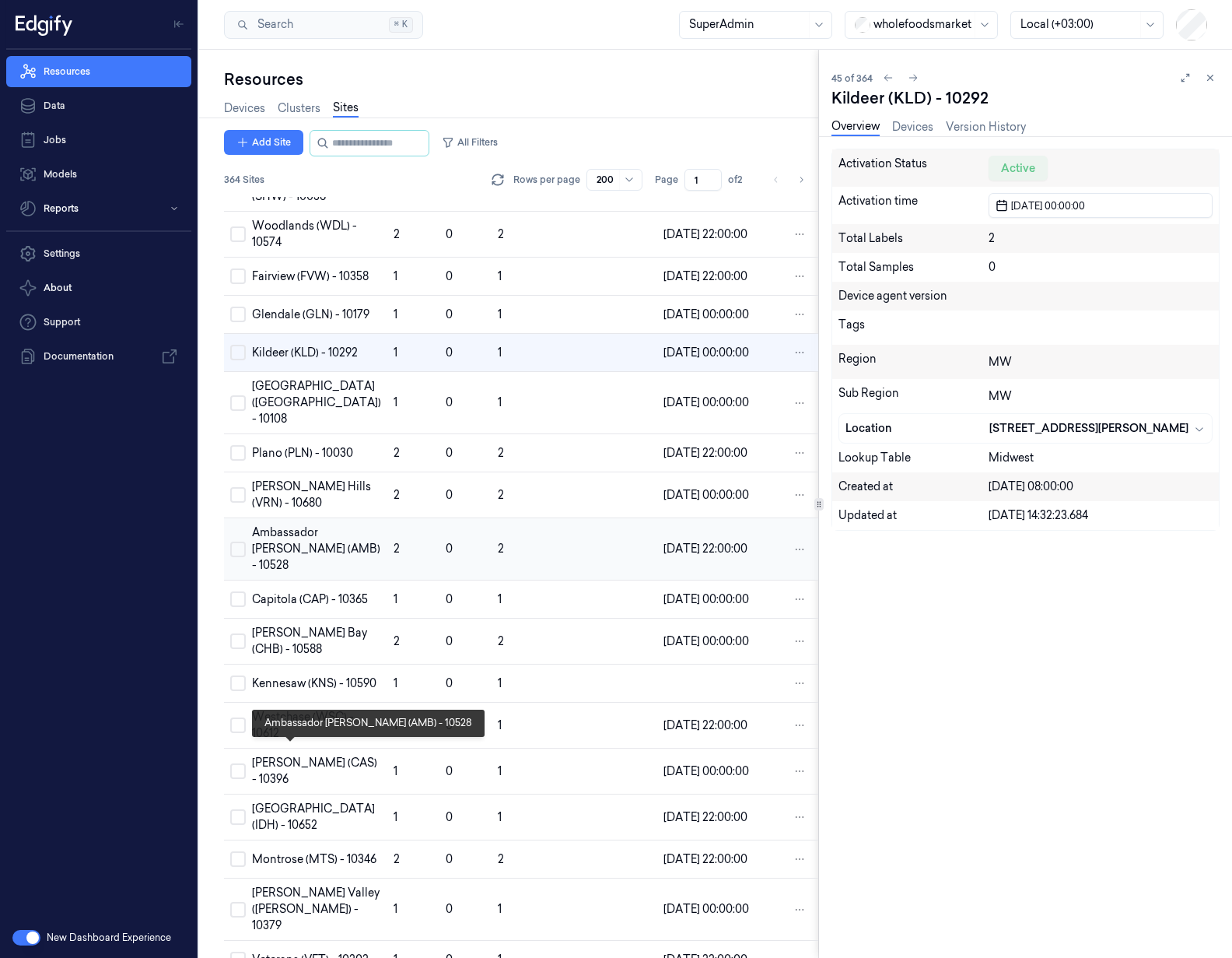
click at [293, 574] on div "Ambassador [PERSON_NAME] (AMB) - 10528" at bounding box center [316, 549] width 129 height 49
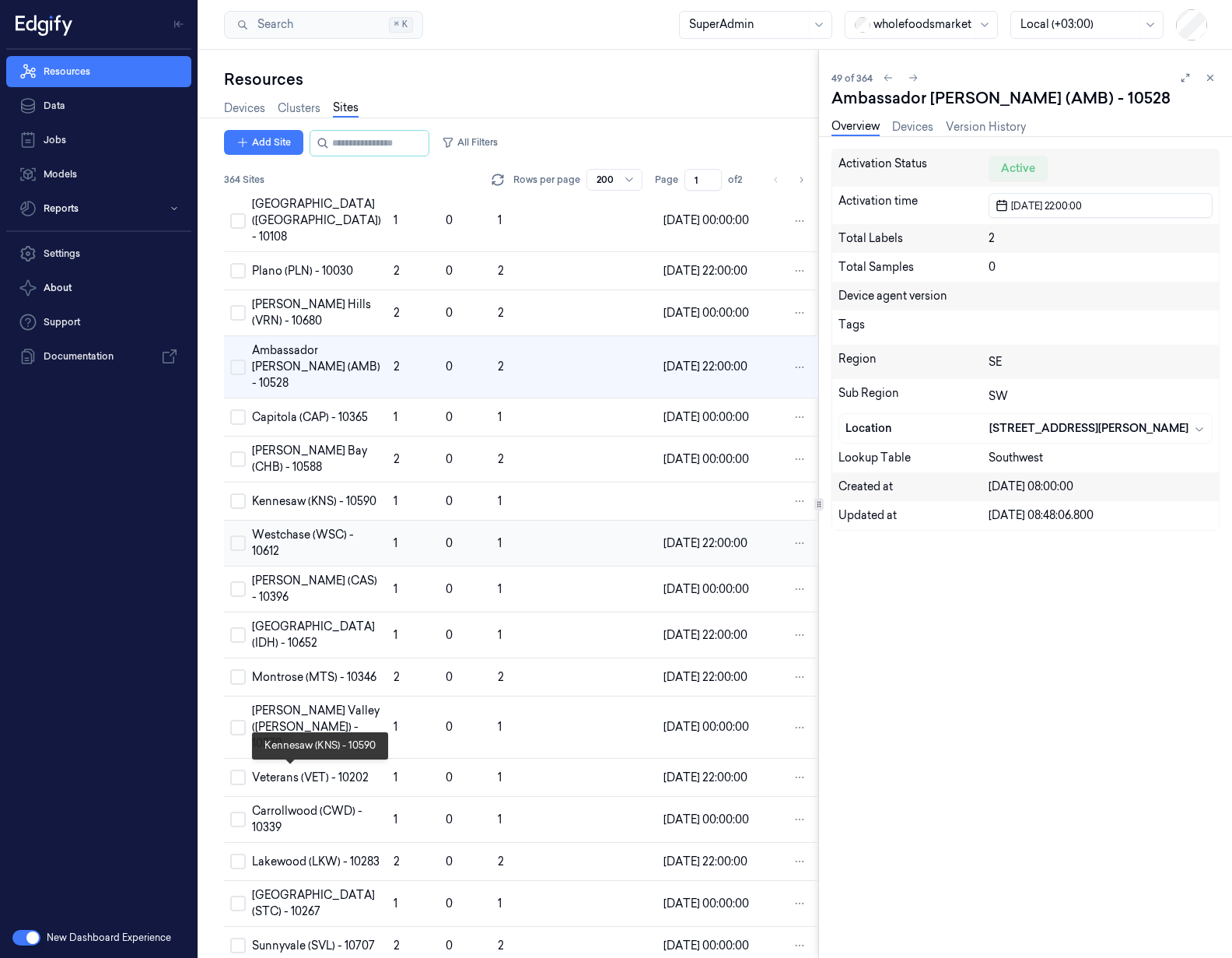
scroll to position [2000, 0]
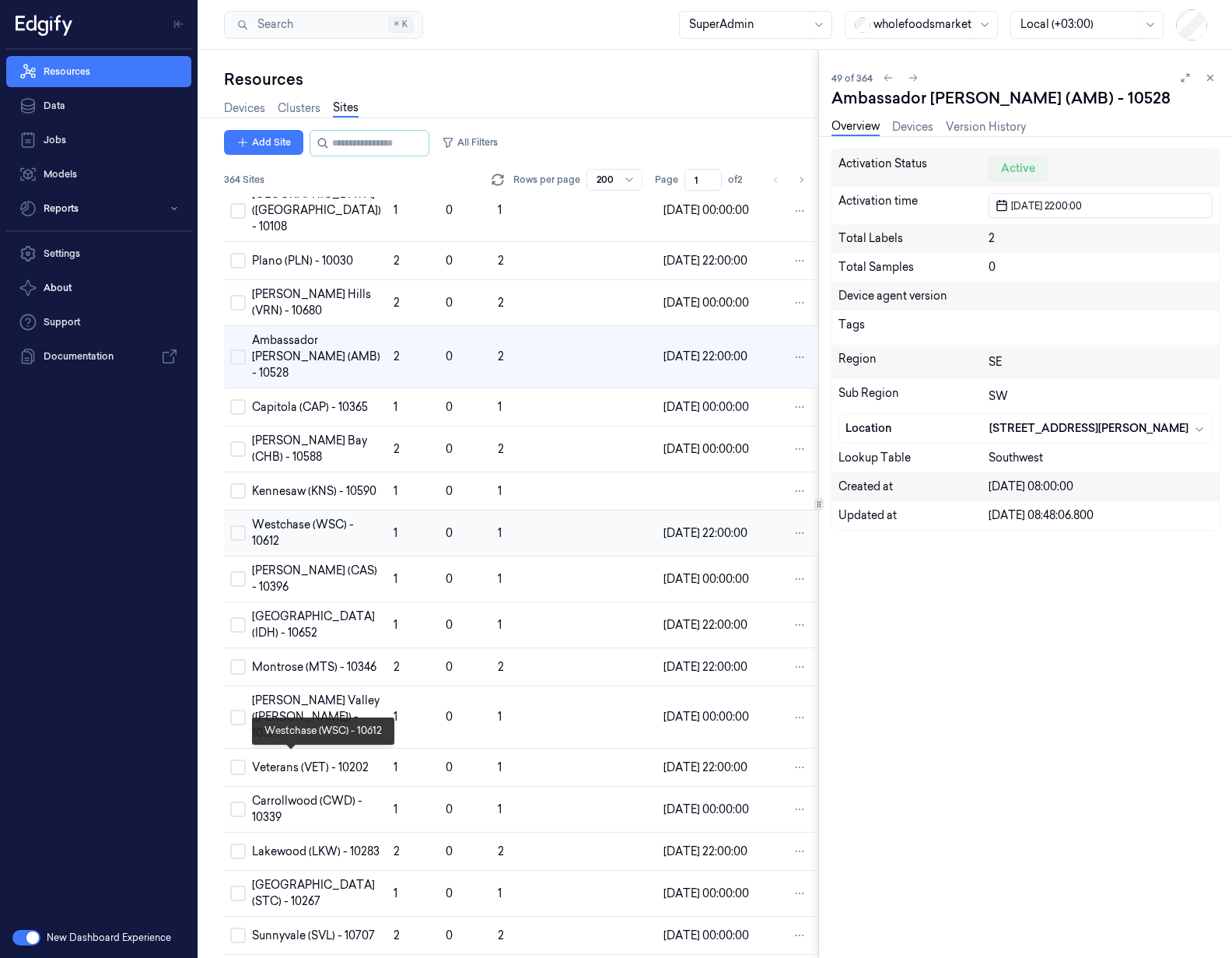
click at [299, 549] on div "Westchase (WSC) - 10612" at bounding box center [316, 532] width 129 height 33
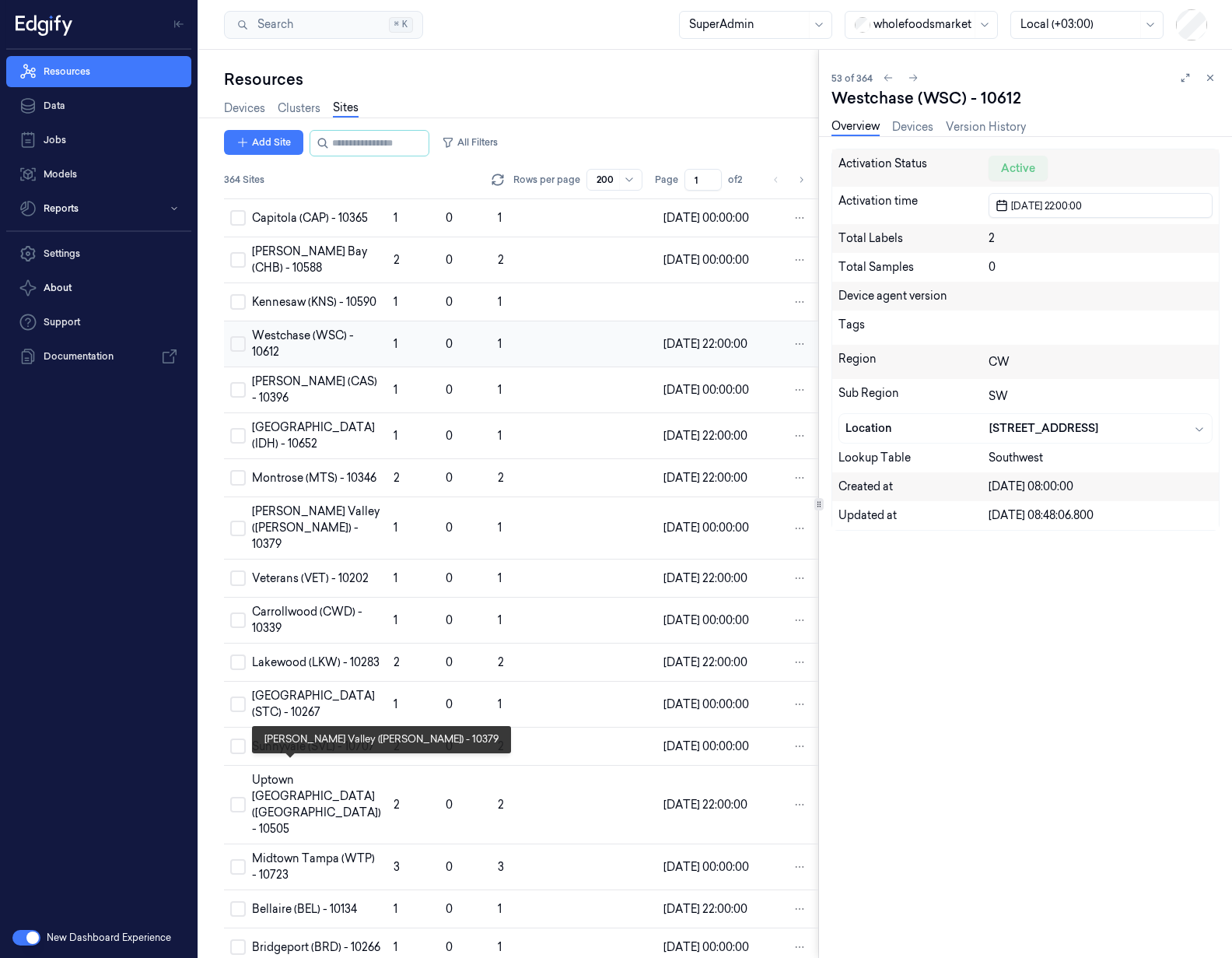
scroll to position [2192, 0]
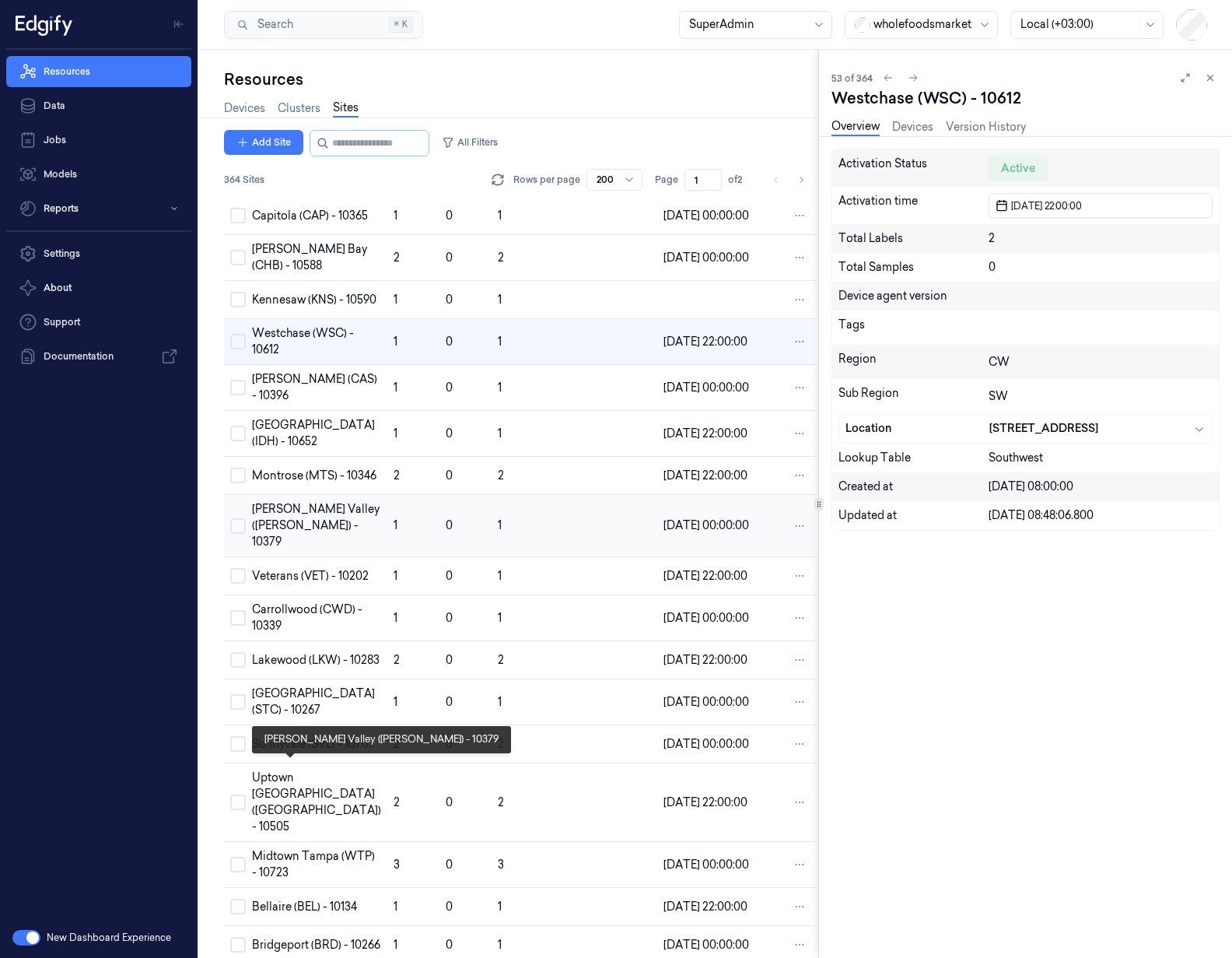
click at [295, 550] on div "[PERSON_NAME] Valley ([PERSON_NAME]) - 10379" at bounding box center [316, 525] width 129 height 49
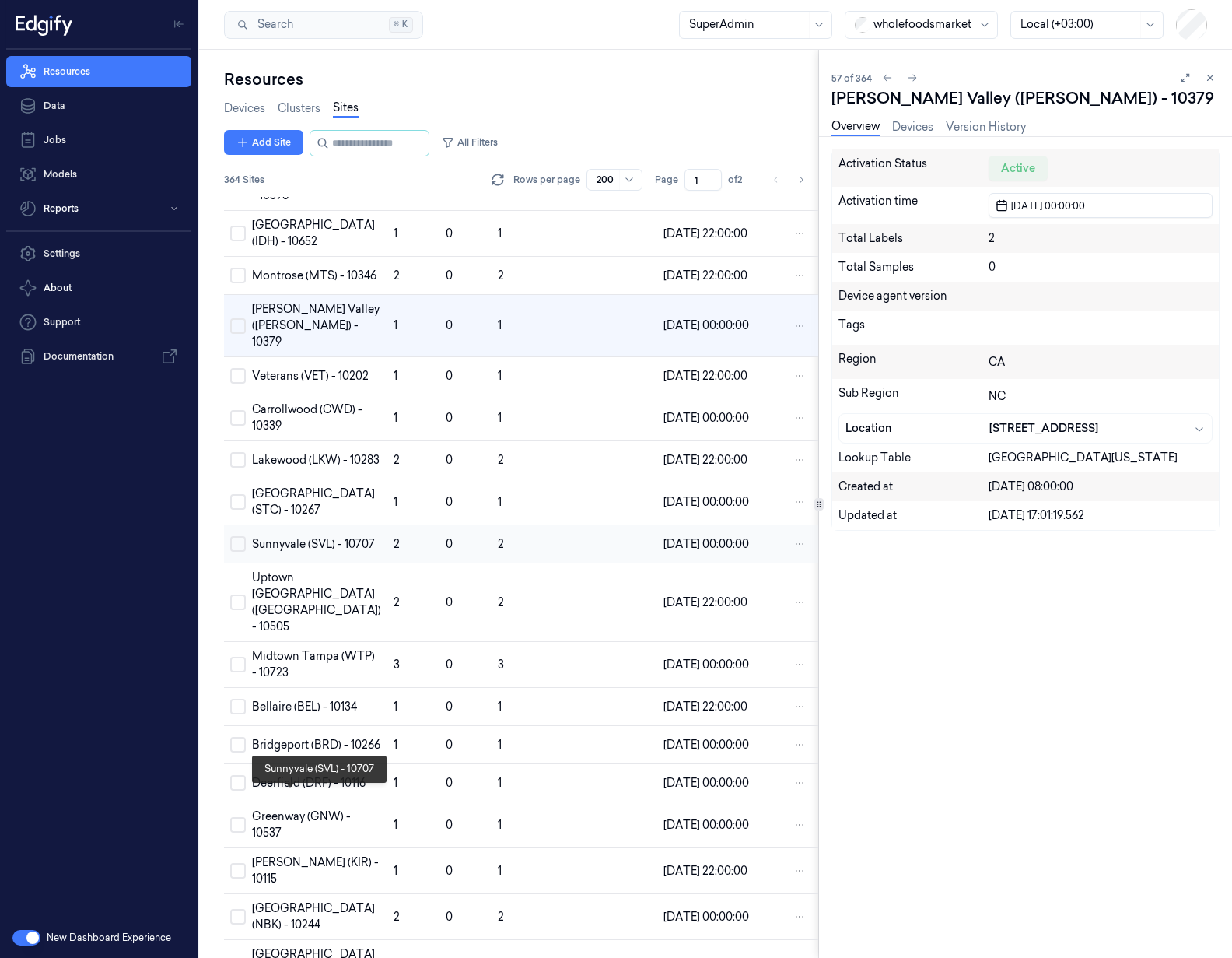
click at [300, 552] on div "Sunnyvale (SVL) - 10707" at bounding box center [316, 544] width 129 height 17
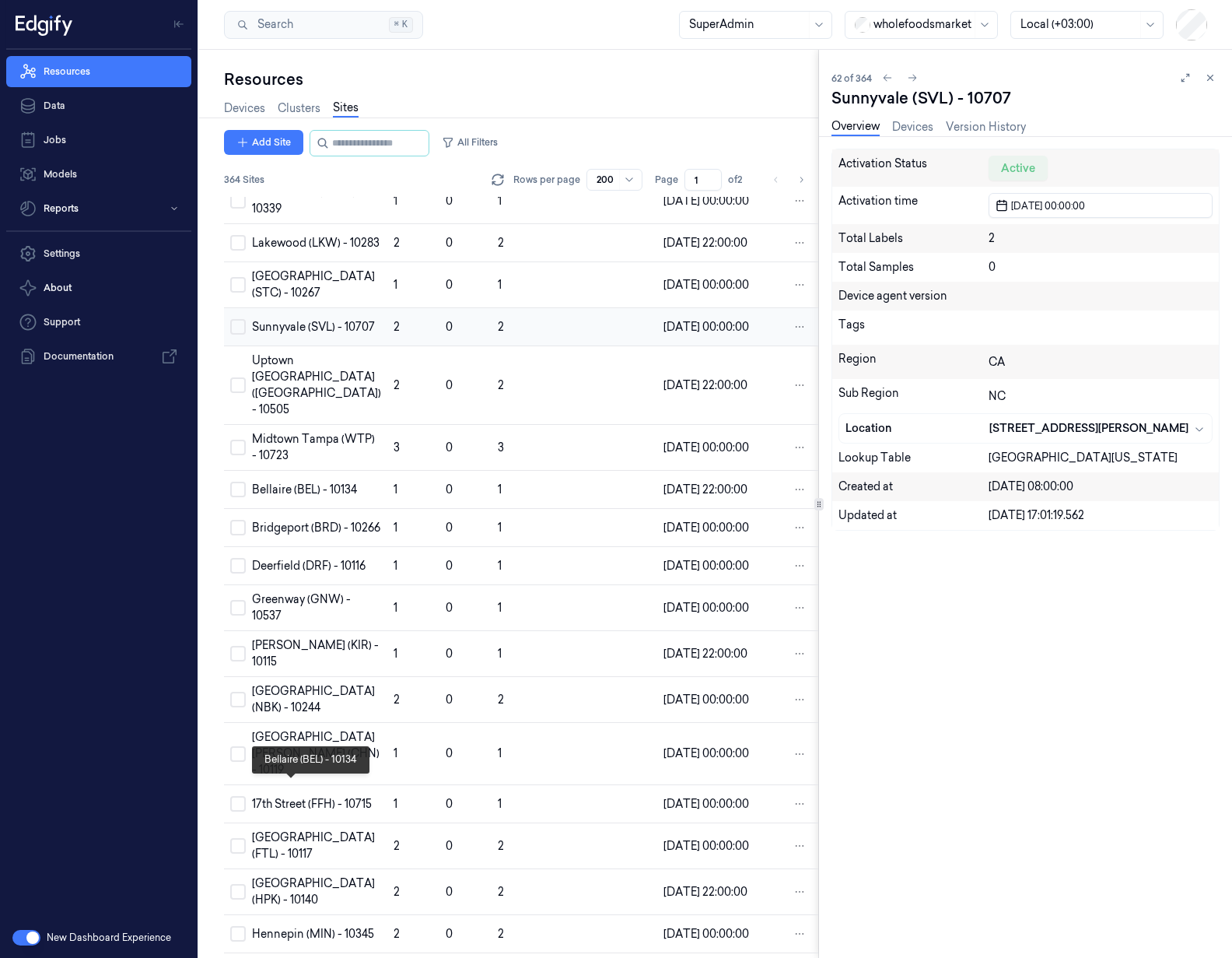
scroll to position [2621, 0]
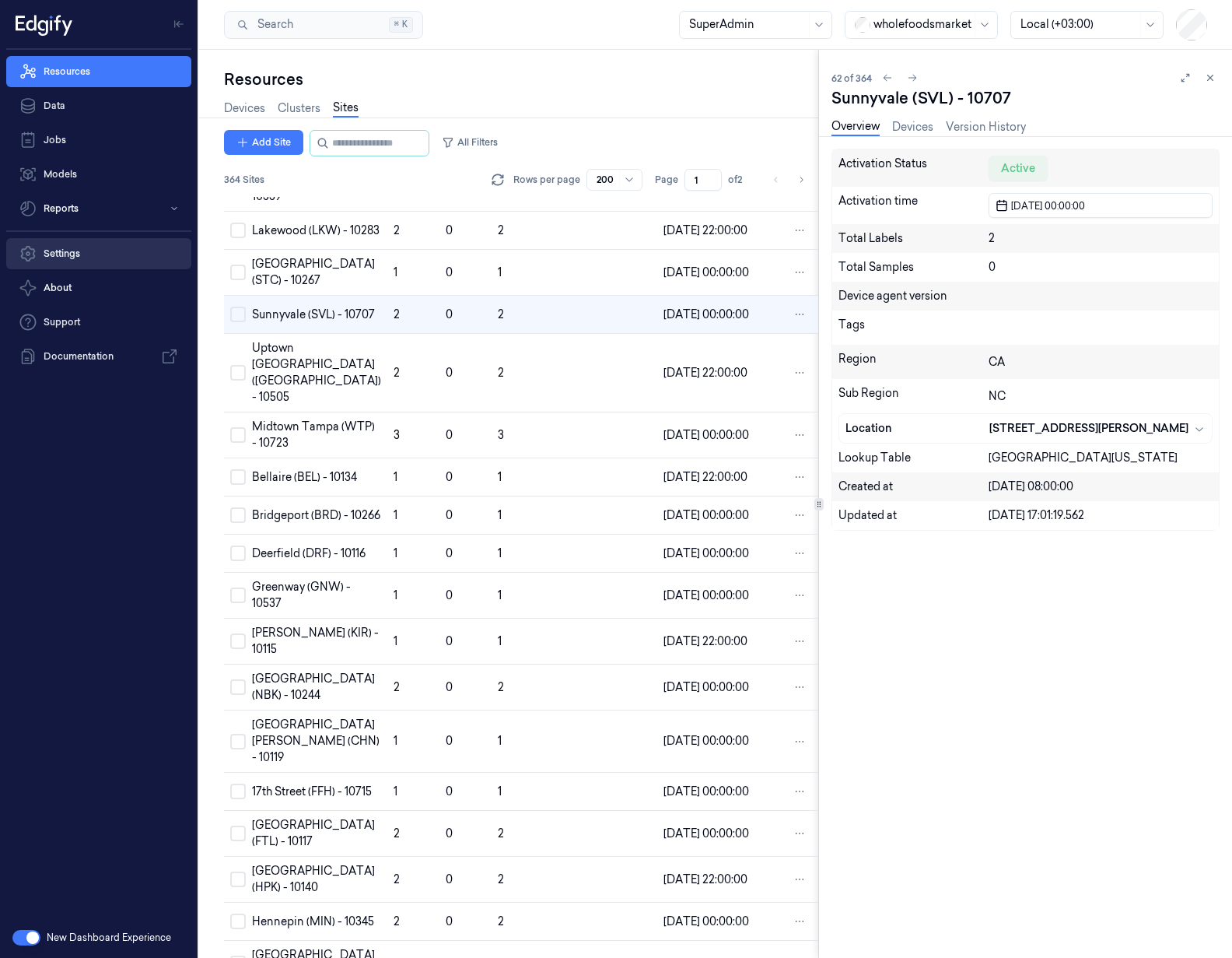
click at [96, 255] on link "Settings" at bounding box center [99, 254] width 186 height 32
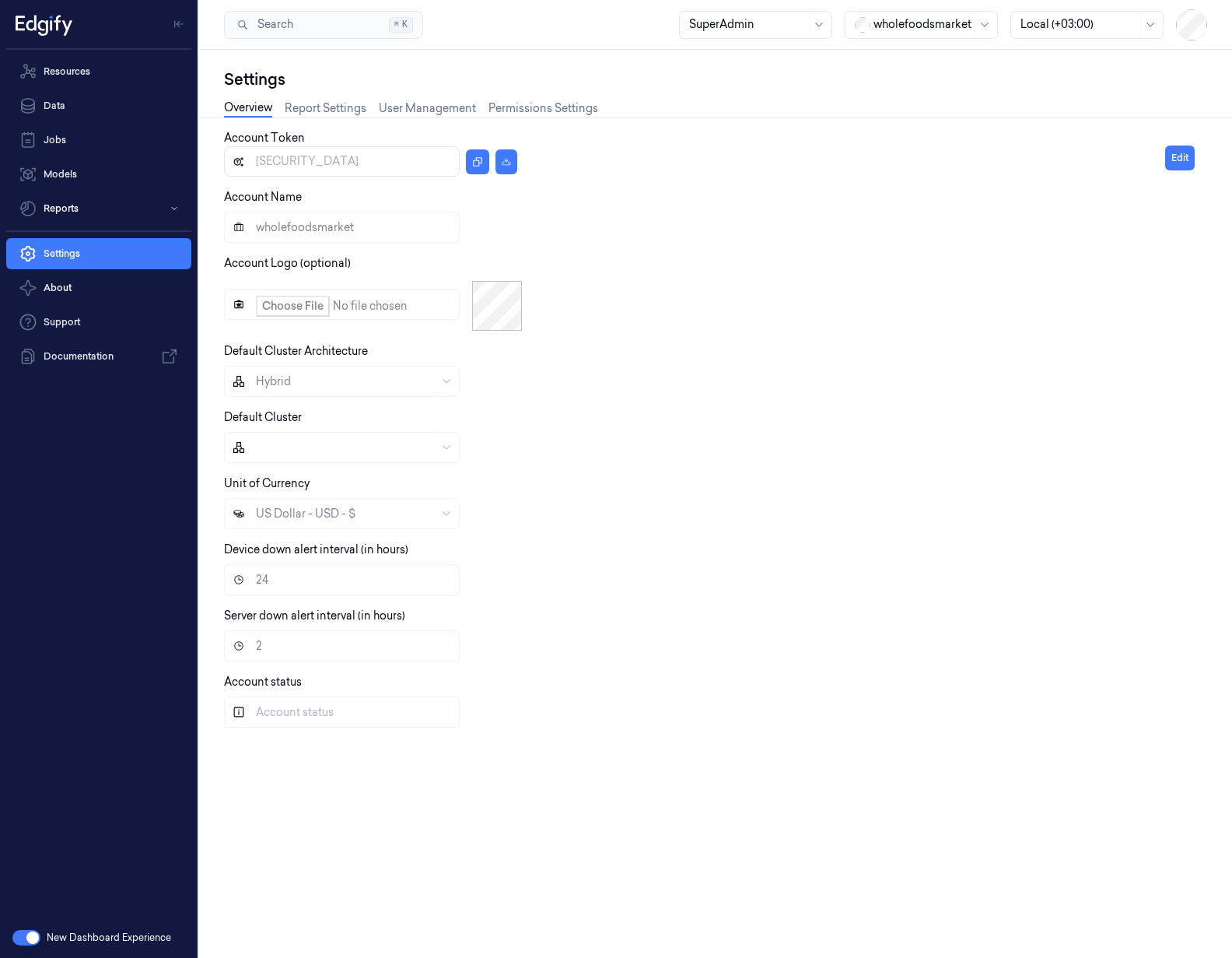
click at [900, 29] on div at bounding box center [922, 25] width 98 height 17
click at [916, 247] on div "H-E-B" at bounding box center [922, 255] width 132 height 17
type input "[SECURITY_DATA]"
type input "H-E-B"
type input "12"
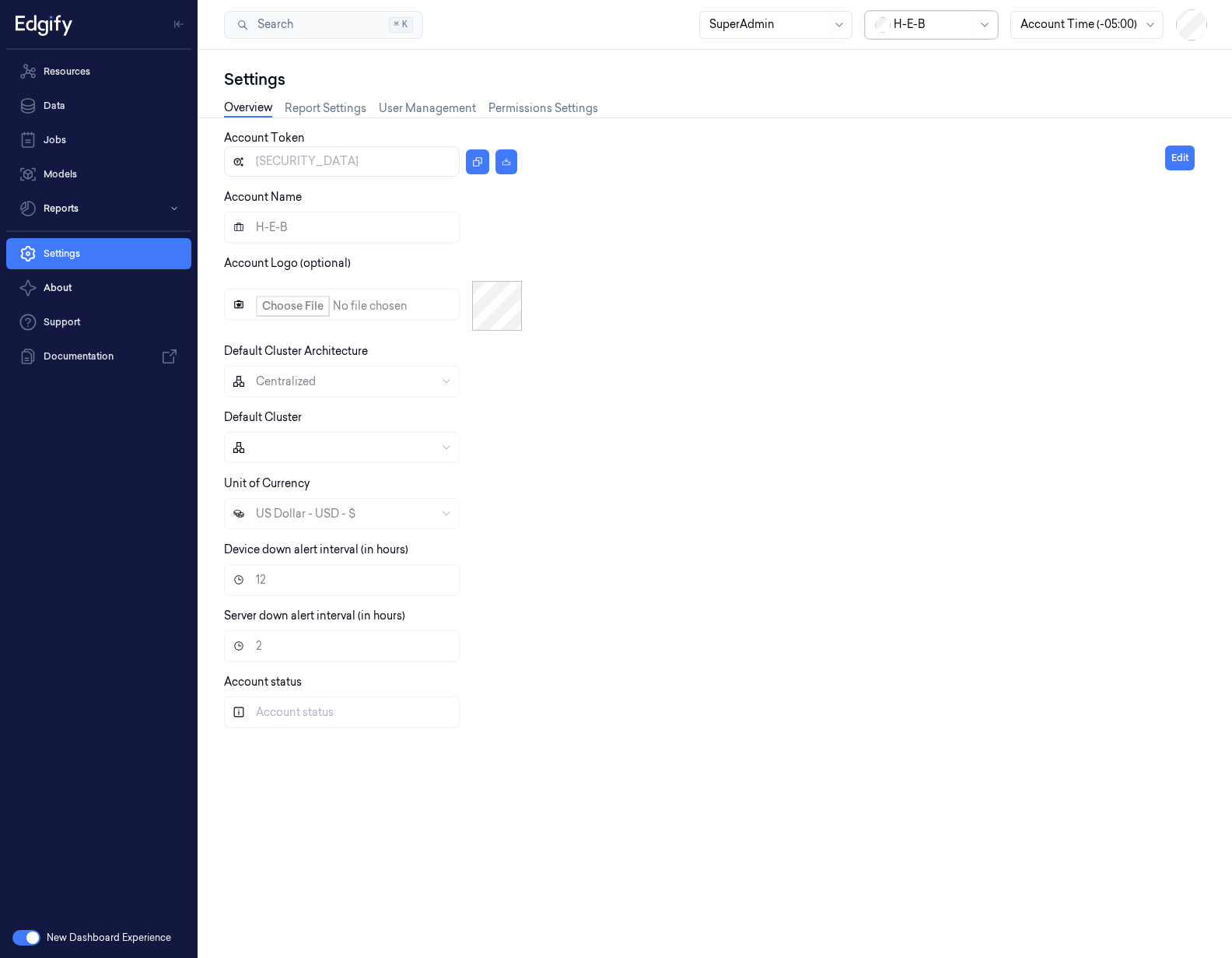
click at [1061, 31] on div at bounding box center [1079, 25] width 116 height 17
click at [354, 110] on link "Report Settings" at bounding box center [325, 109] width 82 height 18
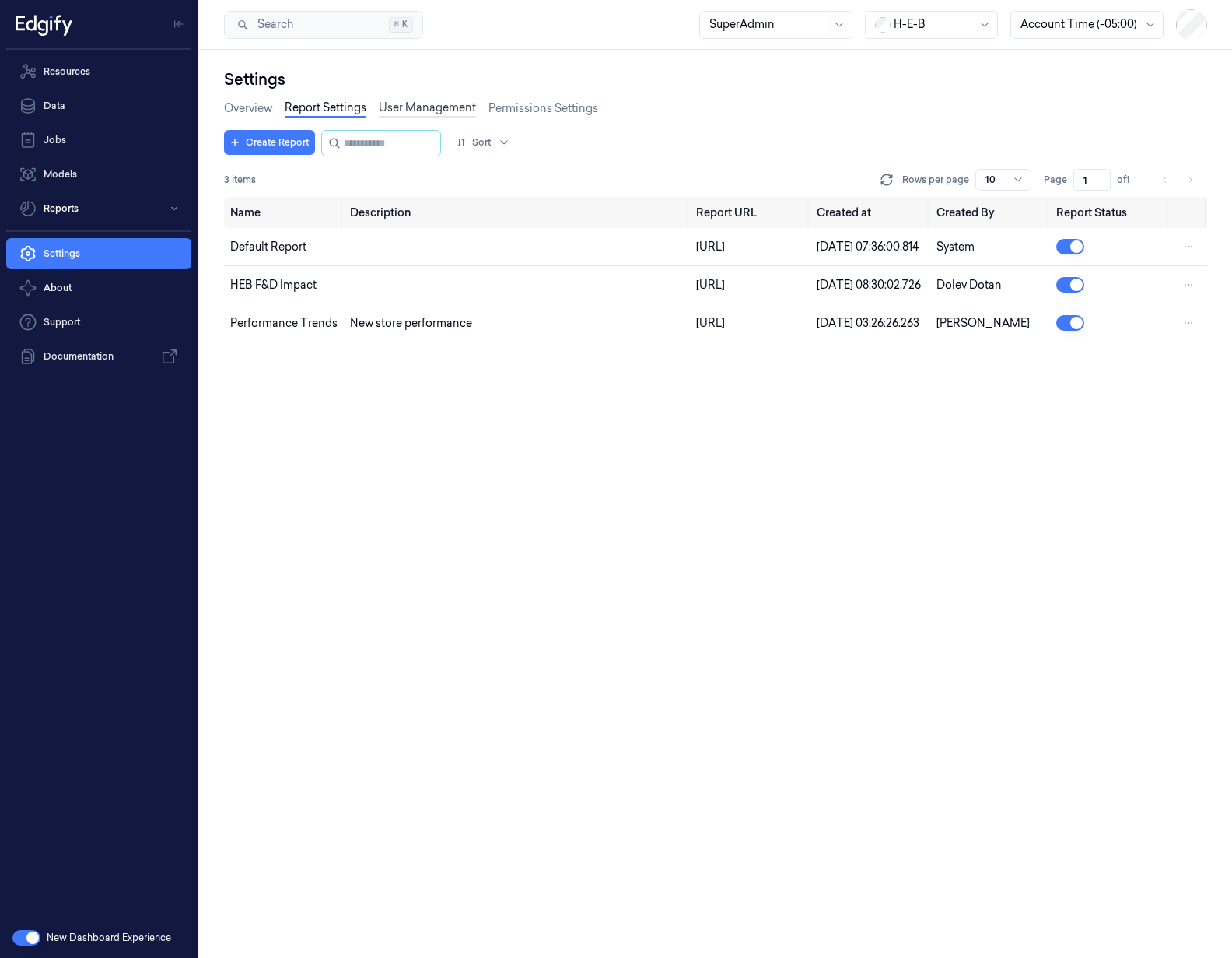
click at [431, 109] on link "User Management" at bounding box center [427, 109] width 97 height 18
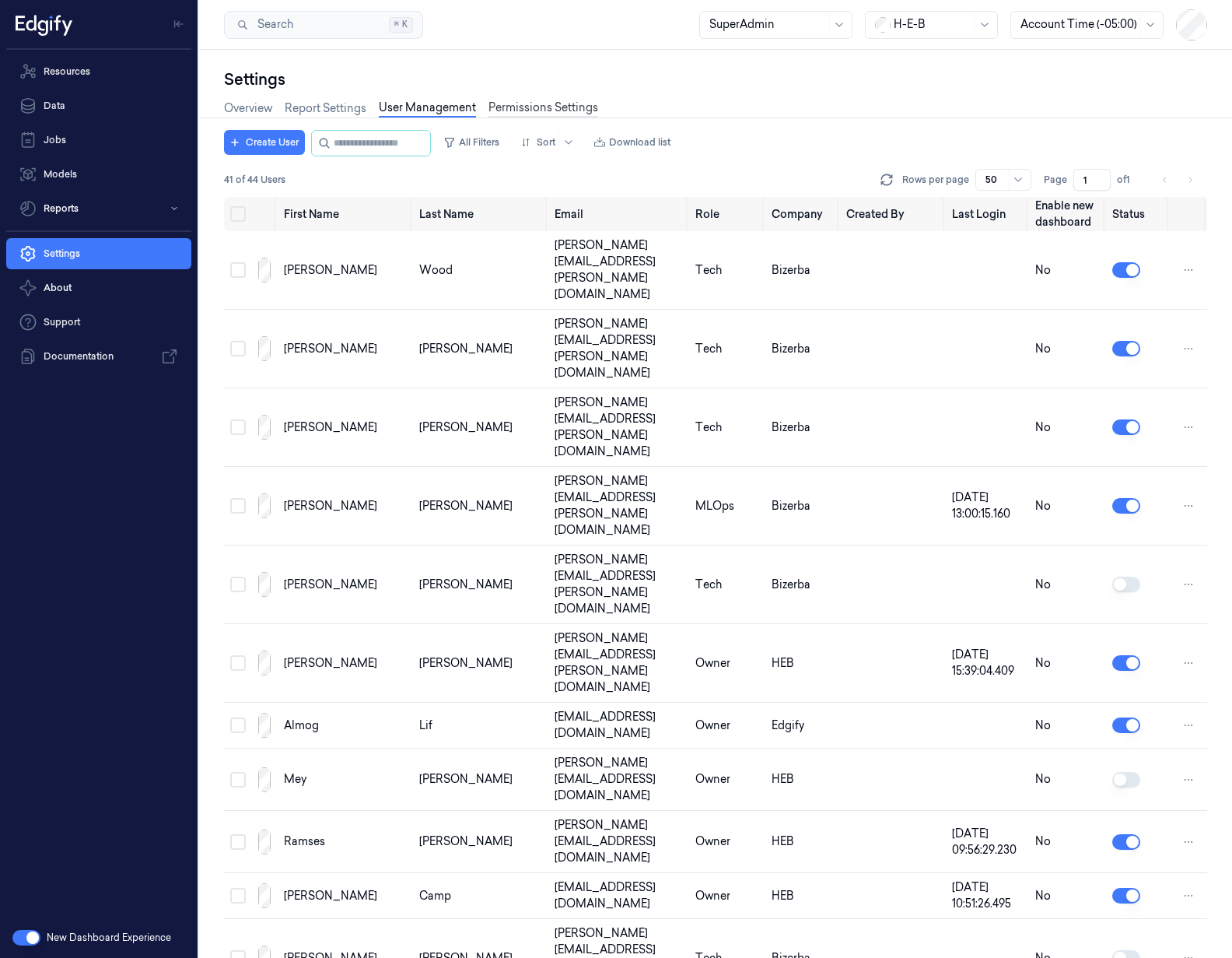
click at [530, 108] on link "Permissions Settings" at bounding box center [543, 109] width 110 height 18
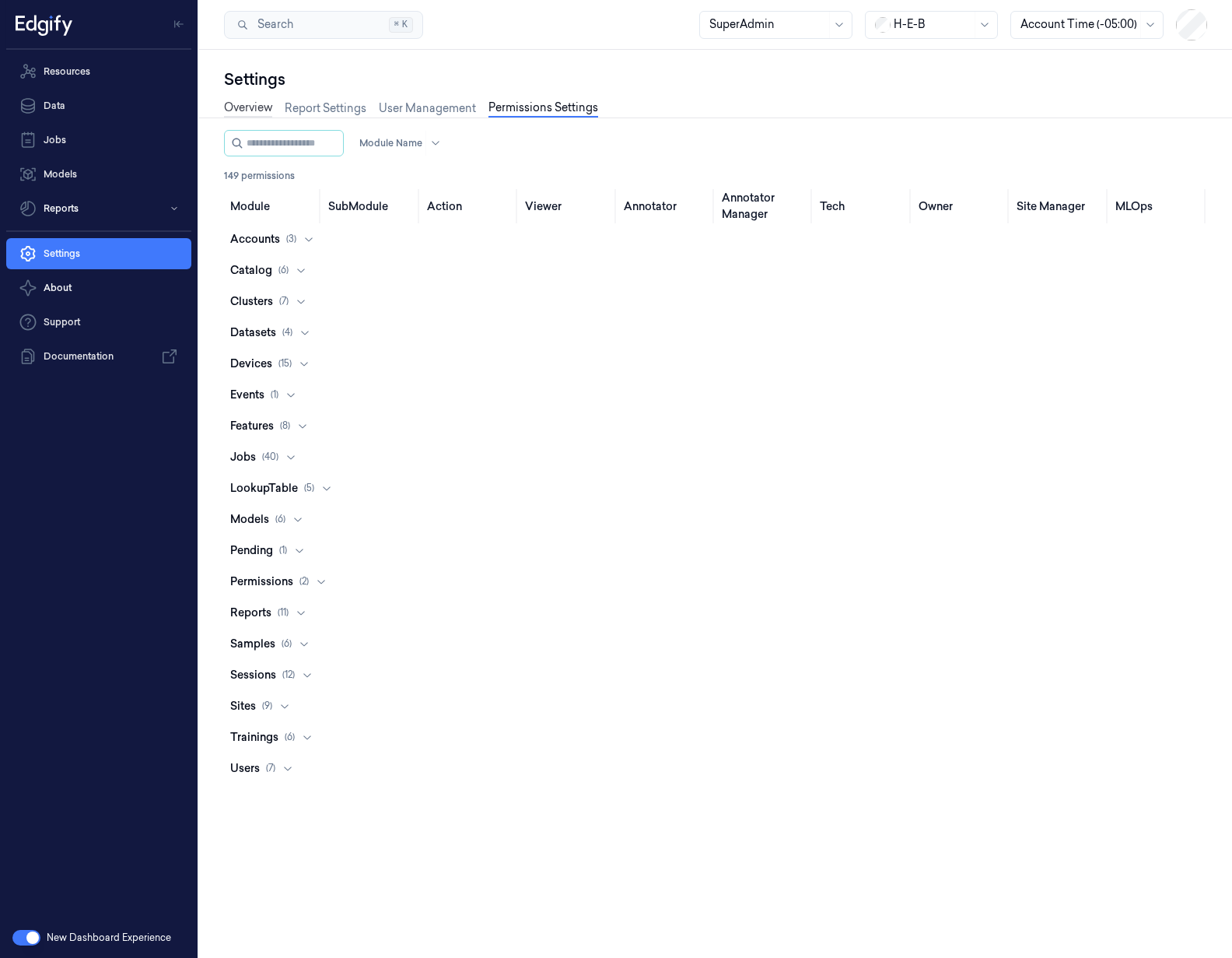
click at [266, 108] on link "Overview" at bounding box center [248, 109] width 48 height 18
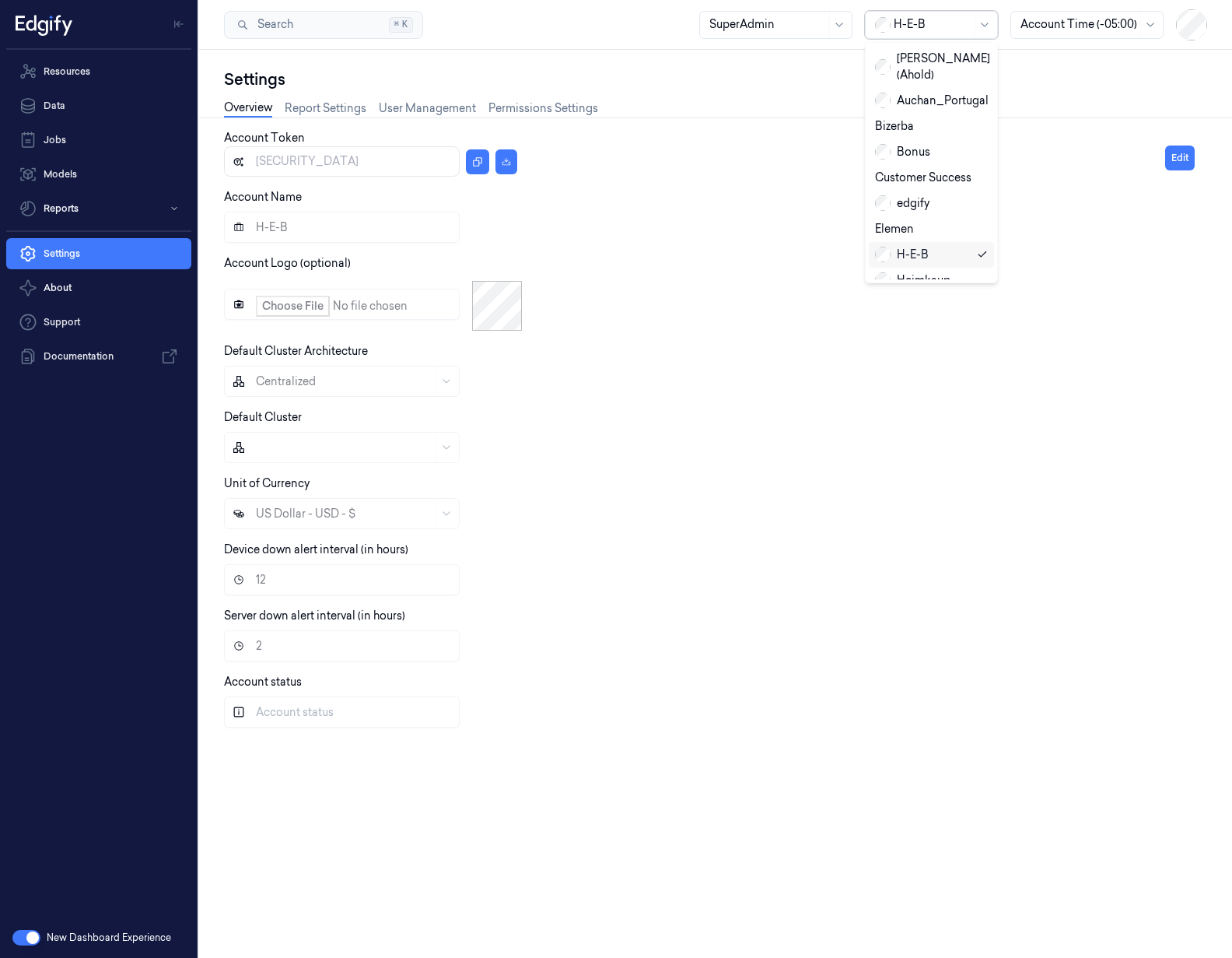
click at [937, 30] on div at bounding box center [932, 25] width 78 height 17
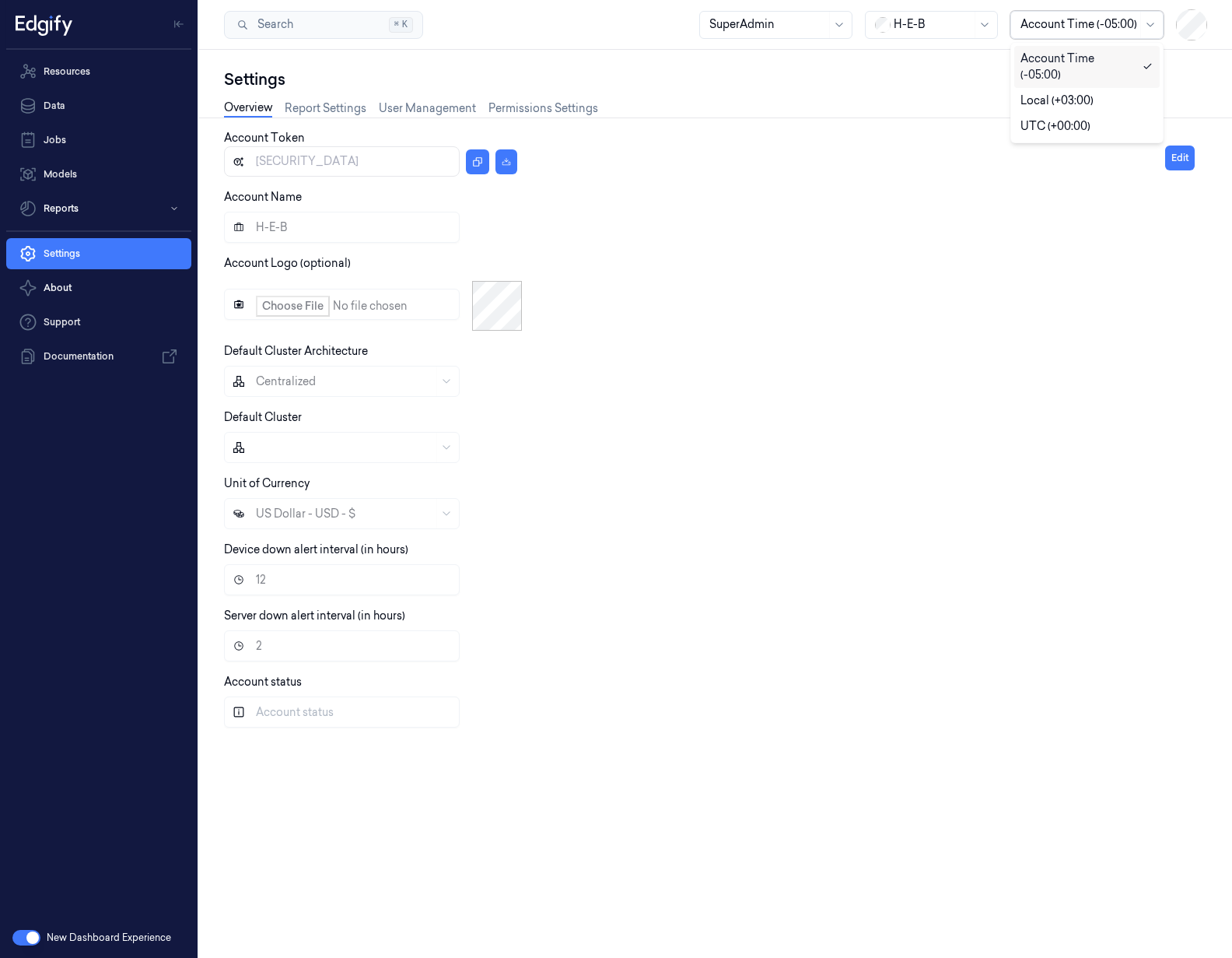
click at [1063, 24] on div at bounding box center [1079, 25] width 116 height 17
click at [1064, 24] on div at bounding box center [1079, 25] width 116 height 17
click at [27, 930] on button "button" at bounding box center [27, 938] width 28 height 16
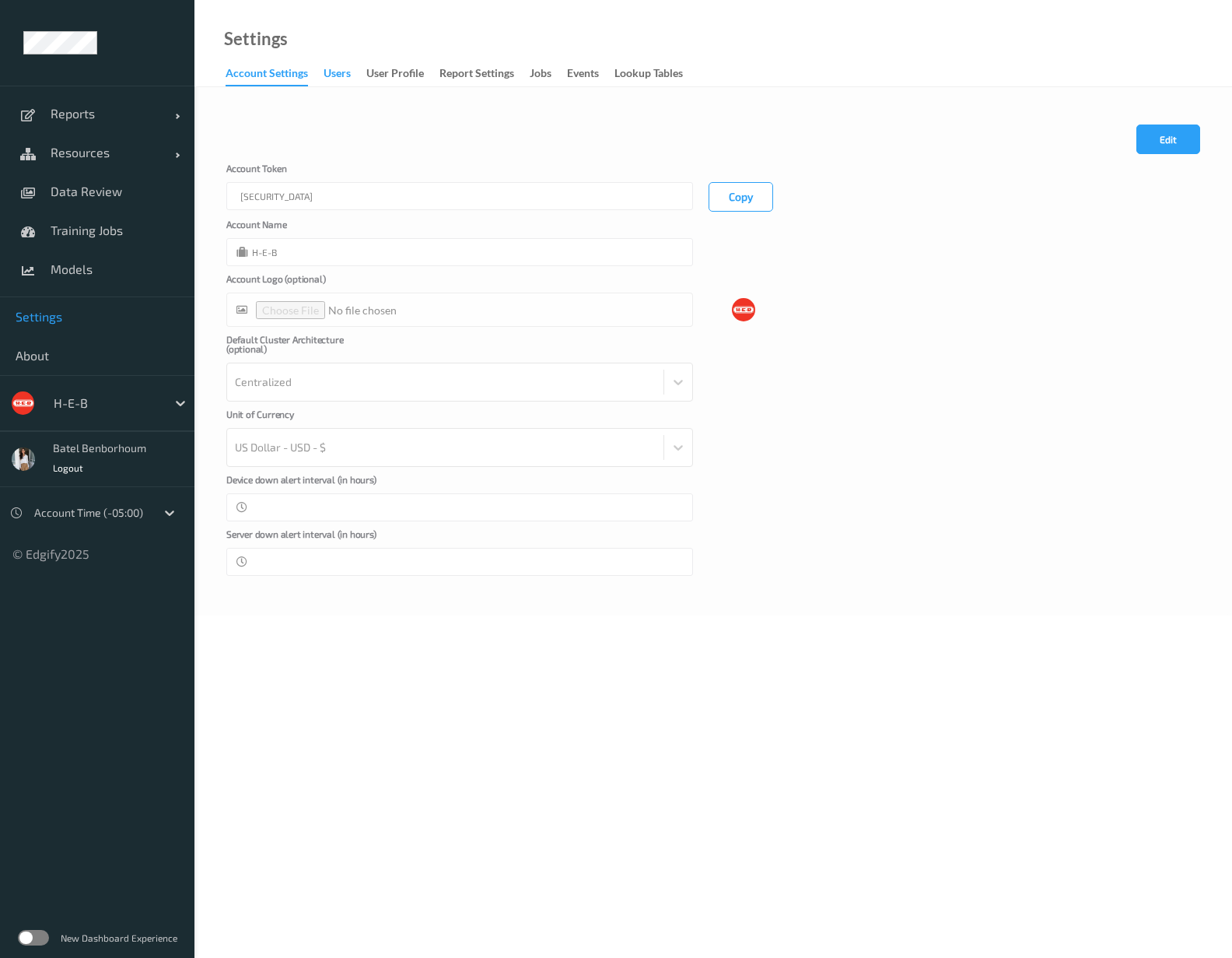
click at [334, 81] on div "users" at bounding box center [338, 75] width 28 height 20
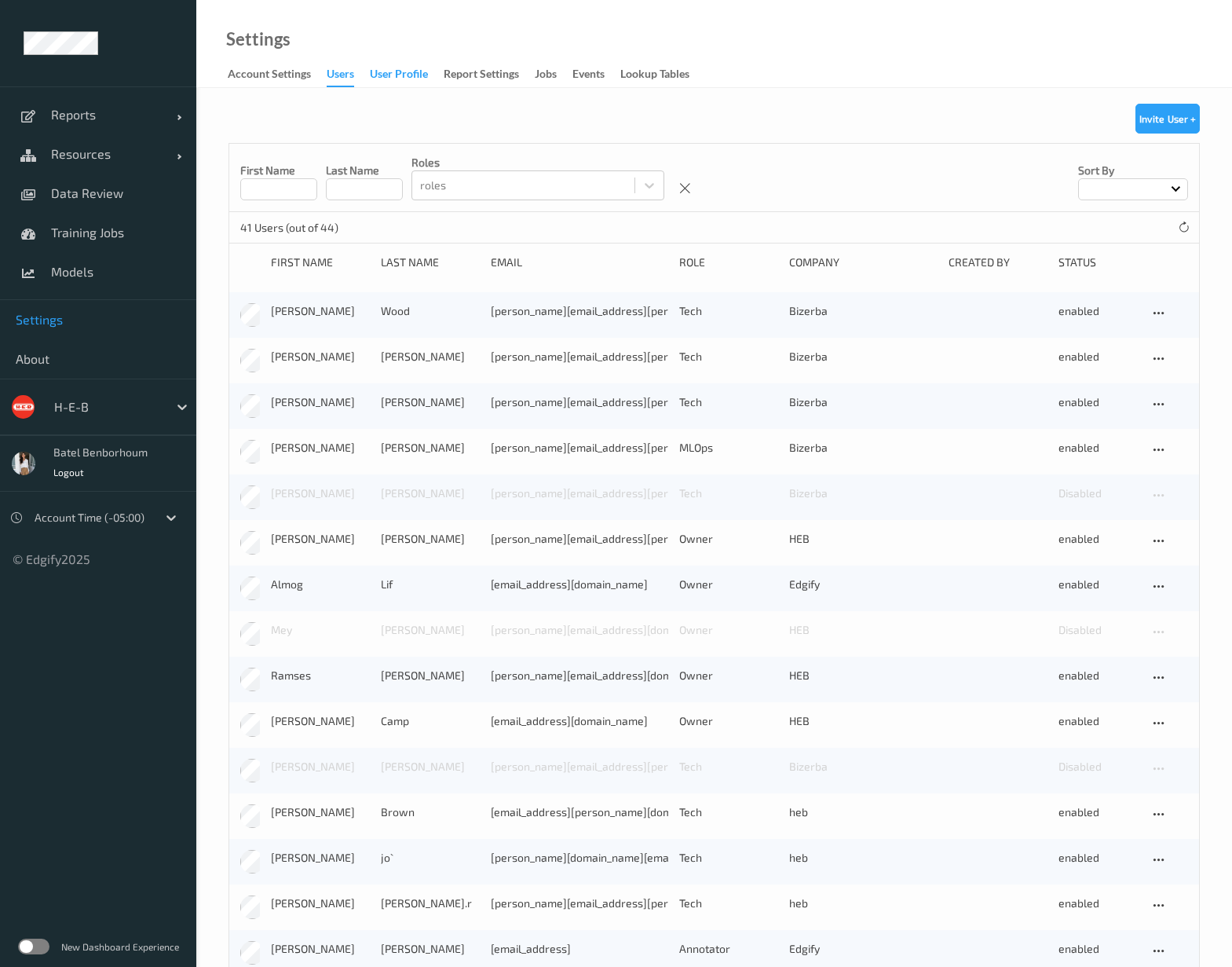
click at [382, 80] on div "User Profile" at bounding box center [399, 76] width 58 height 20
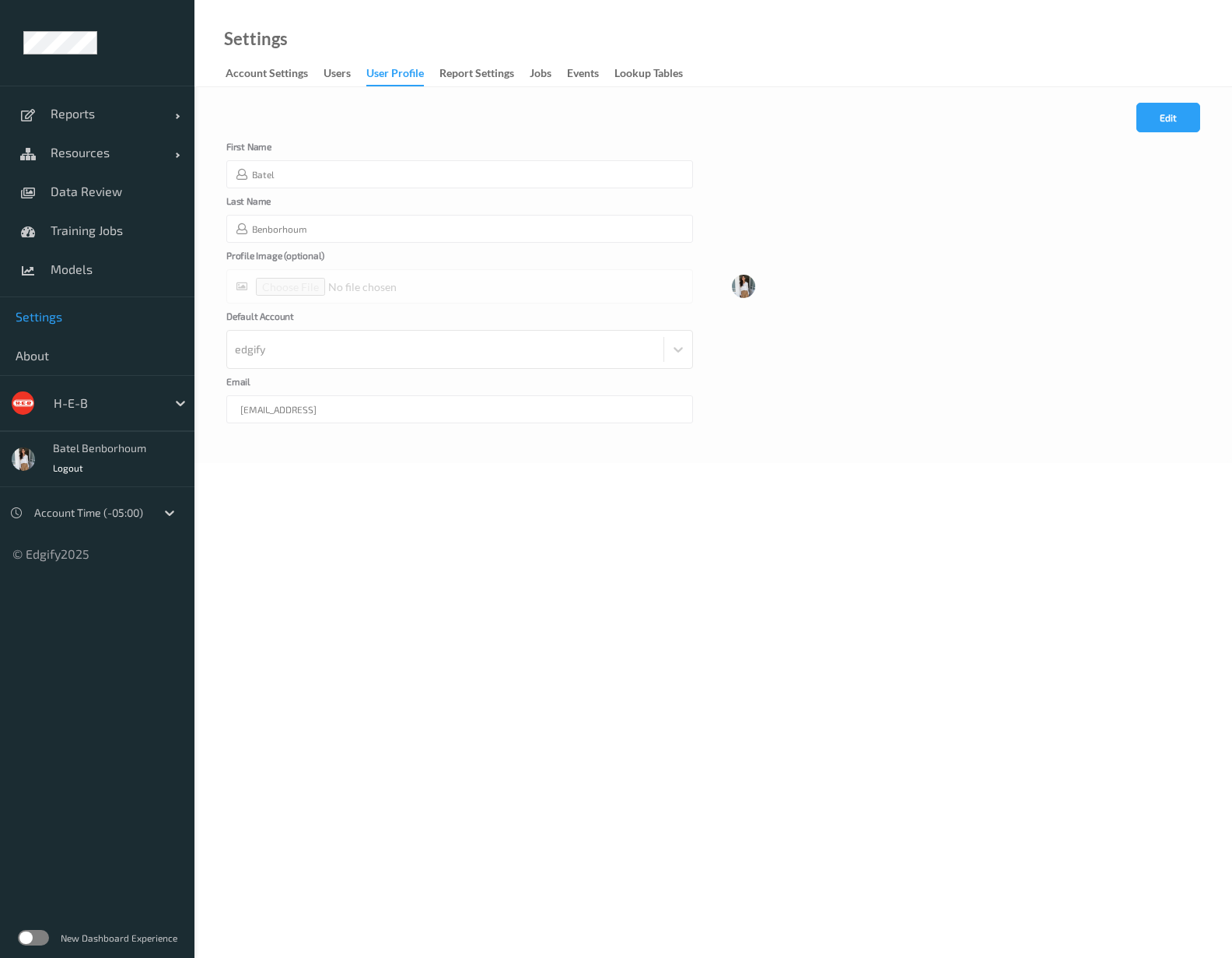
click at [476, 86] on div "Settings Account Settings users User Profile Report Settings Jobs events Lookup…" at bounding box center [713, 43] width 1038 height 87
click at [475, 71] on div "Report Settings" at bounding box center [477, 75] width 75 height 20
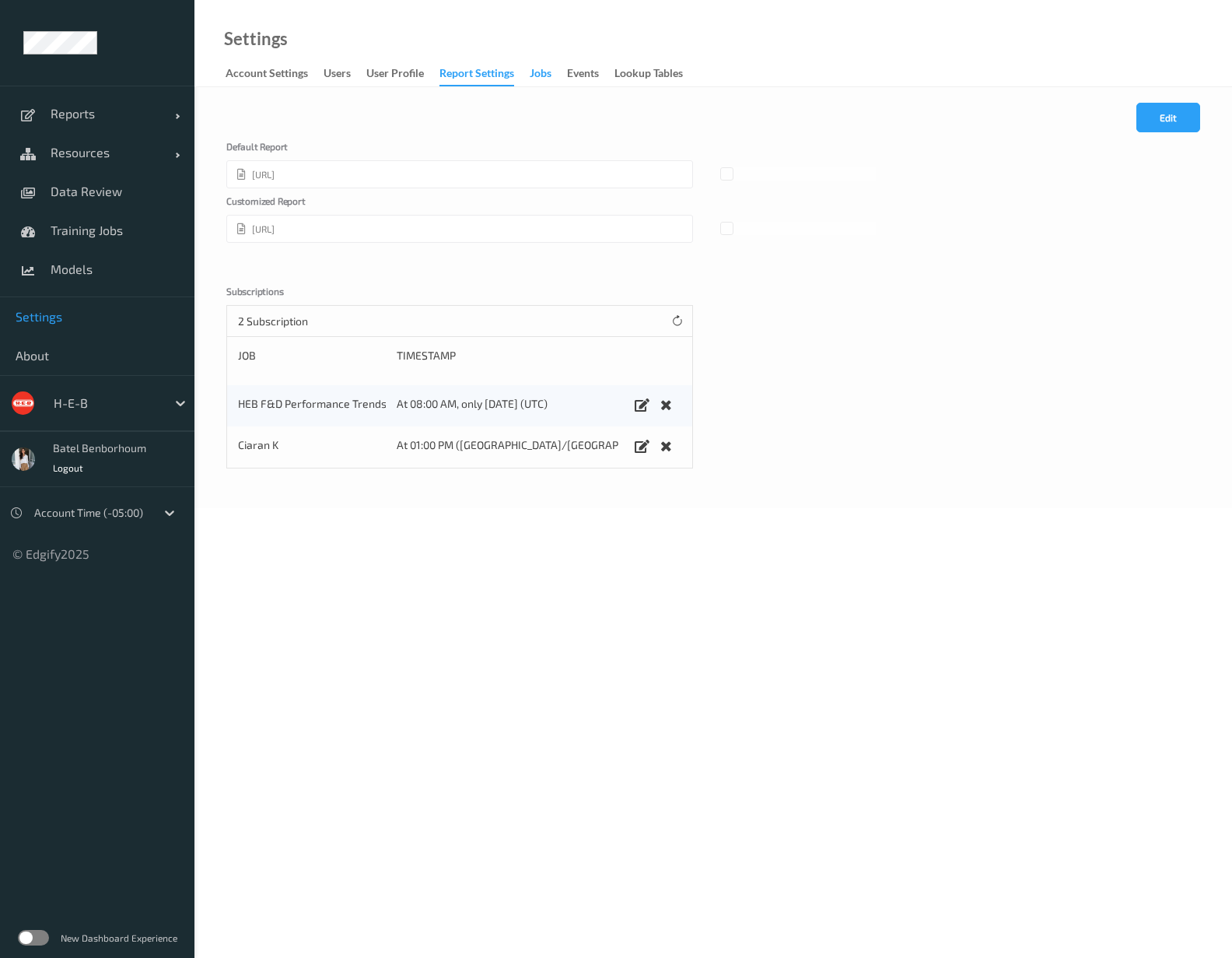
click at [552, 75] on div "Jobs" at bounding box center [541, 75] width 22 height 20
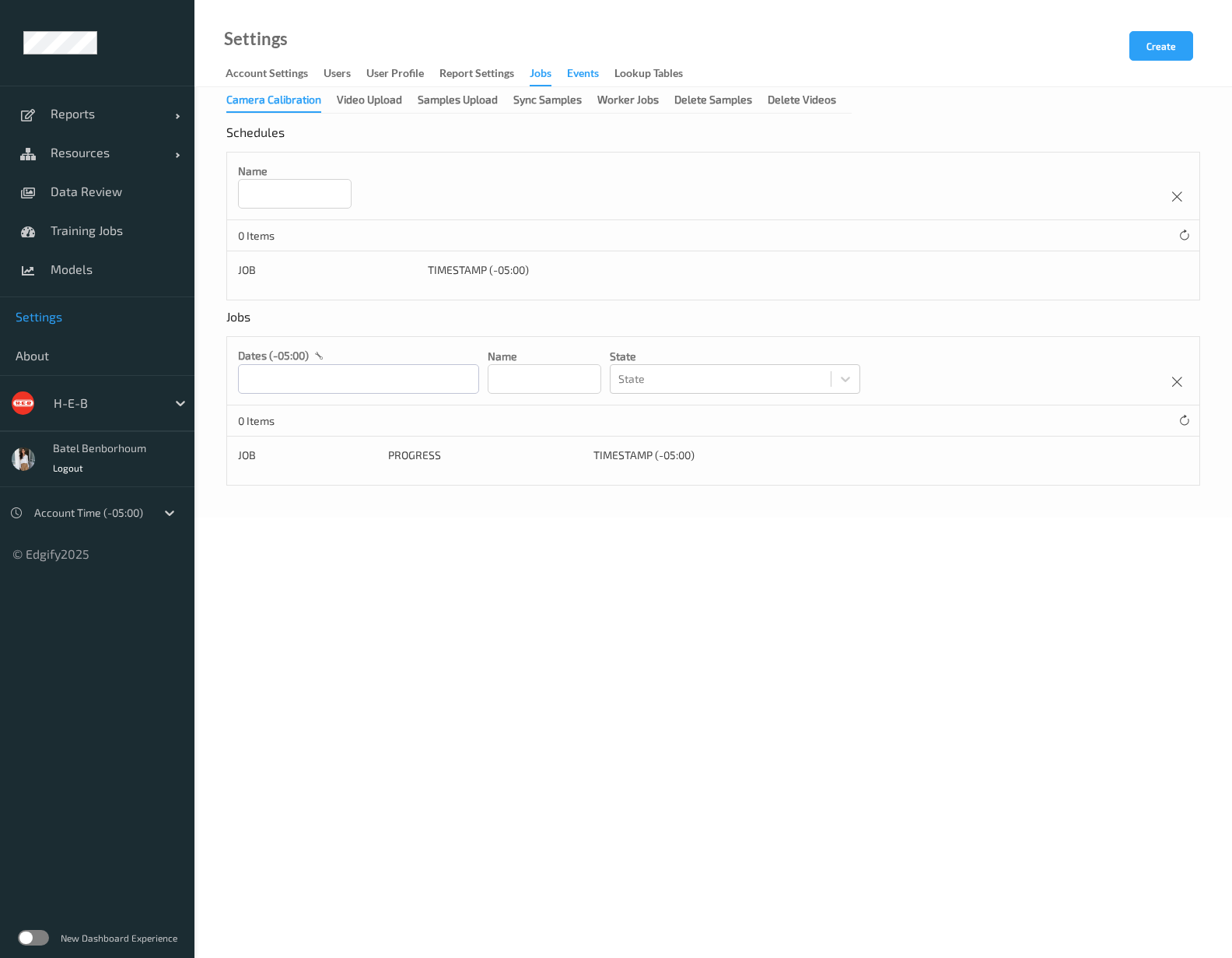
click at [571, 73] on div "events" at bounding box center [582, 75] width 32 height 20
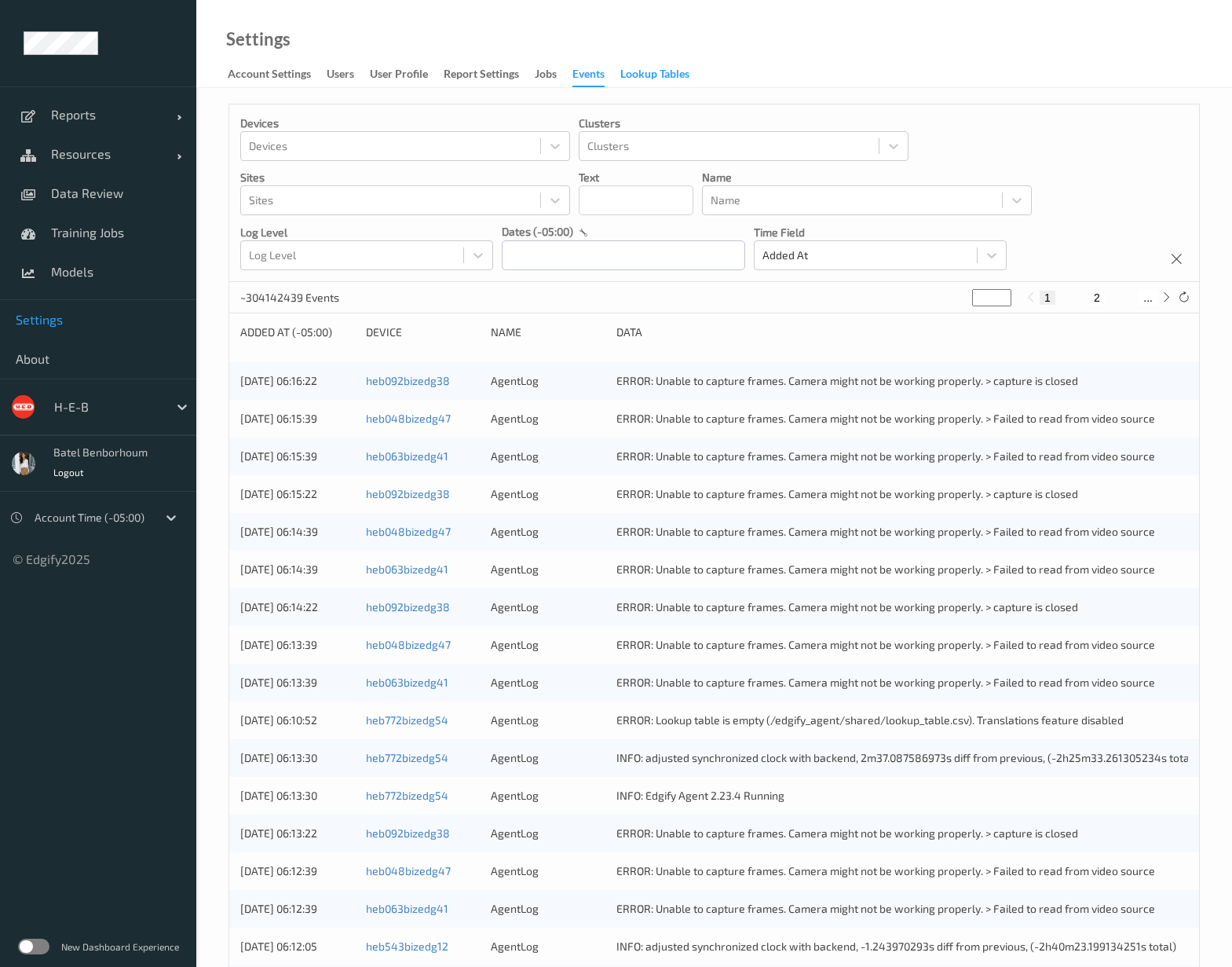
click at [631, 71] on div "Lookup Tables" at bounding box center [654, 76] width 69 height 20
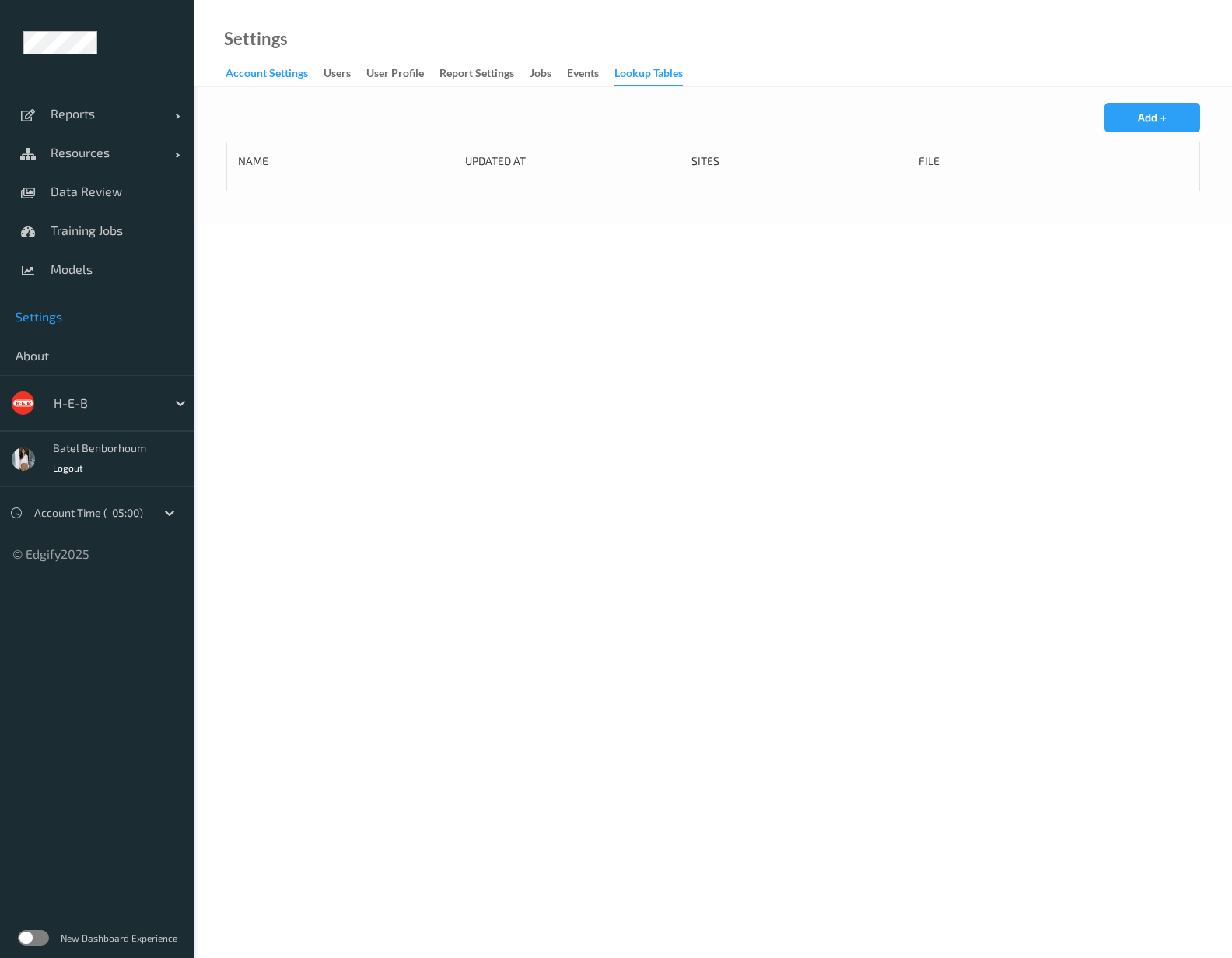
click at [279, 72] on div "Account Settings" at bounding box center [267, 75] width 83 height 20
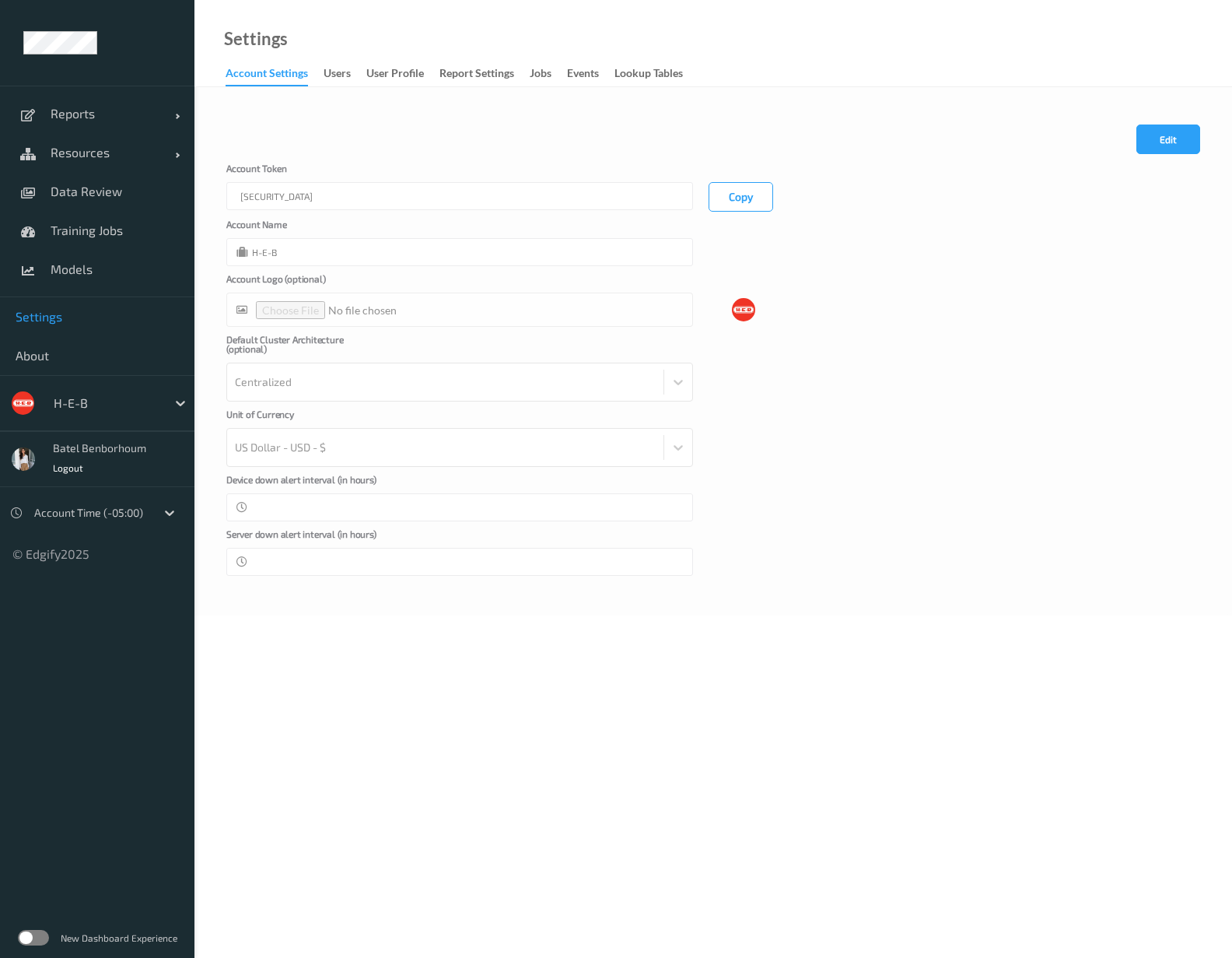
click at [37, 316] on span "Settings" at bounding box center [97, 317] width 163 height 16
click at [113, 516] on div at bounding box center [91, 513] width 114 height 19
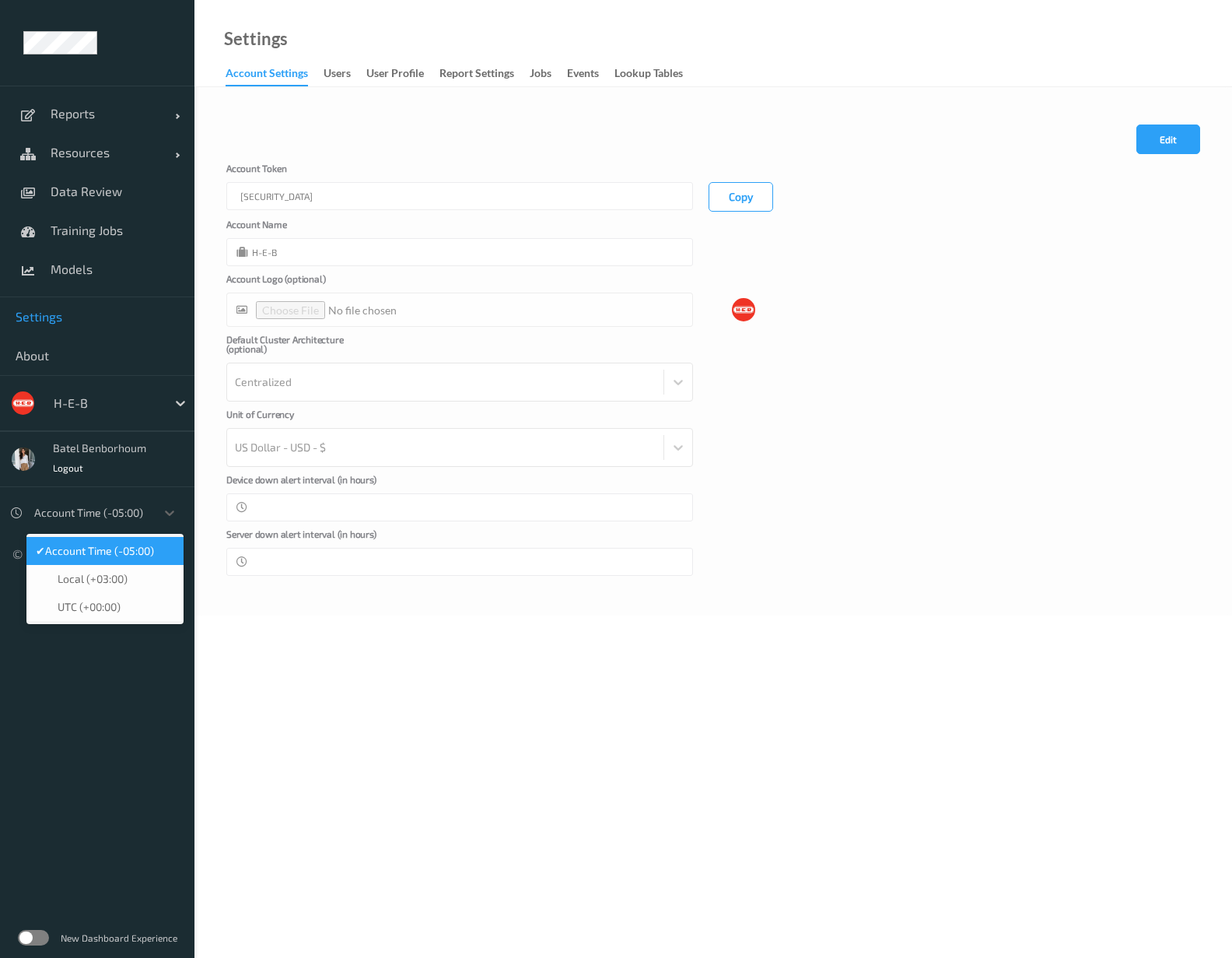
click at [126, 512] on div at bounding box center [91, 513] width 114 height 19
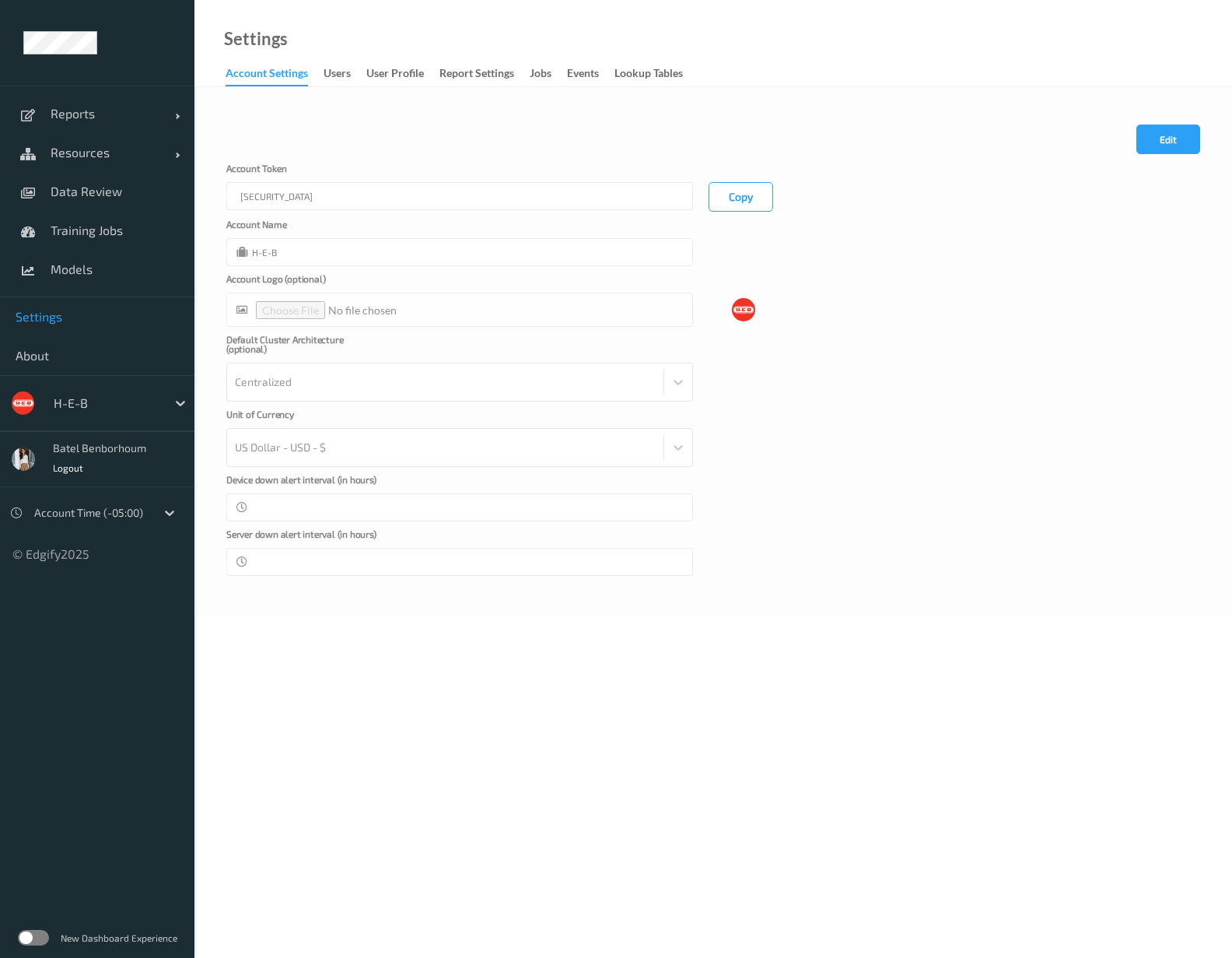
click at [38, 937] on label at bounding box center [34, 938] width 32 height 16
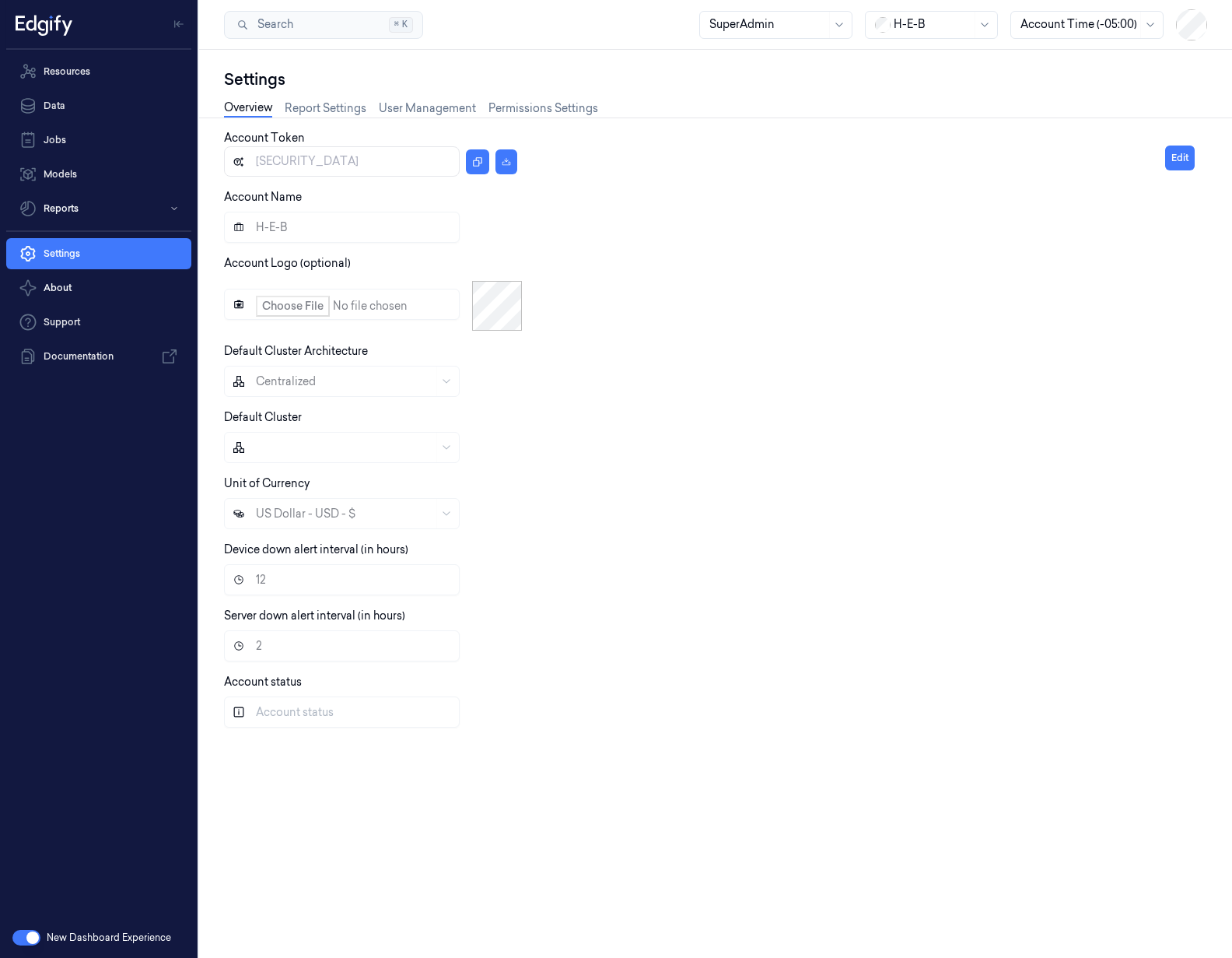
click at [896, 22] on div at bounding box center [932, 25] width 78 height 17
click at [1110, 23] on div at bounding box center [1079, 25] width 116 height 17
click at [1090, 93] on div "Local (+03:00)" at bounding box center [1057, 101] width 73 height 17
click at [1084, 28] on div at bounding box center [1079, 25] width 116 height 17
click at [1066, 108] on div "UTC (+00:00)" at bounding box center [1055, 110] width 70 height 17
